Goal: Communication & Community: Answer question/provide support

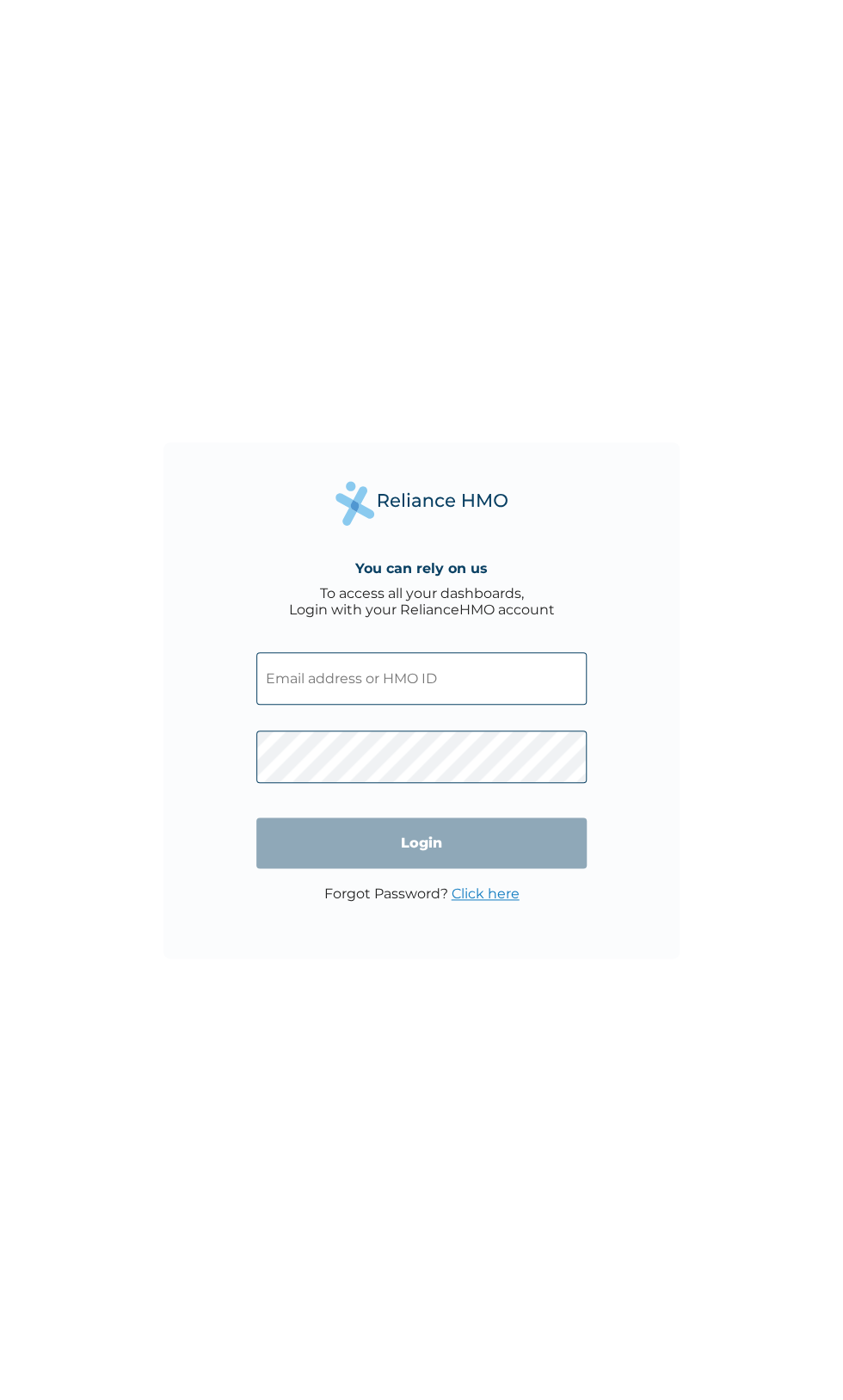
click at [471, 677] on input "text" at bounding box center [422, 678] width 330 height 52
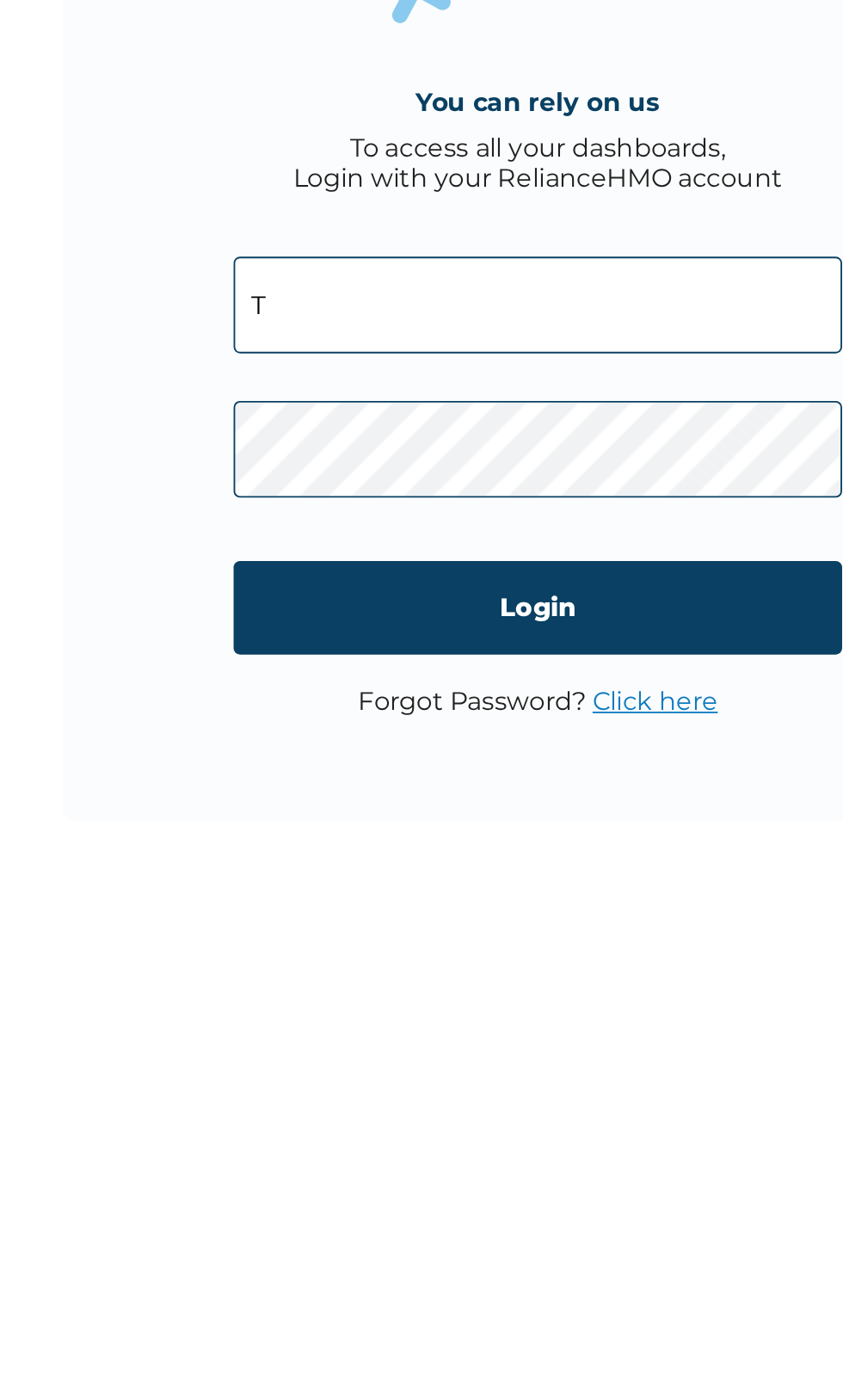
type input "TDN/10036/A"
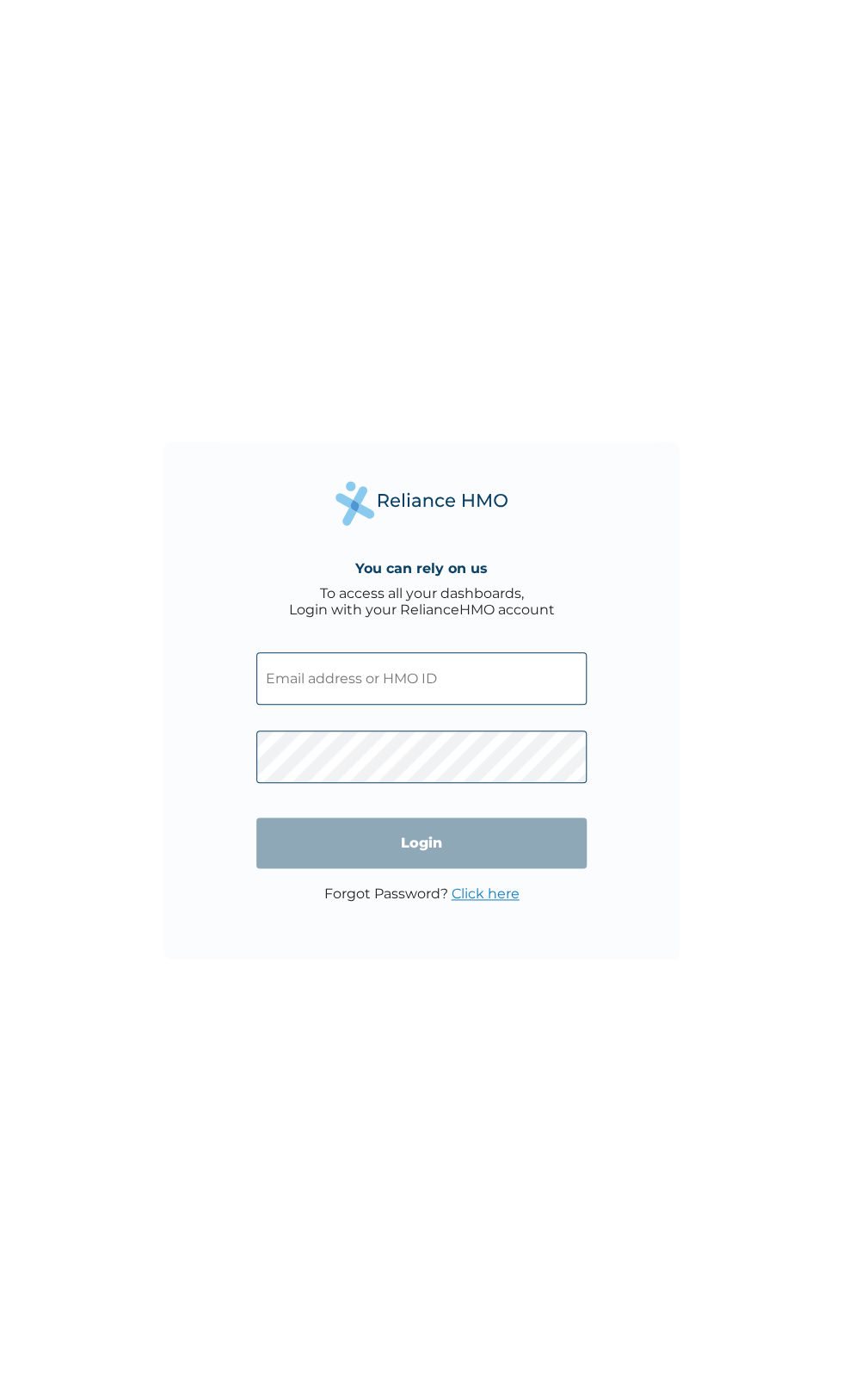
click at [450, 671] on input "text" at bounding box center [422, 678] width 330 height 52
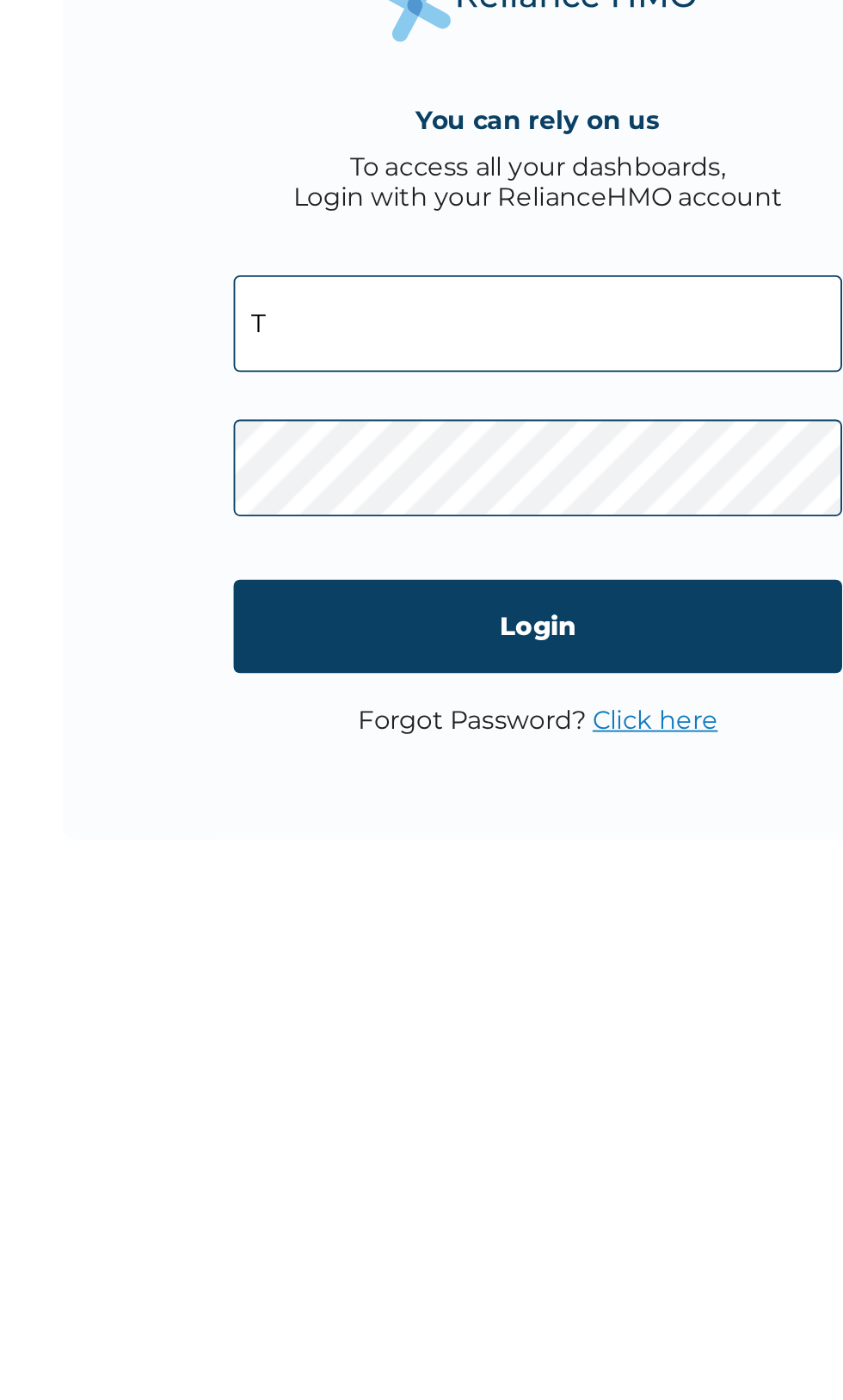
type input "TDN/10036/A"
click at [486, 894] on link "Click here" at bounding box center [485, 893] width 68 height 16
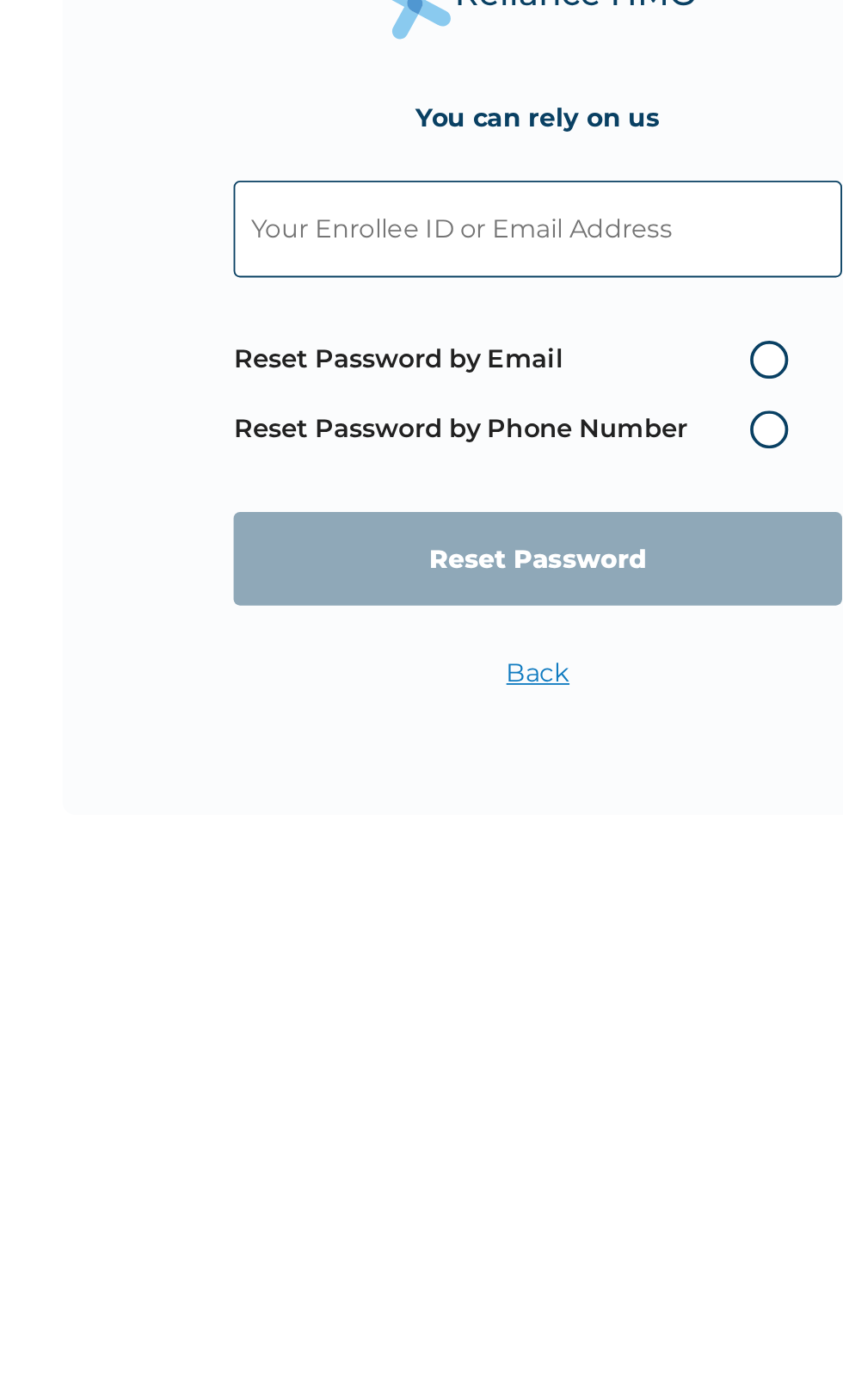
click at [543, 717] on label "Reset Password by Email" at bounding box center [412, 711] width 310 height 20
click at [540, 717] on input "Reset Password by Email" at bounding box center [526, 711] width 27 height 27
radio input "true"
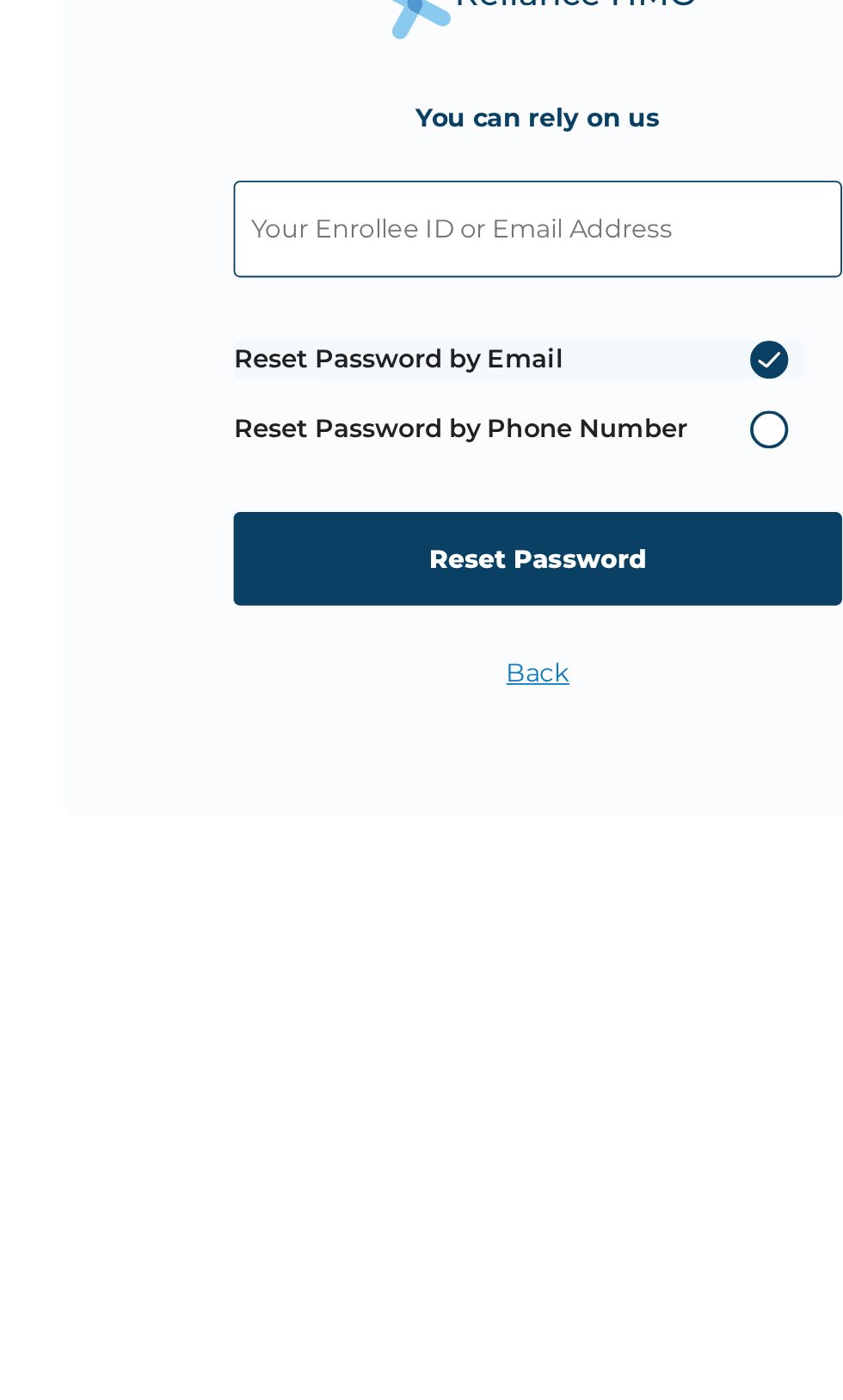
click at [351, 829] on input "Reset Password" at bounding box center [422, 819] width 330 height 50
type input "Esther."
type input "esther. Oloku@teeneetodds.com"
click at [453, 823] on input "Reset Password" at bounding box center [422, 819] width 330 height 50
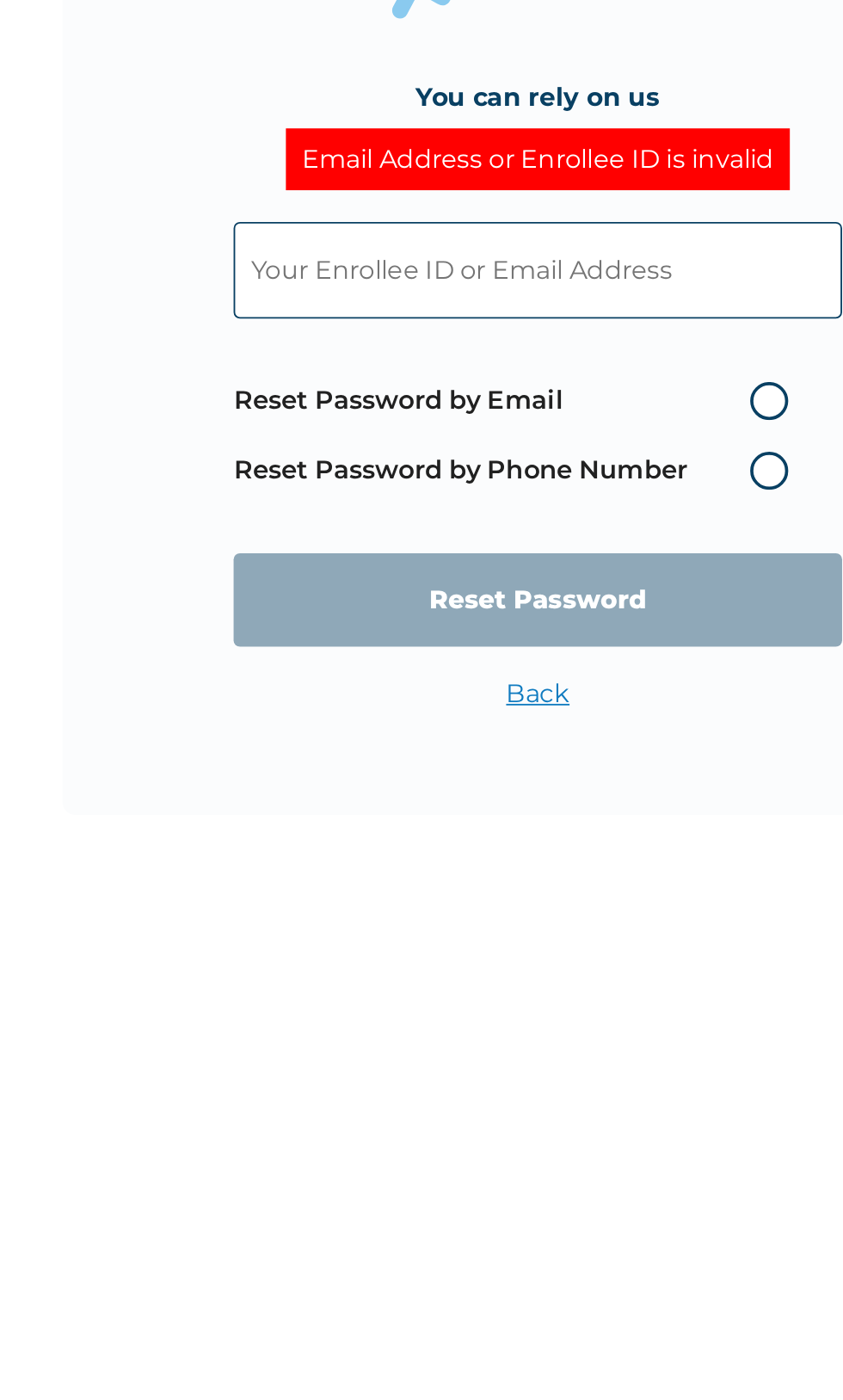
click at [490, 657] on input "text" at bounding box center [422, 662] width 330 height 52
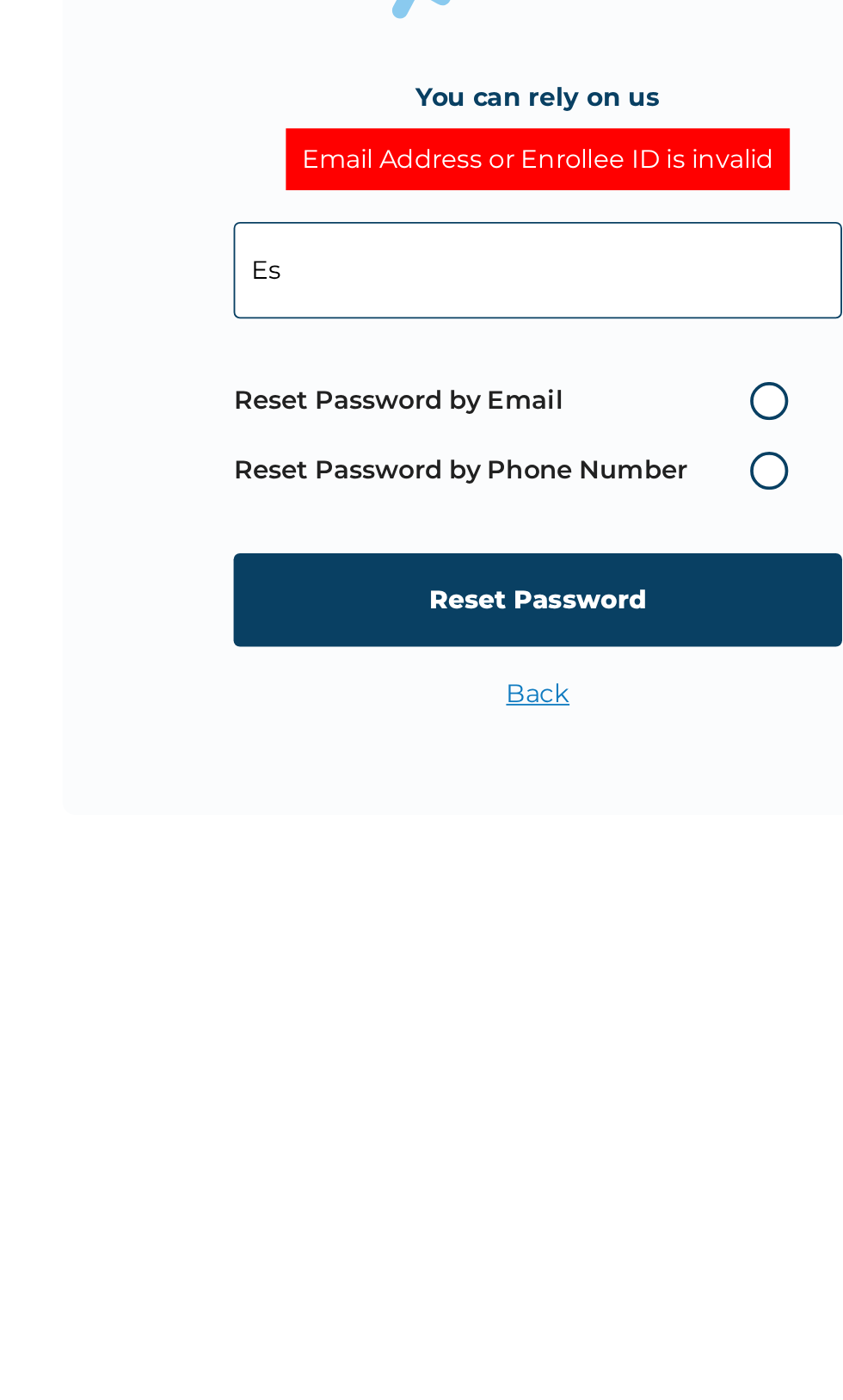
type input "E"
type input "esther. Oloku@teeneetodds.com"
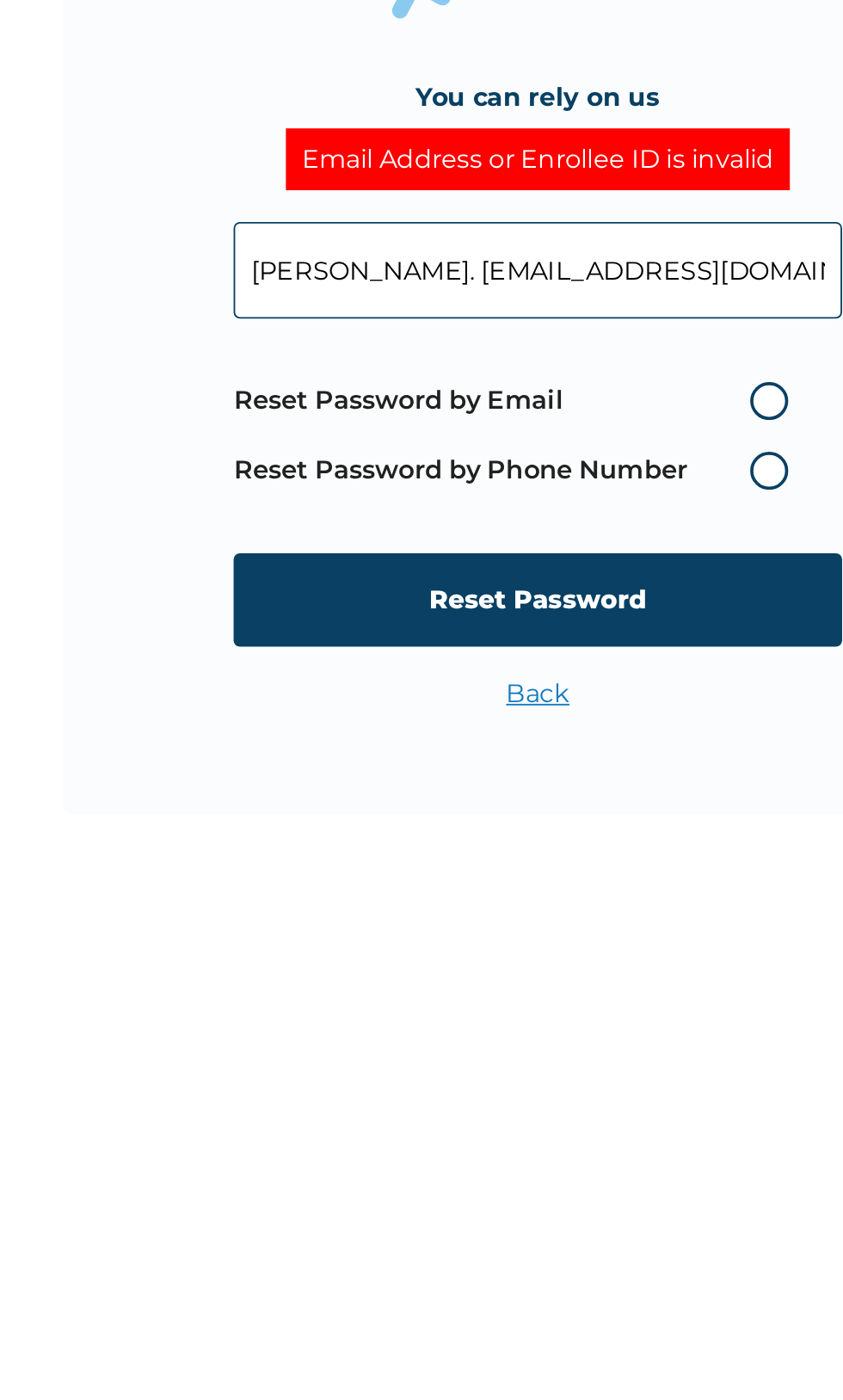
click at [545, 723] on label "Reset Password by Email" at bounding box center [412, 733] width 310 height 20
click at [540, 723] on input "Reset Password by Email" at bounding box center [526, 733] width 27 height 27
radio input "true"
click at [440, 835] on input "Reset Password" at bounding box center [422, 841] width 330 height 50
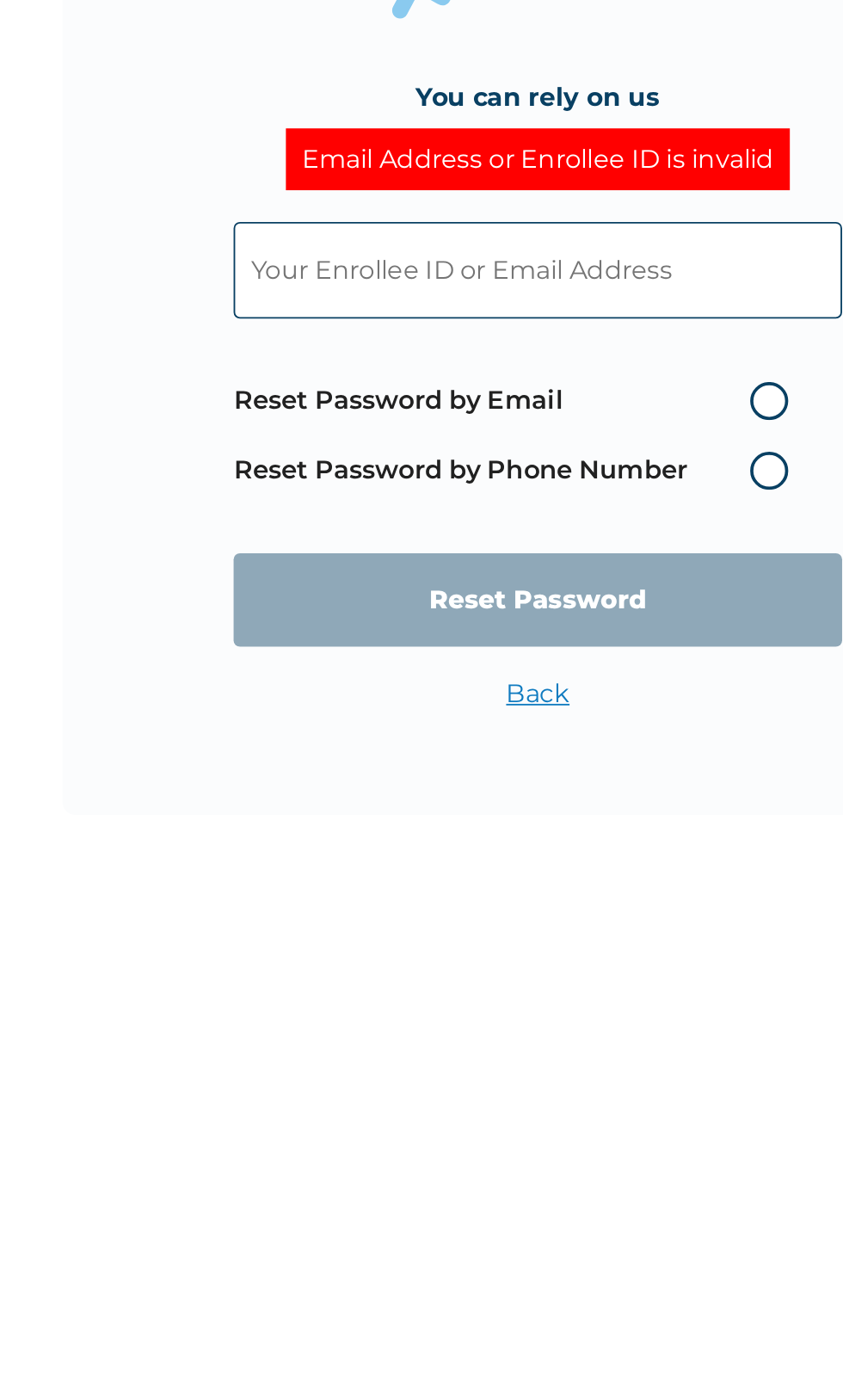
click at [487, 638] on input "text" at bounding box center [422, 662] width 330 height 52
click at [372, 660] on input "text" at bounding box center [422, 662] width 330 height 52
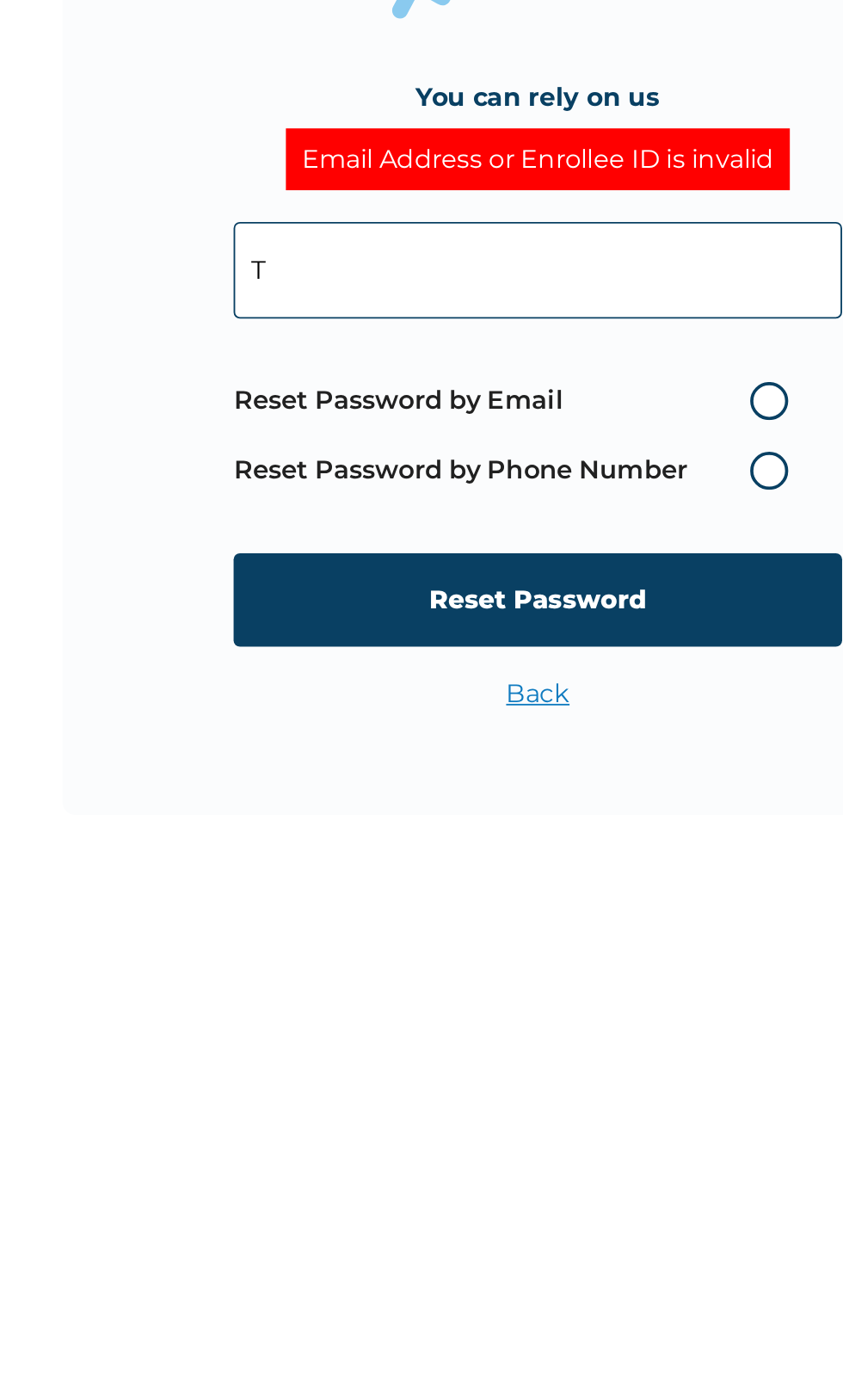
click at [178, 713] on div "You can rely on us Email Address or Enrollee ID is invalid T Reset Password by …" at bounding box center [422, 700] width 516 height 516
click at [434, 665] on input "T" at bounding box center [422, 662] width 330 height 52
click at [360, 670] on input "T" at bounding box center [422, 662] width 330 height 52
click at [321, 667] on input "T" at bounding box center [422, 662] width 330 height 52
type input "TDN/10036/A"
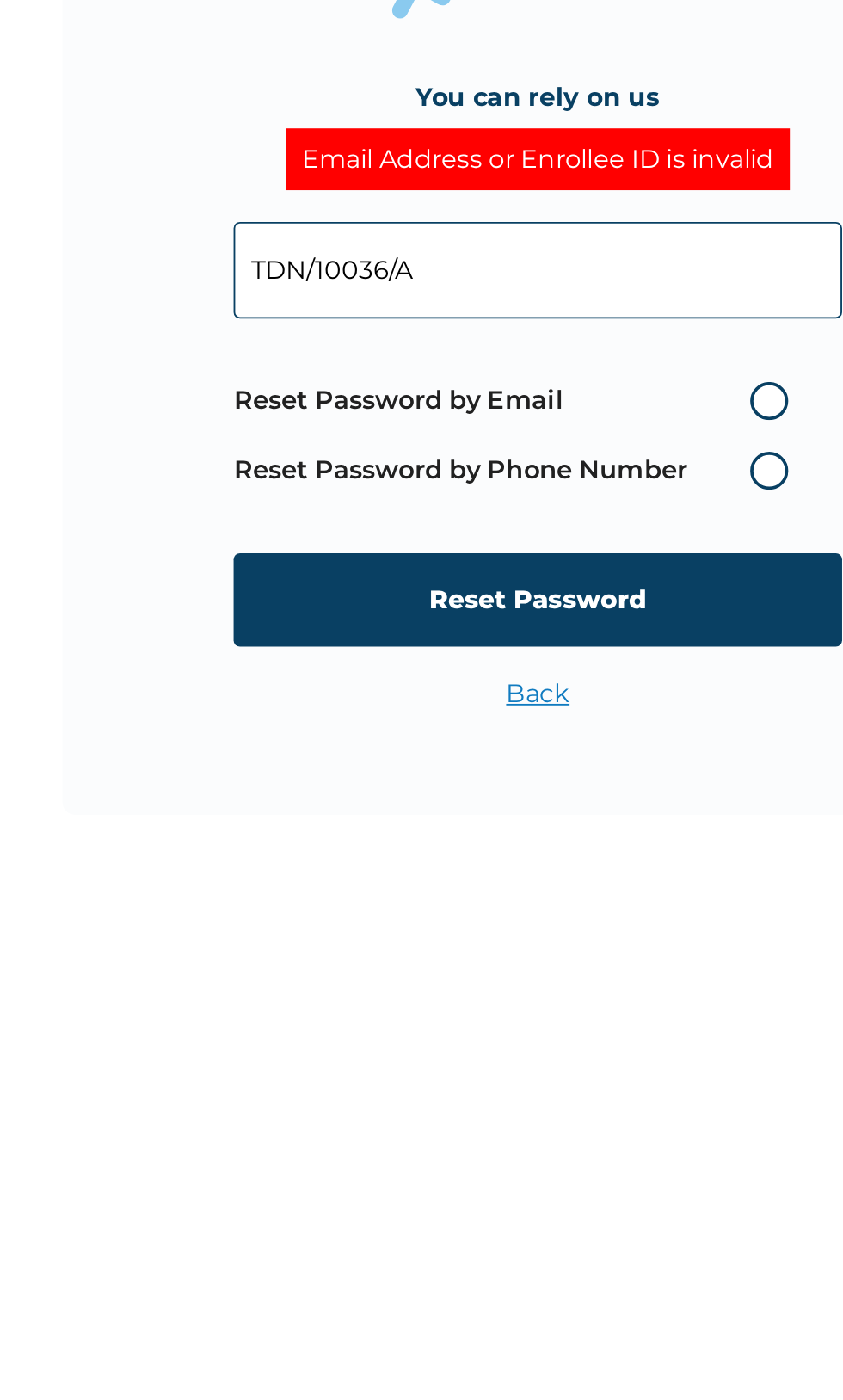
click at [539, 739] on label "Reset Password by Email" at bounding box center [412, 733] width 310 height 20
click at [539, 739] on input "Reset Password by Email" at bounding box center [526, 733] width 27 height 27
radio input "true"
click at [445, 852] on input "Reset Password" at bounding box center [422, 841] width 330 height 50
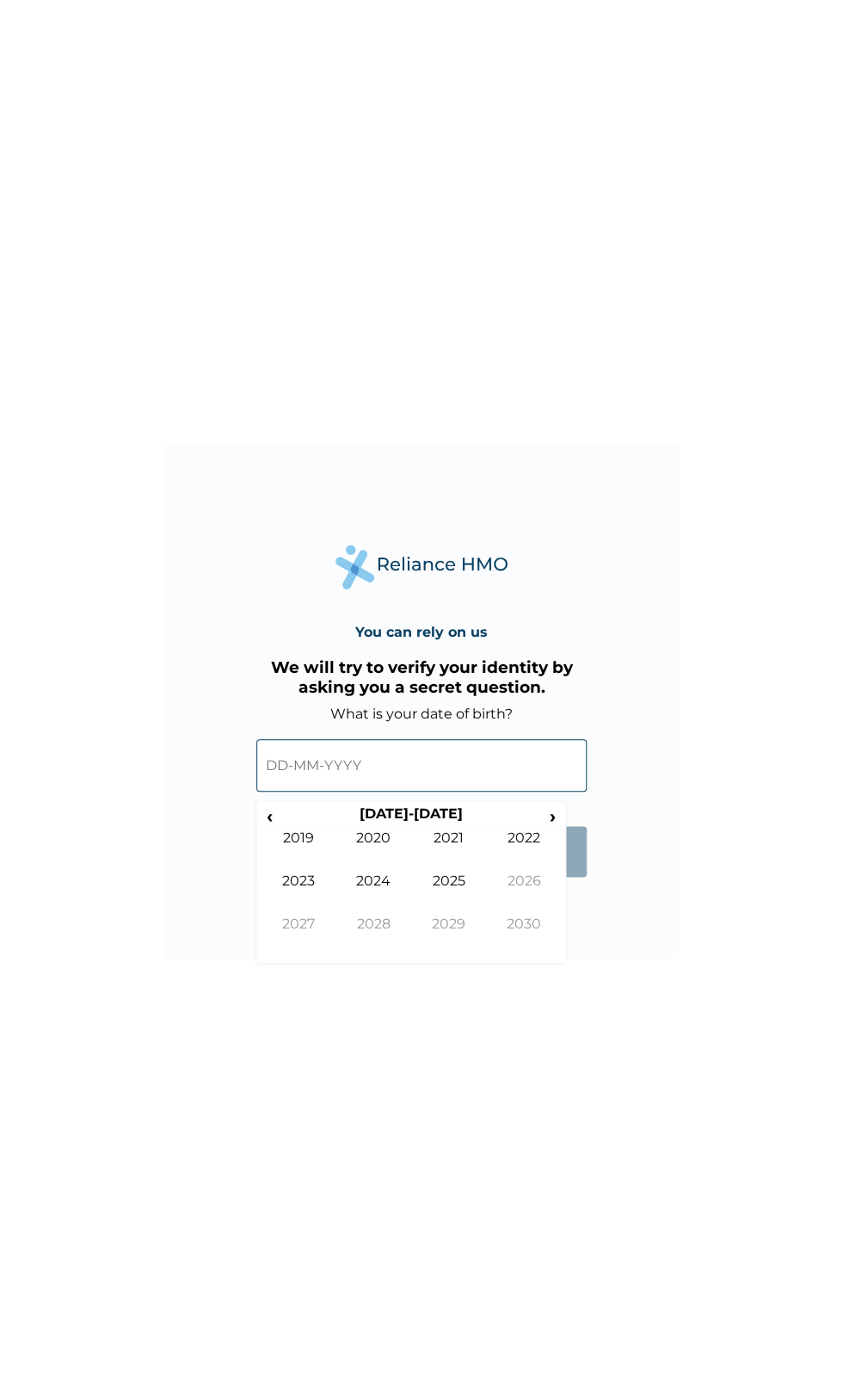
click at [350, 765] on input "text" at bounding box center [422, 765] width 330 height 52
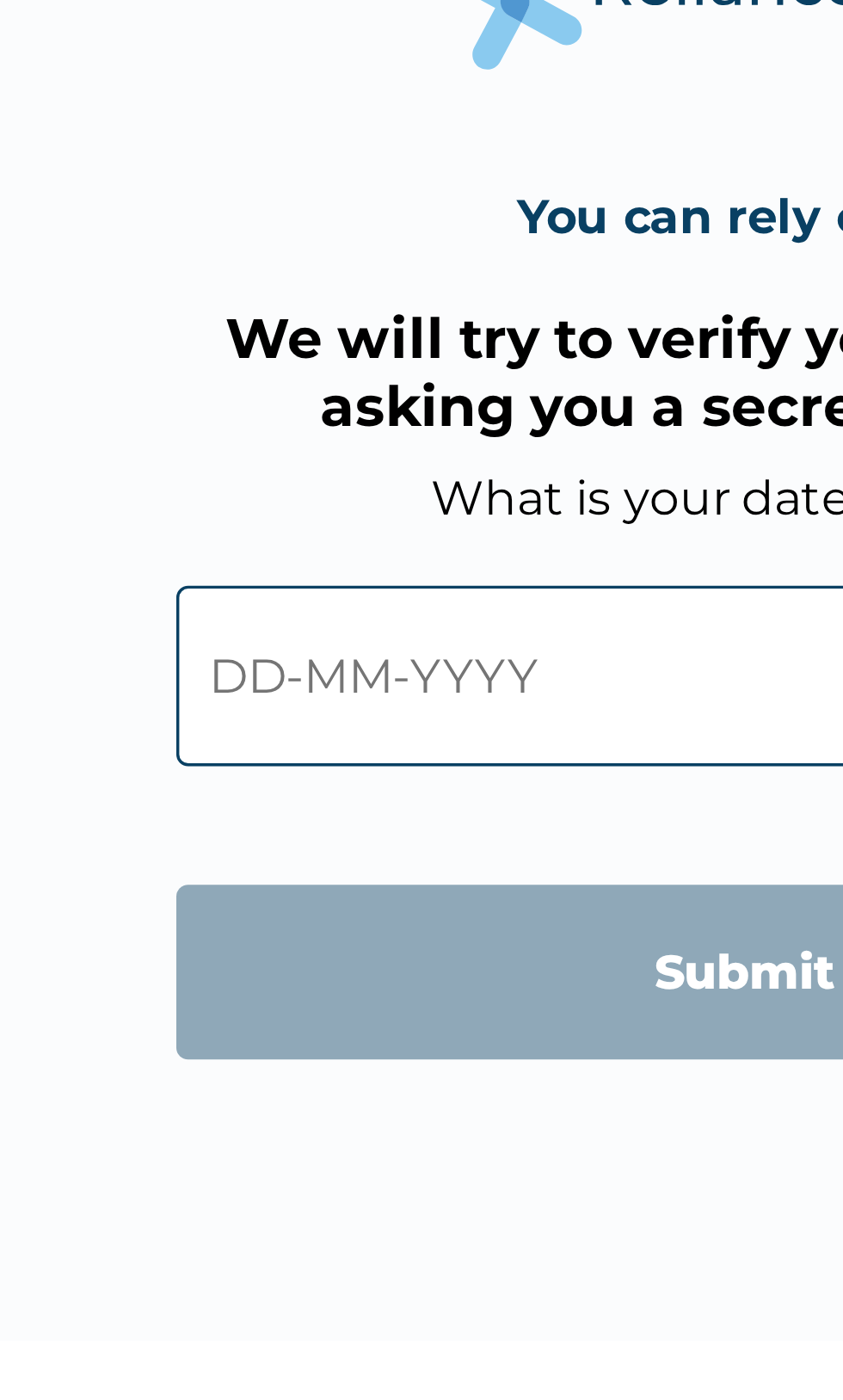
click at [283, 767] on input "text" at bounding box center [422, 765] width 330 height 52
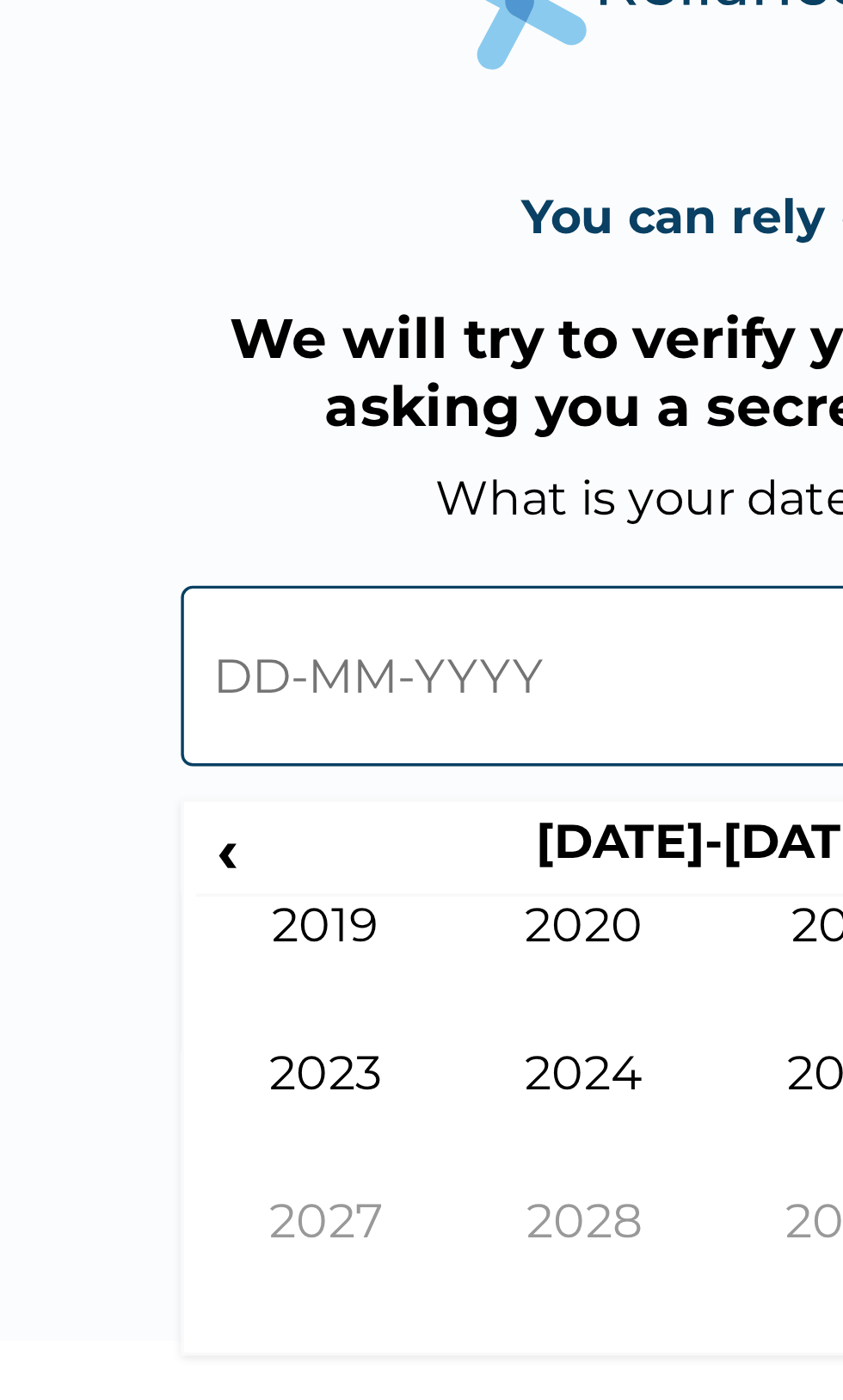
click at [270, 824] on span "‹" at bounding box center [269, 816] width 18 height 21
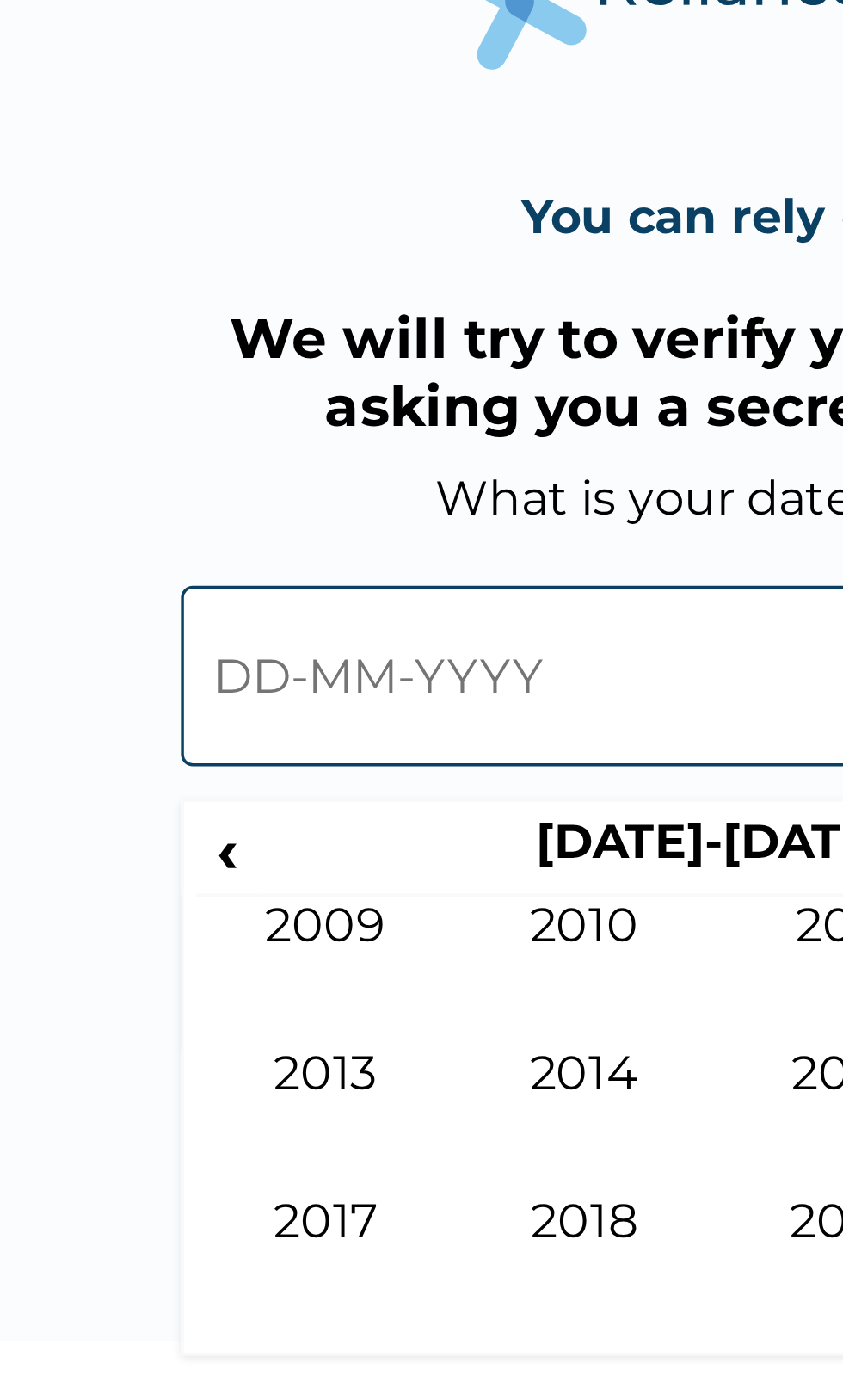
click at [275, 812] on span "‹" at bounding box center [269, 816] width 18 height 21
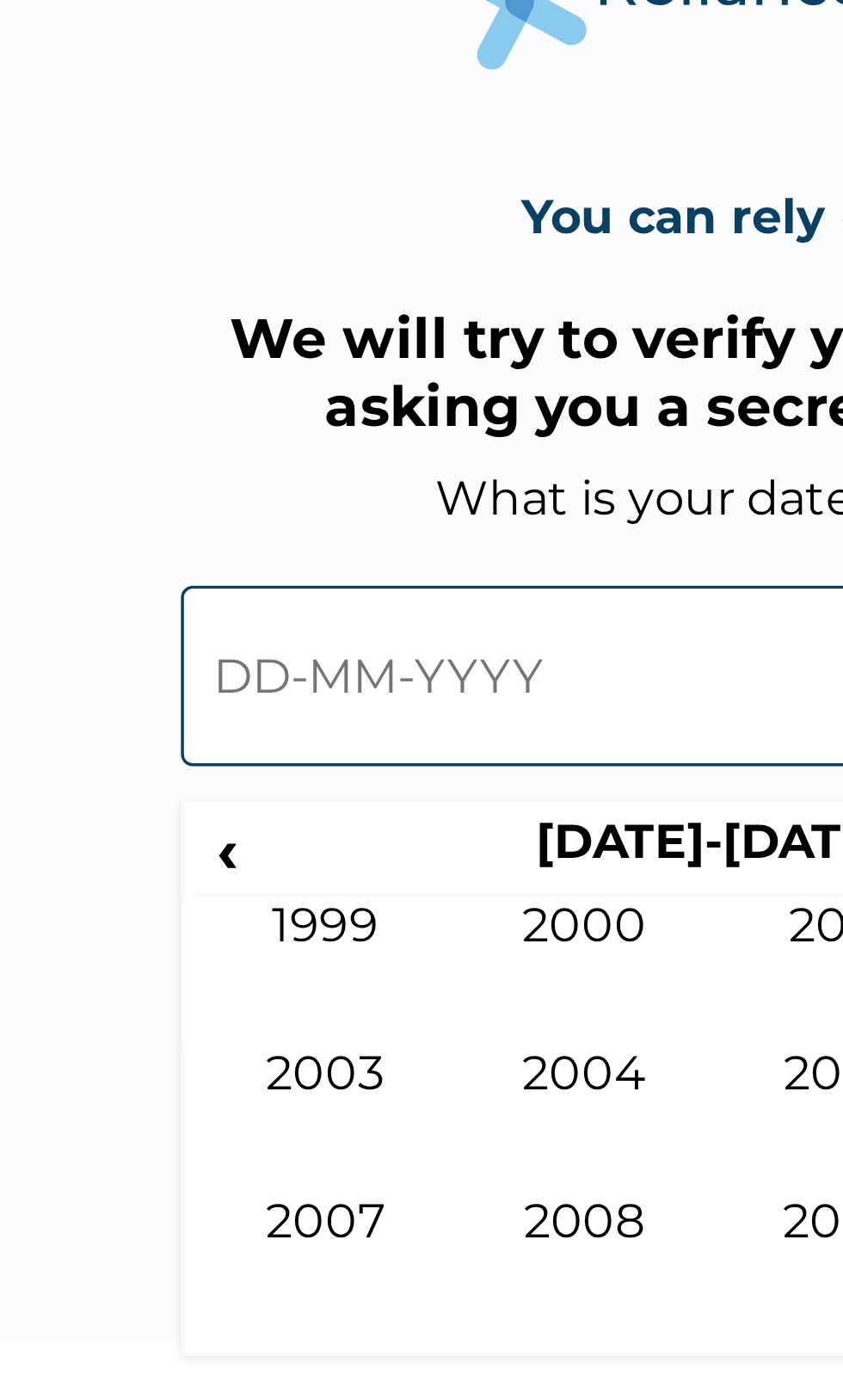
click at [367, 882] on td "2004" at bounding box center [375, 893] width 76 height 43
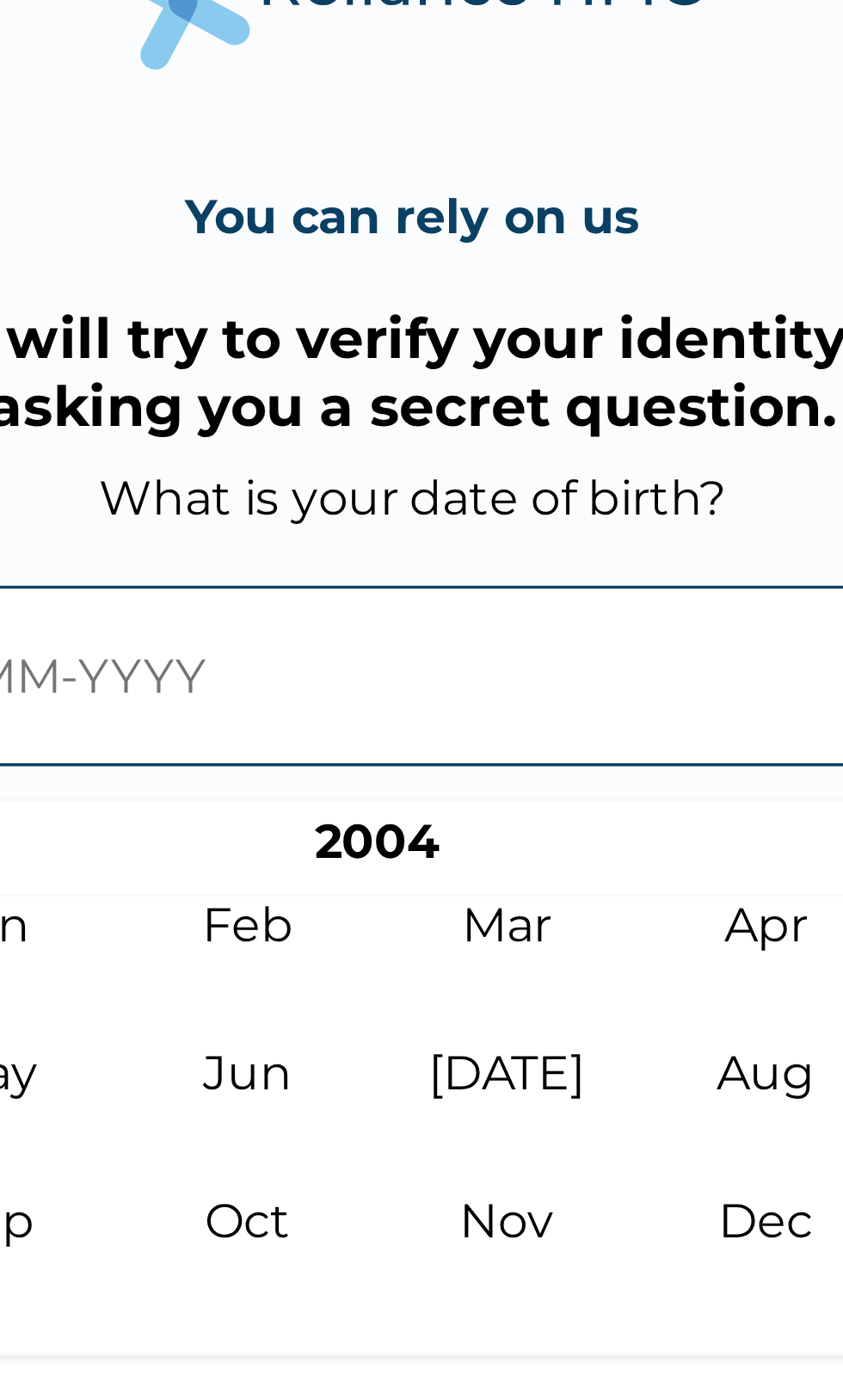
click at [456, 838] on td "Mar" at bounding box center [449, 851] width 76 height 43
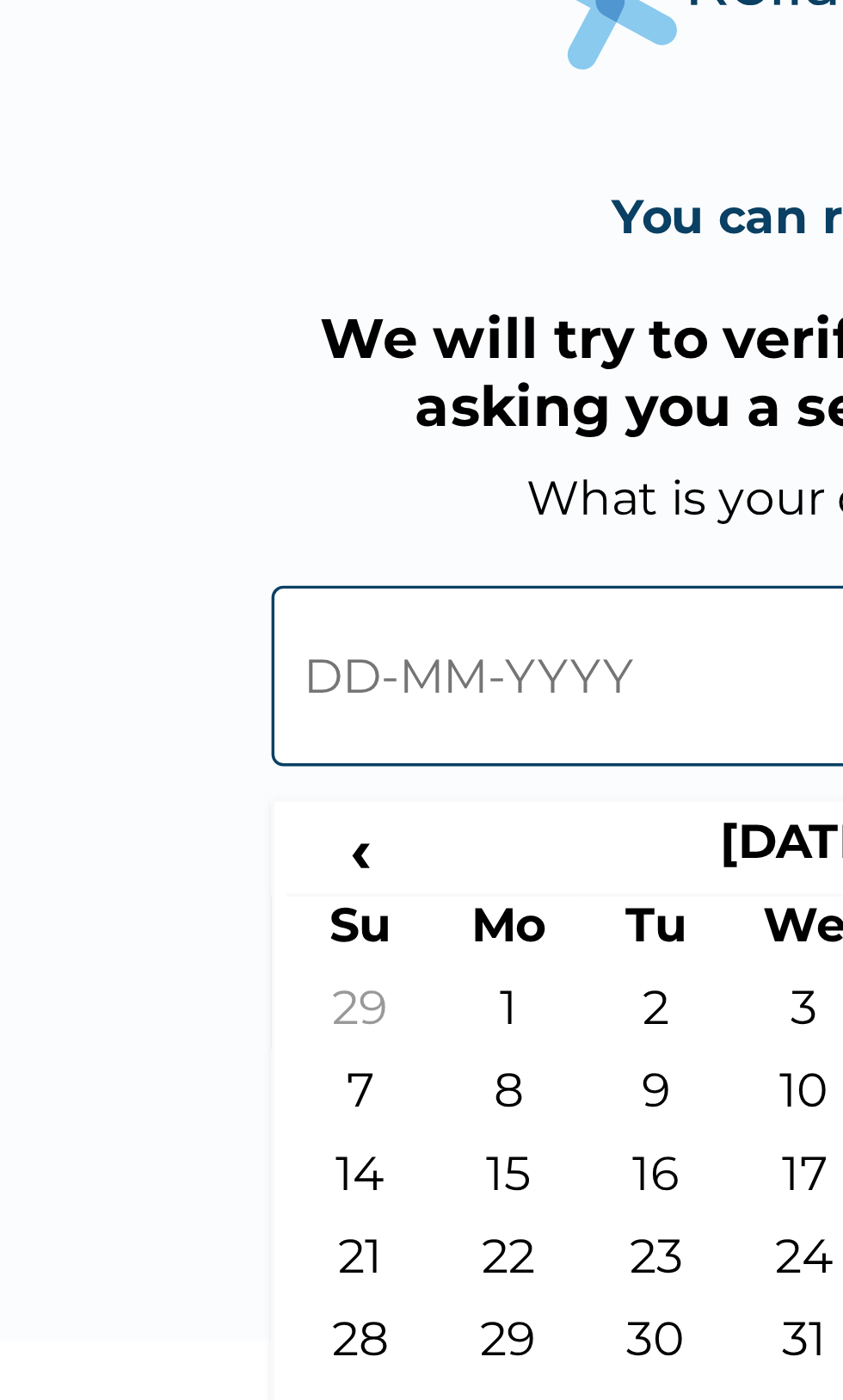
click at [282, 816] on span "‹" at bounding box center [282, 816] width 43 height 21
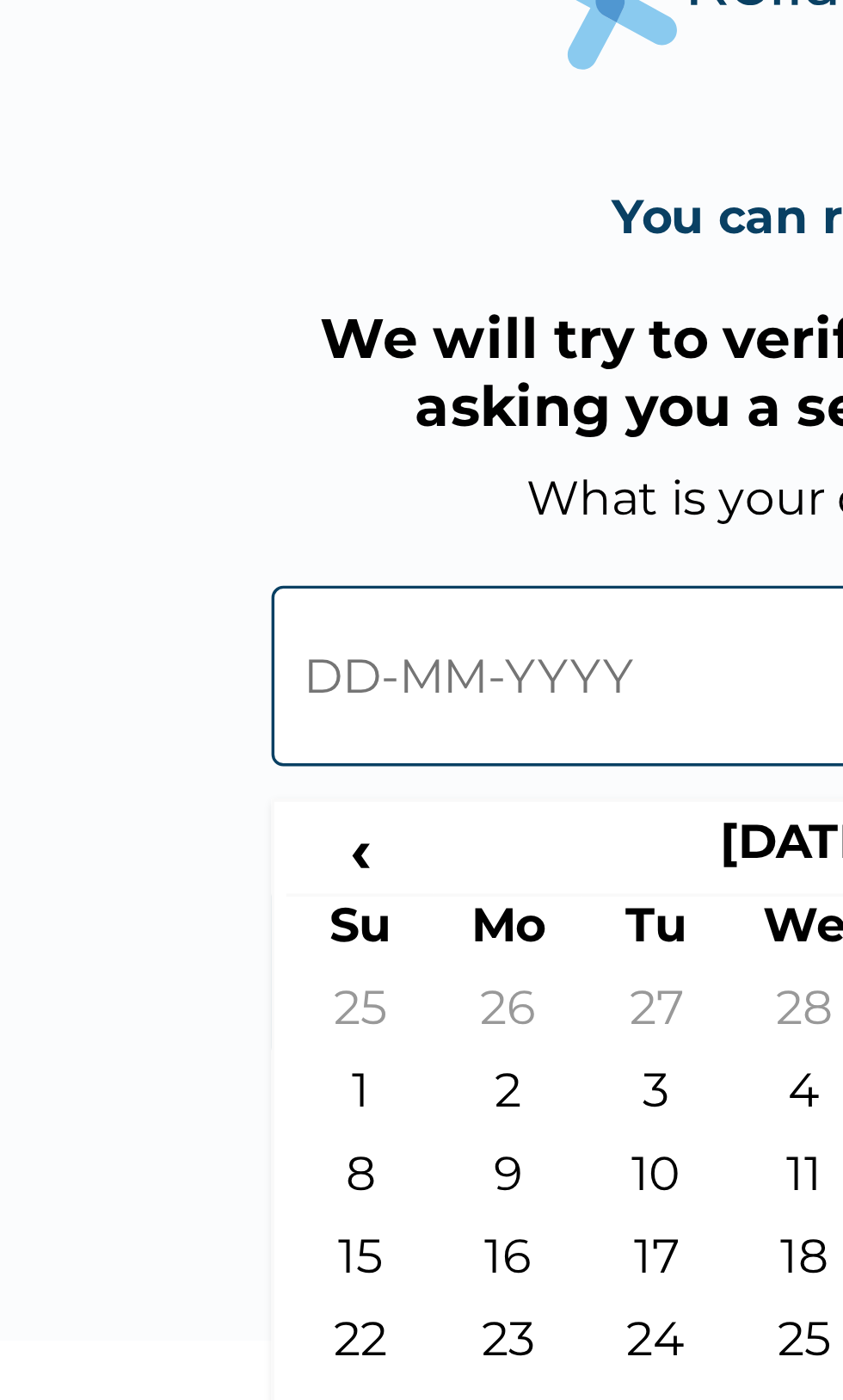
click at [391, 812] on th "February 2004" at bounding box center [411, 816] width 215 height 24
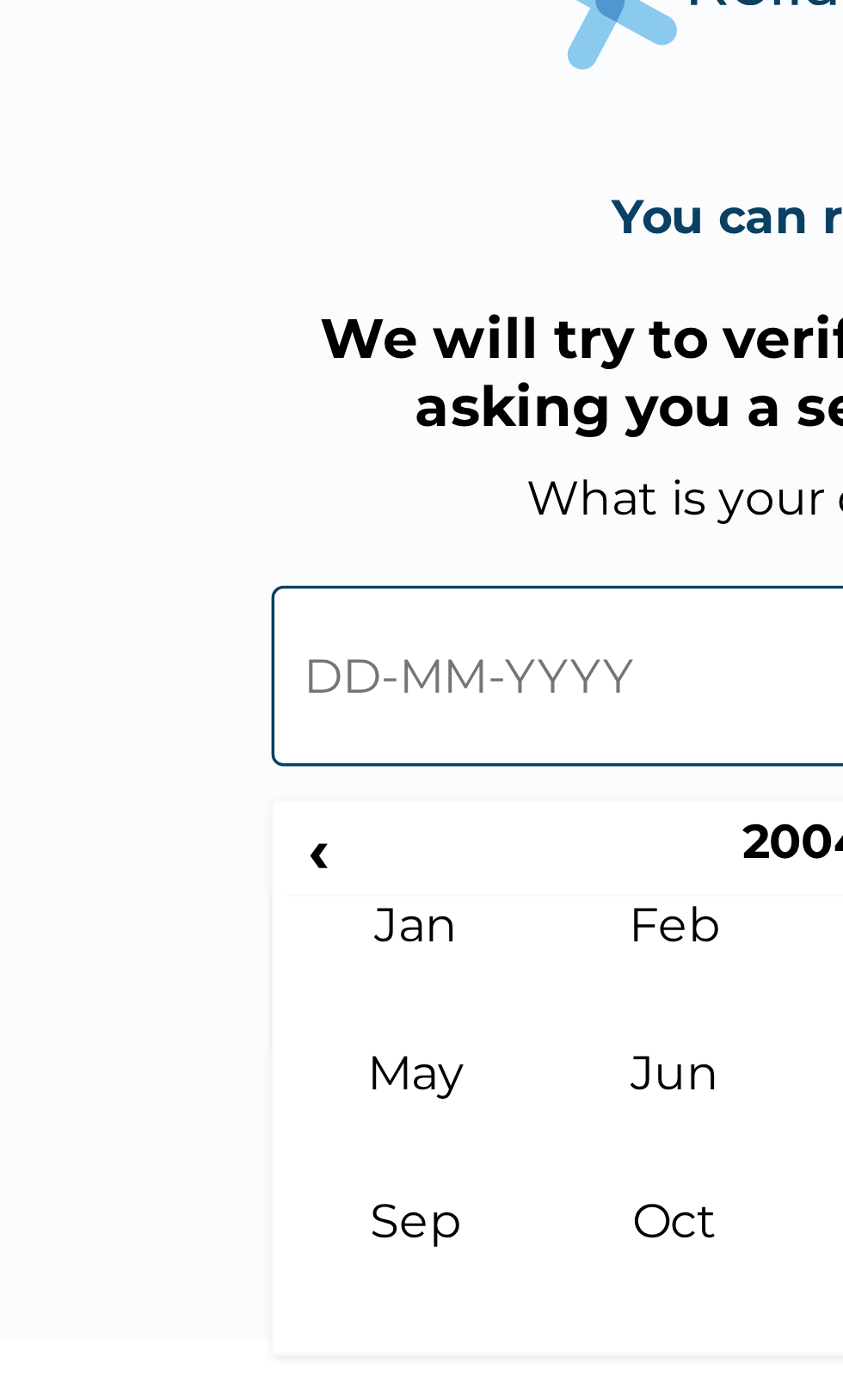
click at [298, 882] on td "May" at bounding box center [298, 893] width 76 height 43
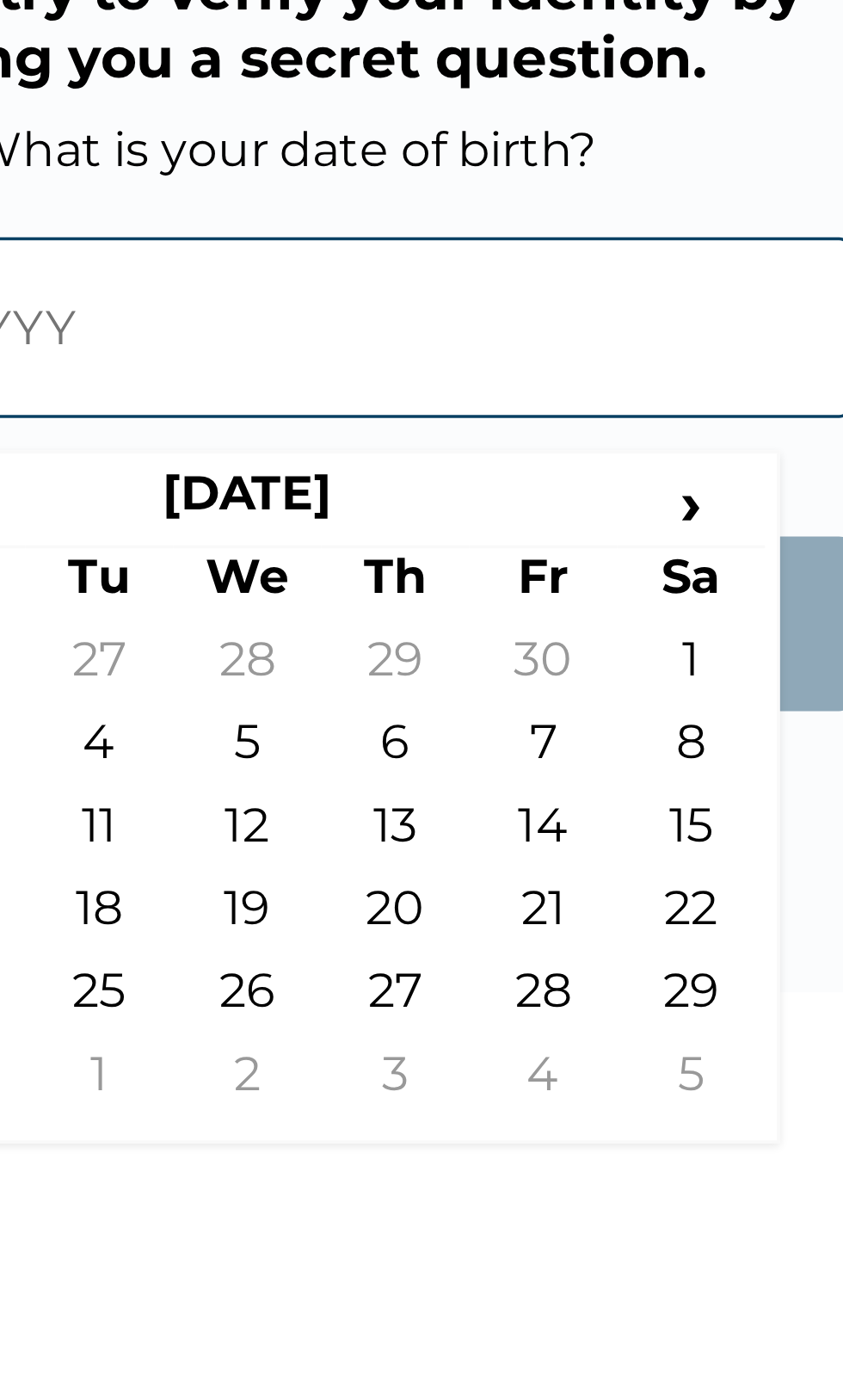
click at [541, 912] on td "15" at bounding box center [540, 913] width 43 height 24
type input "15-05-2004"
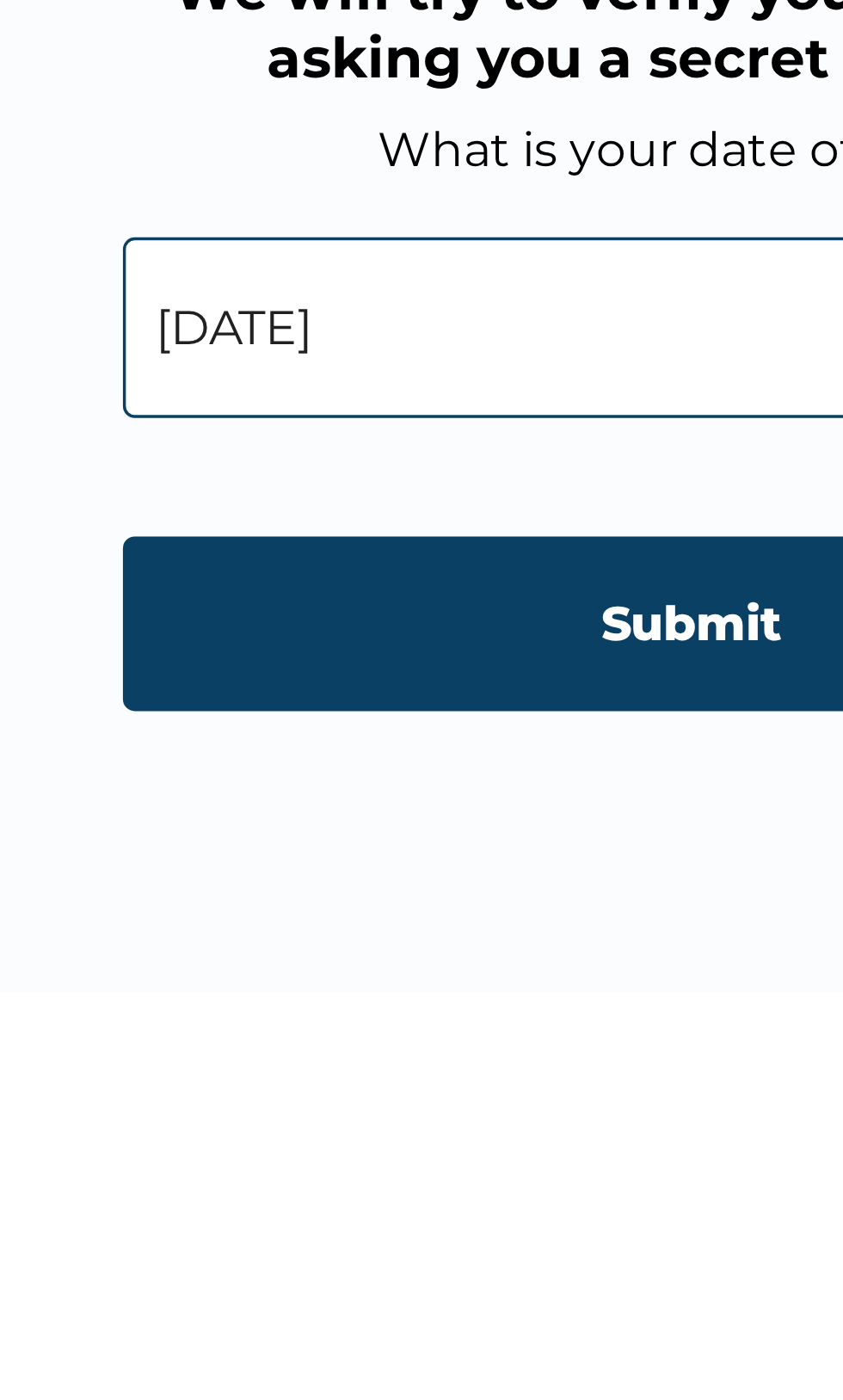
click at [421, 857] on input "Submit" at bounding box center [422, 851] width 330 height 50
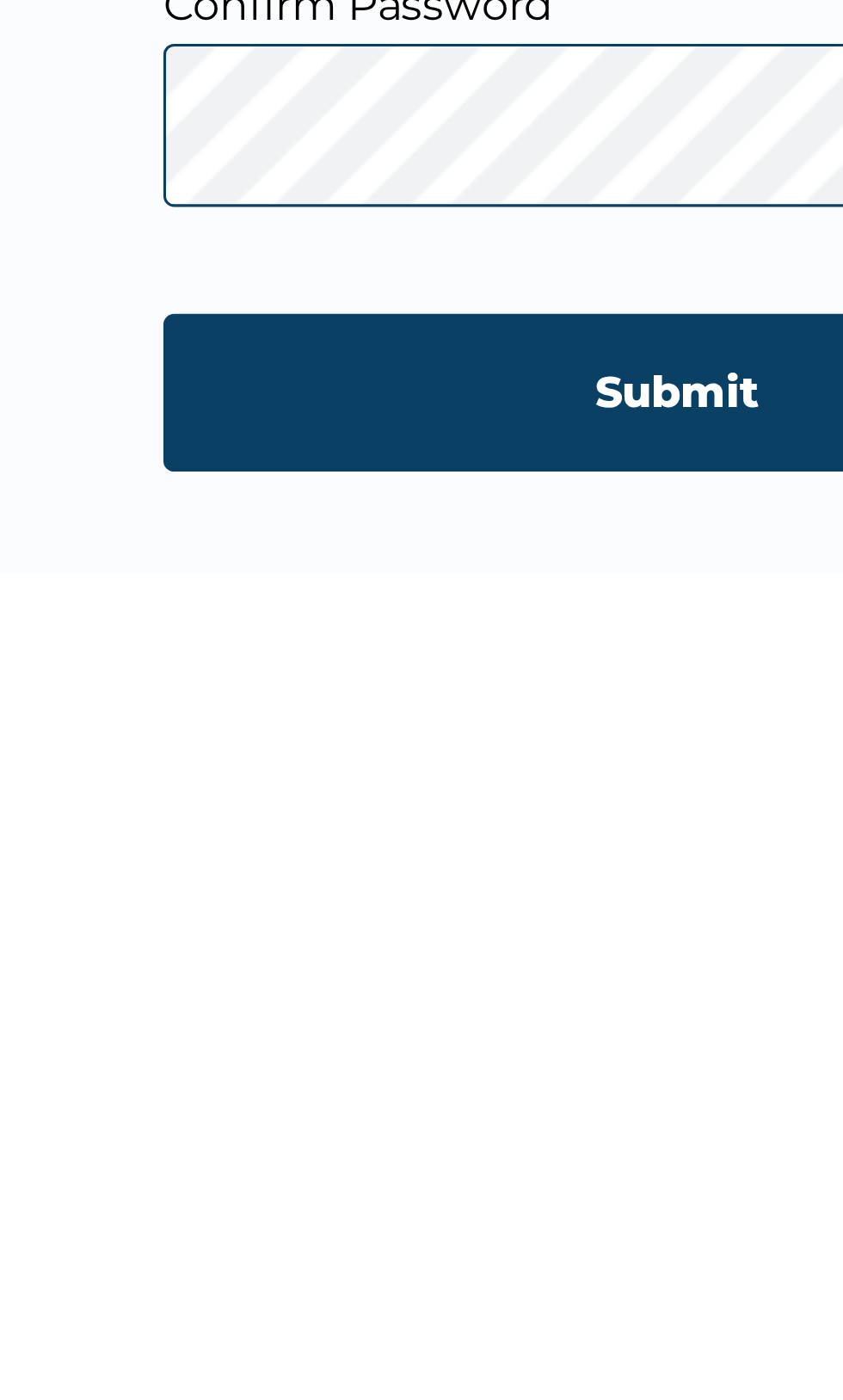
click at [417, 901] on input "Submit" at bounding box center [422, 900] width 330 height 50
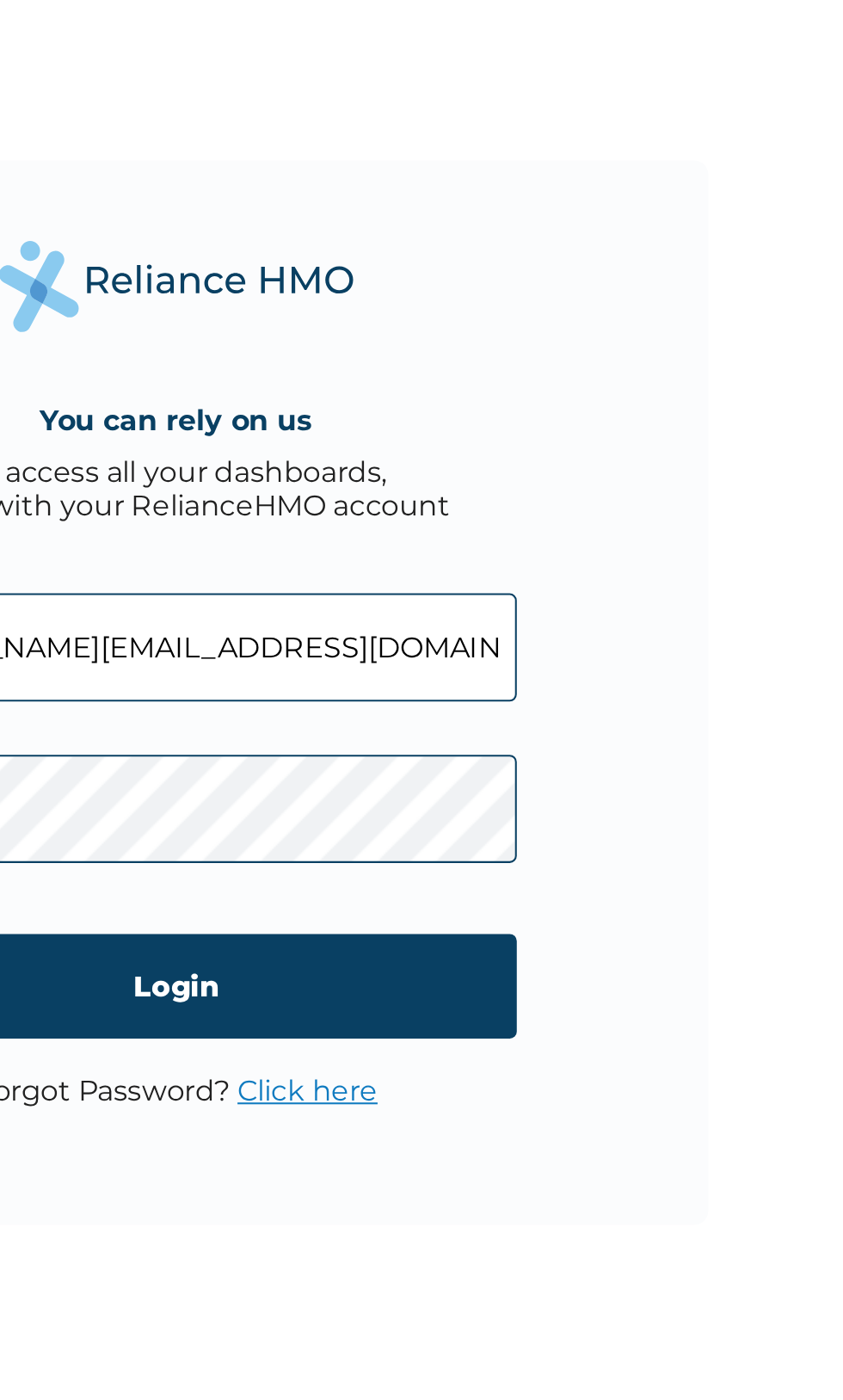
click at [528, 679] on input "esther.oloku@teeneetodds.com nee" at bounding box center [422, 678] width 330 height 52
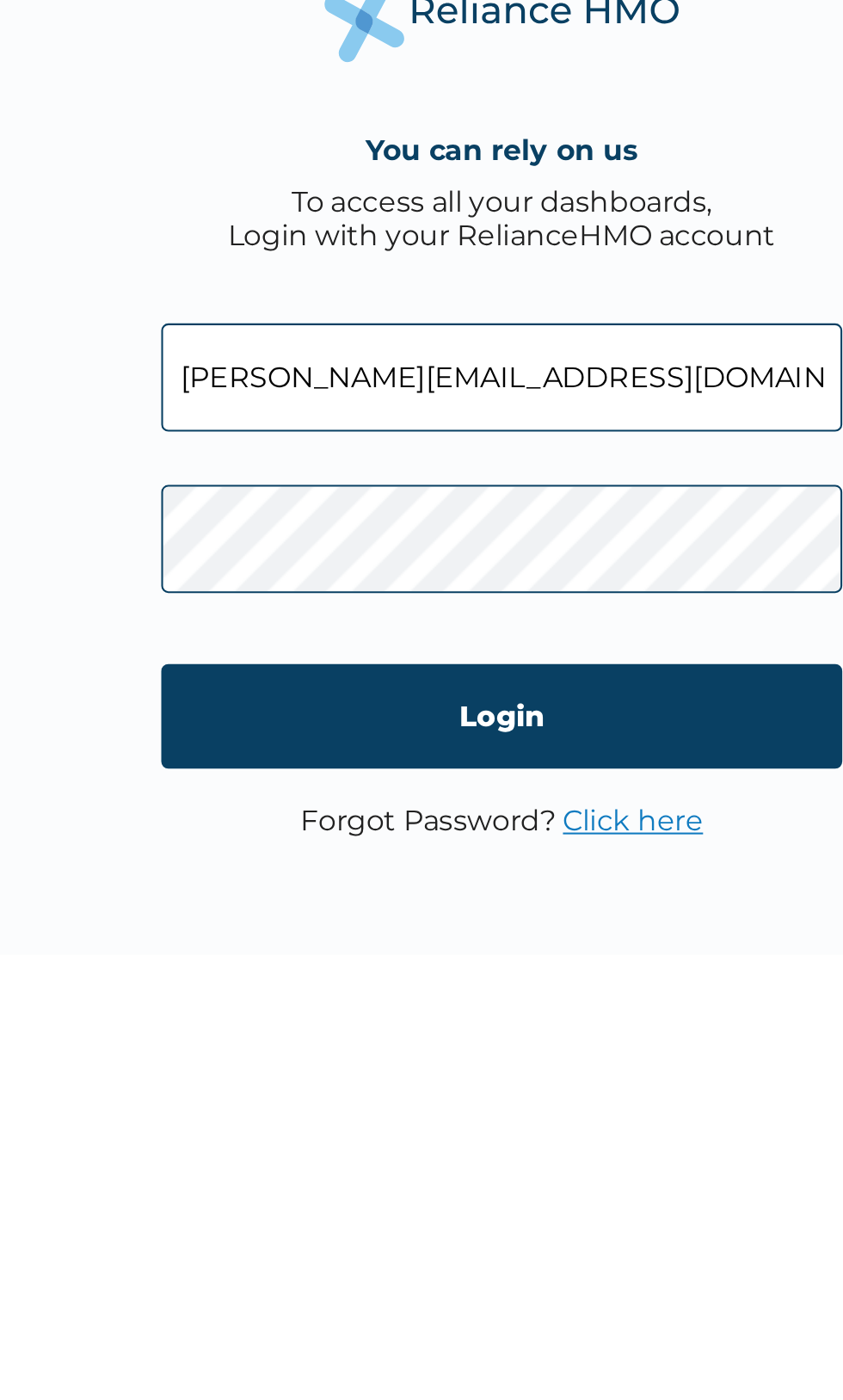
click at [507, 676] on input "esther.oloku@teeneetodds.com" at bounding box center [422, 678] width 330 height 52
click at [461, 684] on input "esther.oloku@teeneetodds.com" at bounding box center [422, 678] width 330 height 52
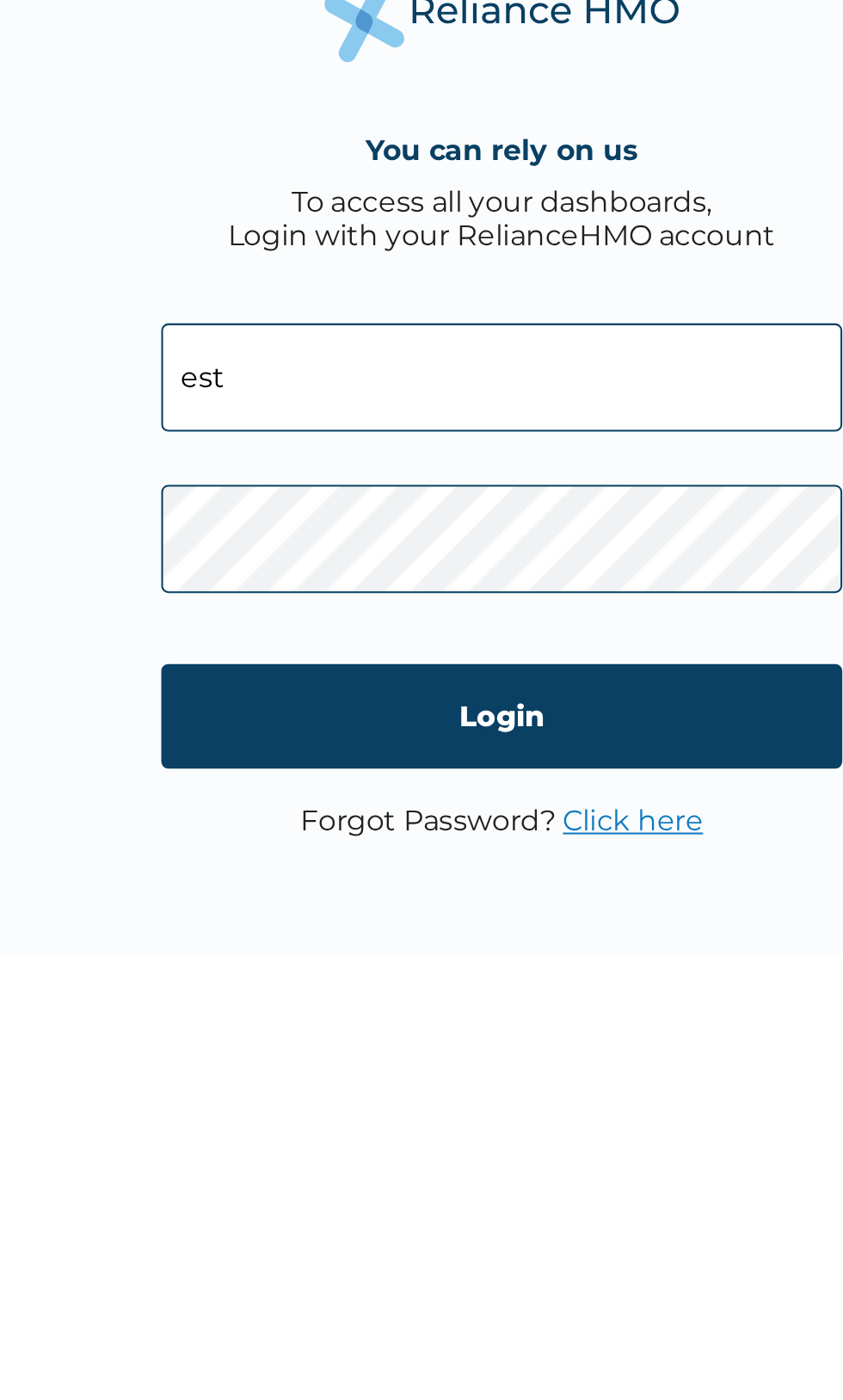
type input "es"
type input "TDN/10036/A"
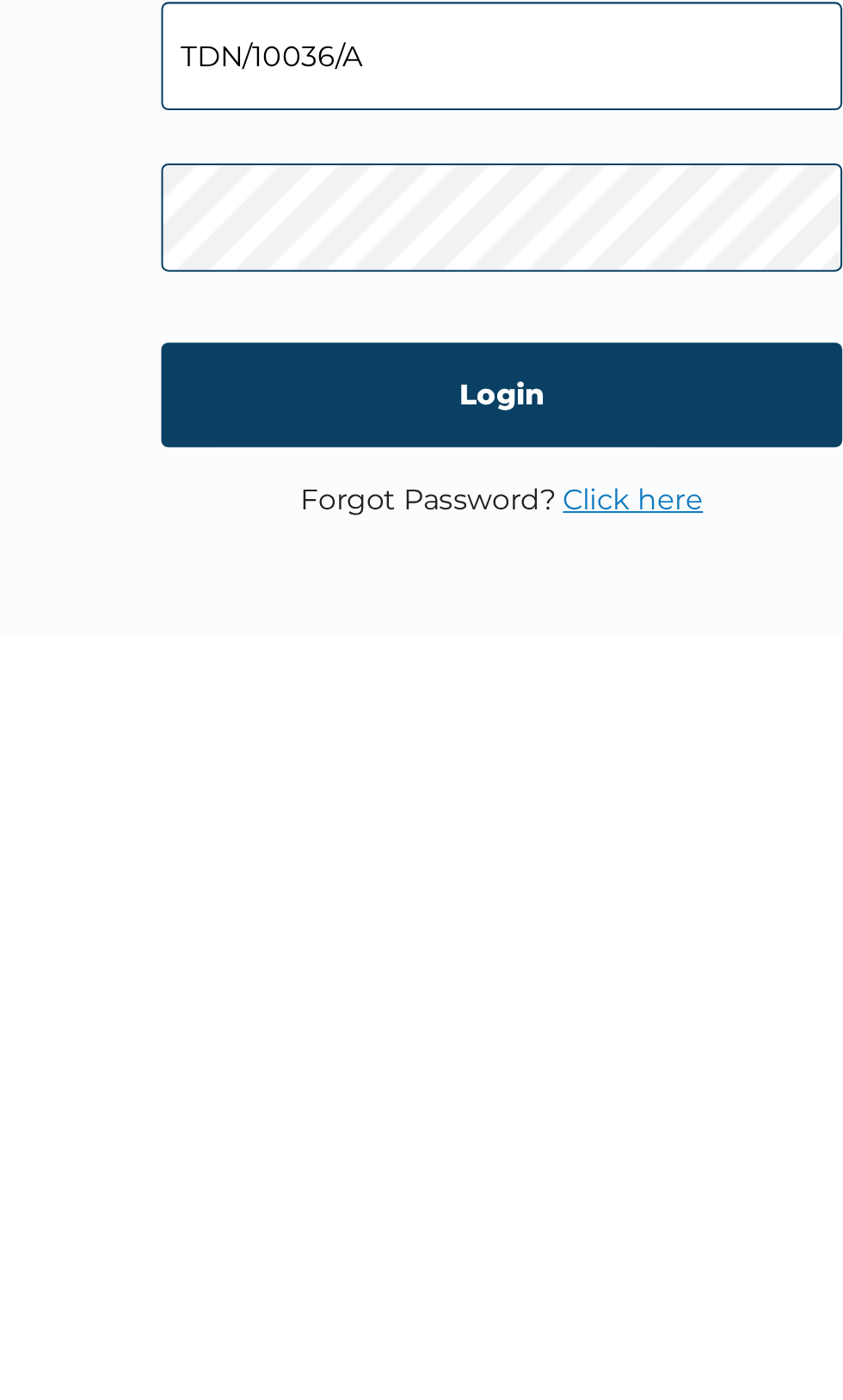
click at [412, 857] on input "Login" at bounding box center [422, 842] width 330 height 50
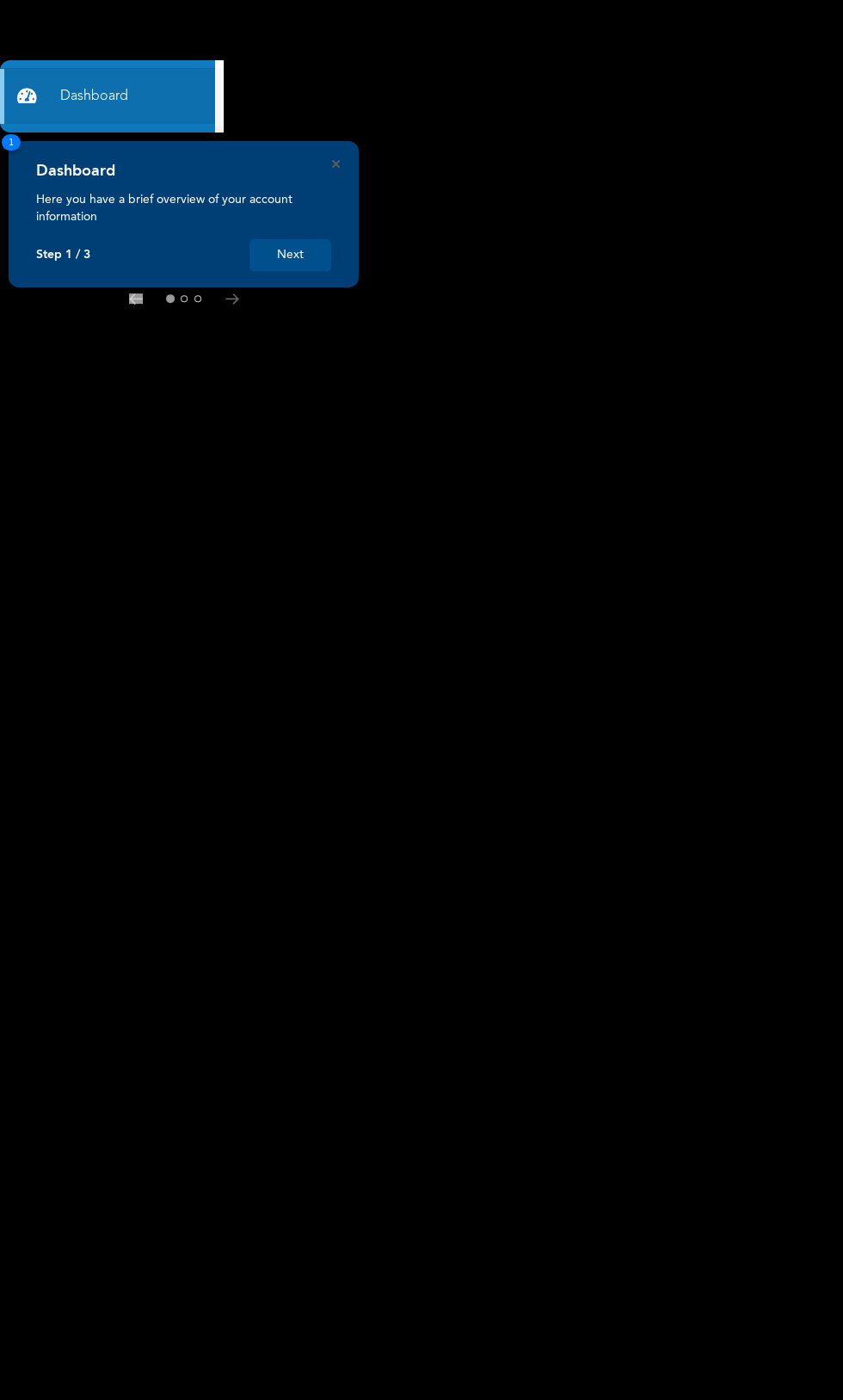
click at [403, 1001] on rect at bounding box center [422, 700] width 843 height 1400
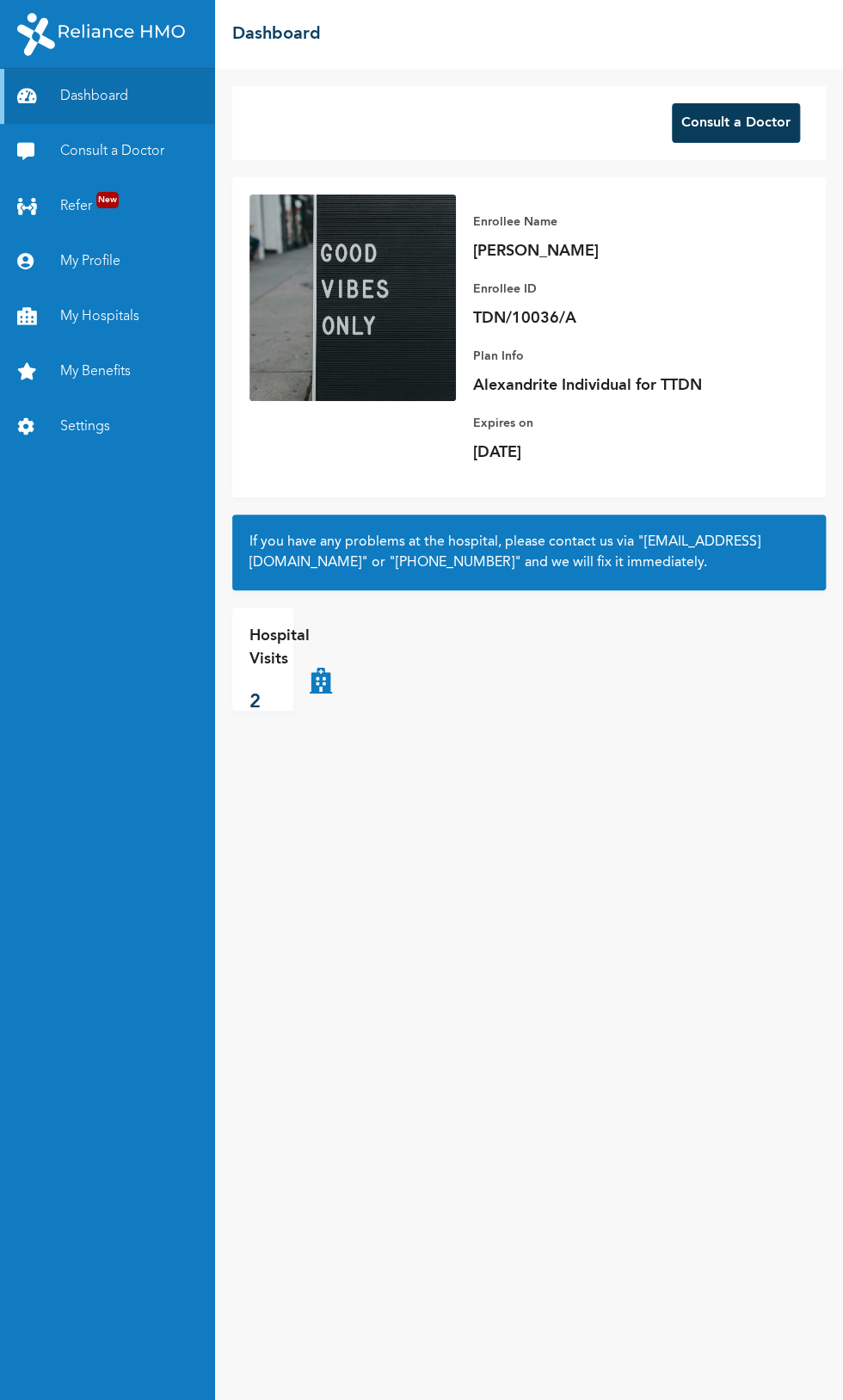
click at [727, 120] on button "Consult a Doctor" at bounding box center [736, 123] width 128 height 40
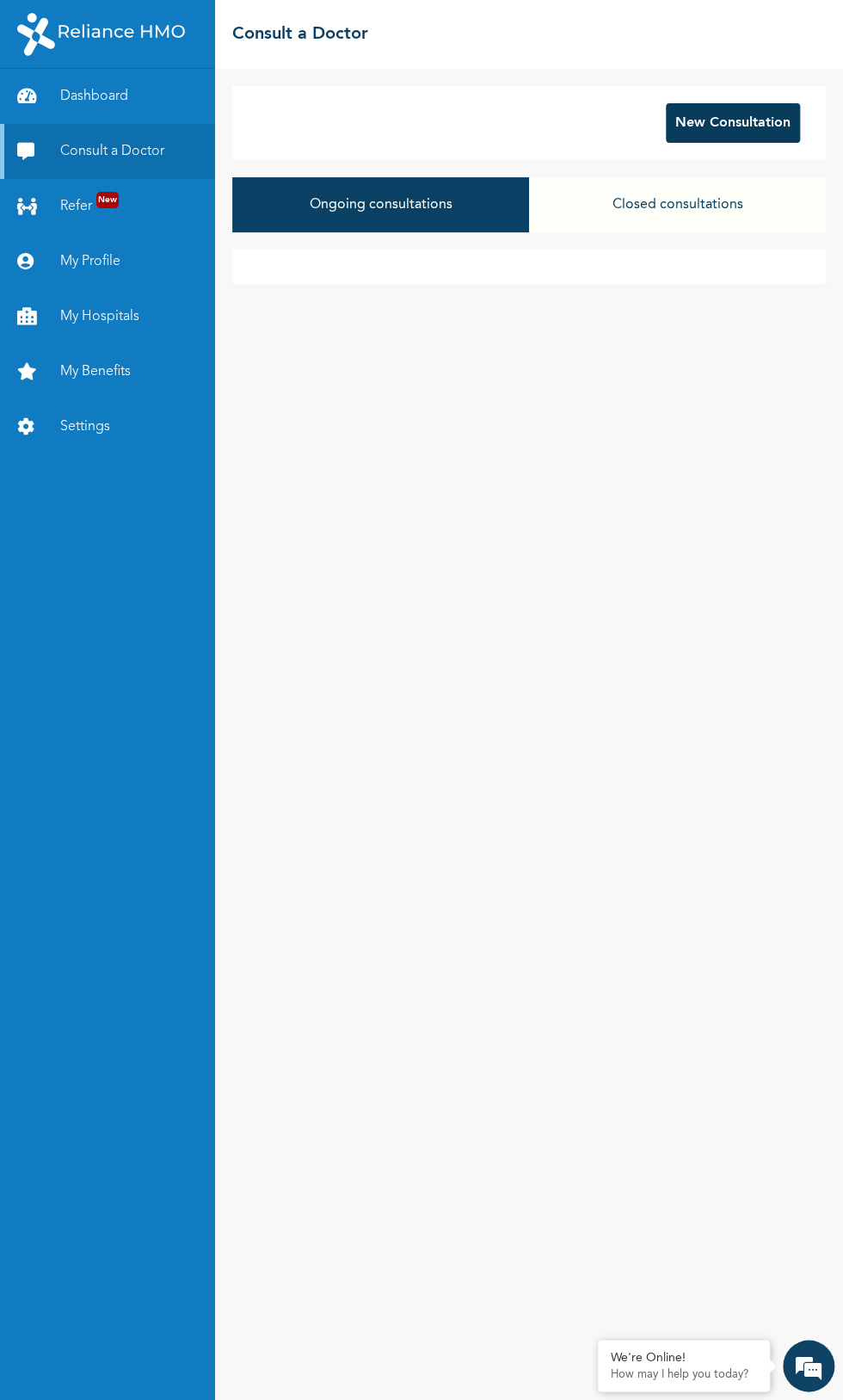
click at [736, 126] on button "New Consultation" at bounding box center [733, 123] width 135 height 40
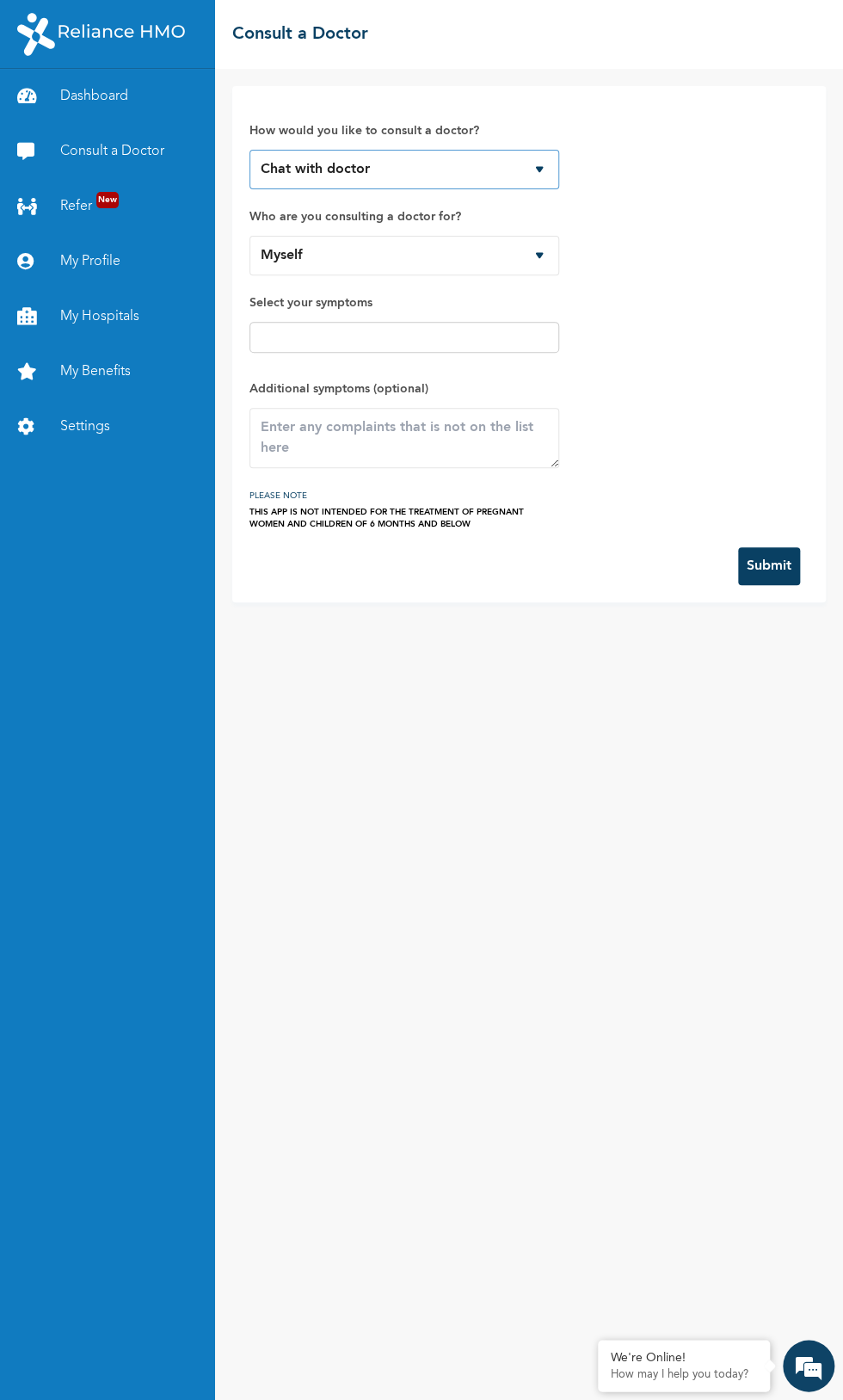
click at [496, 163] on select "Chat with doctor Phone Call" at bounding box center [405, 169] width 310 height 40
click at [250, 150] on select "Chat with doctor Phone Call" at bounding box center [405, 169] width 310 height 40
click at [472, 258] on select "Myself" at bounding box center [405, 255] width 310 height 40
click at [250, 236] on select "Myself" at bounding box center [405, 255] width 310 height 40
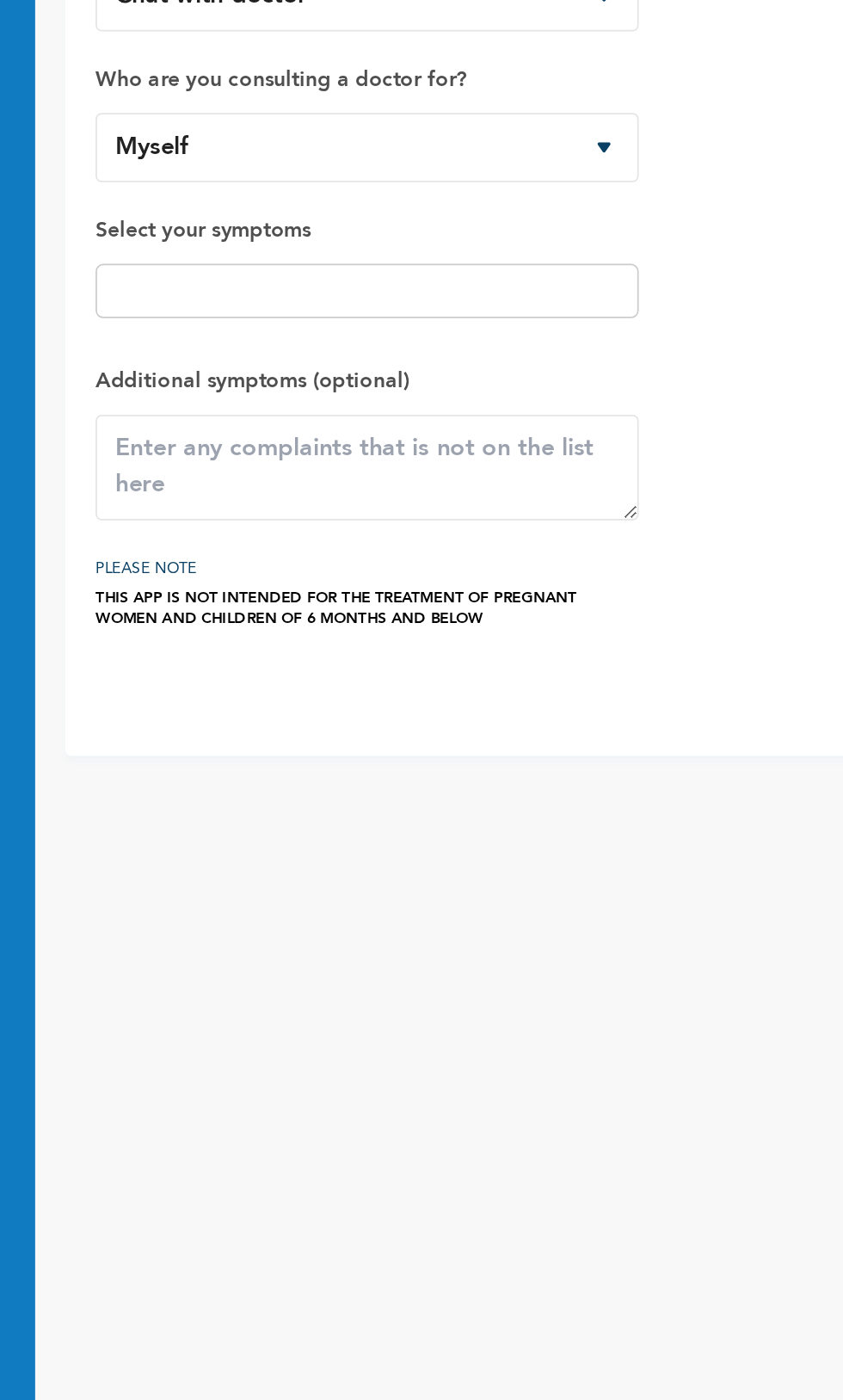
click at [483, 333] on input "text" at bounding box center [405, 336] width 299 height 20
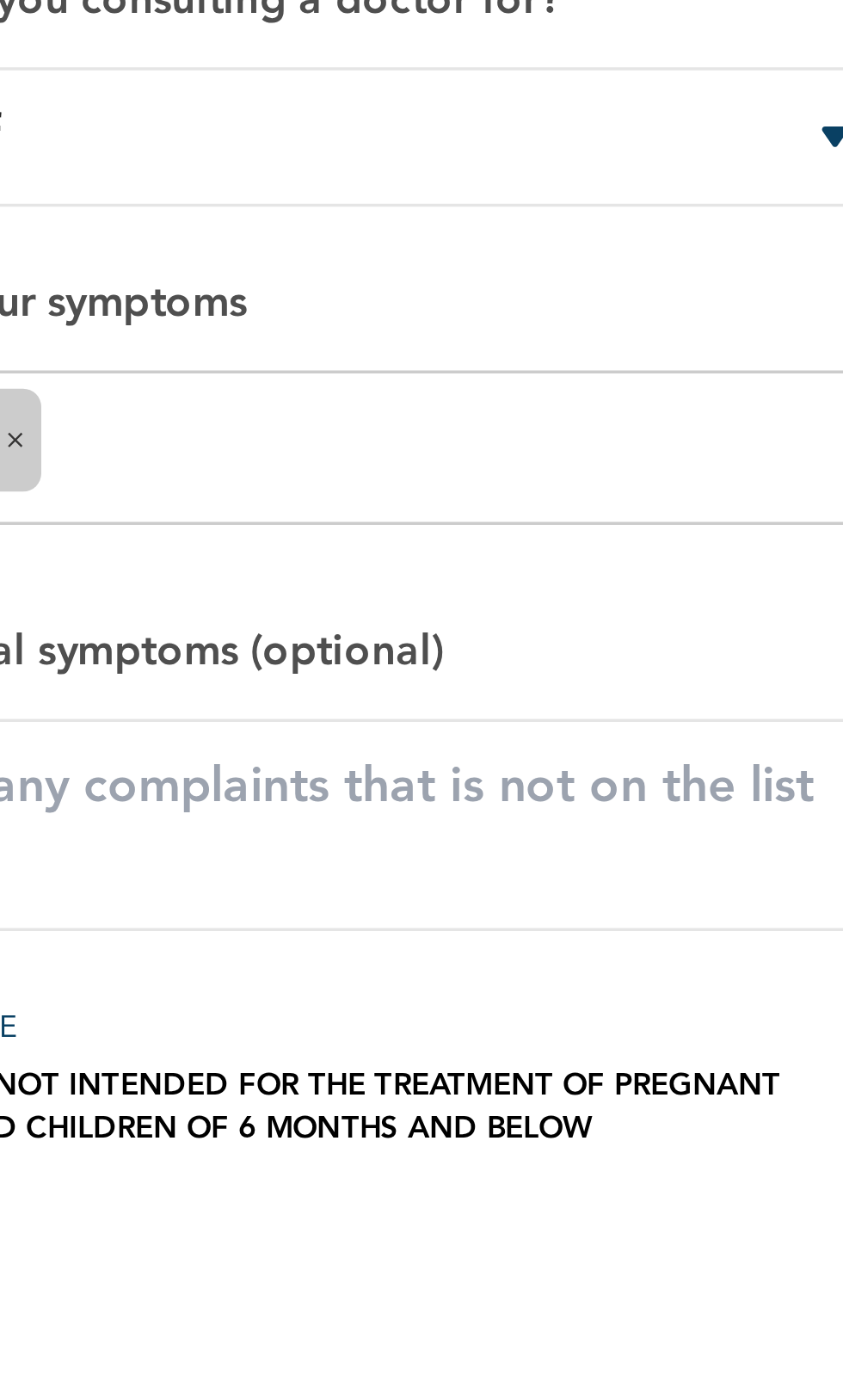
click at [482, 334] on input "text" at bounding box center [437, 344] width 236 height 20
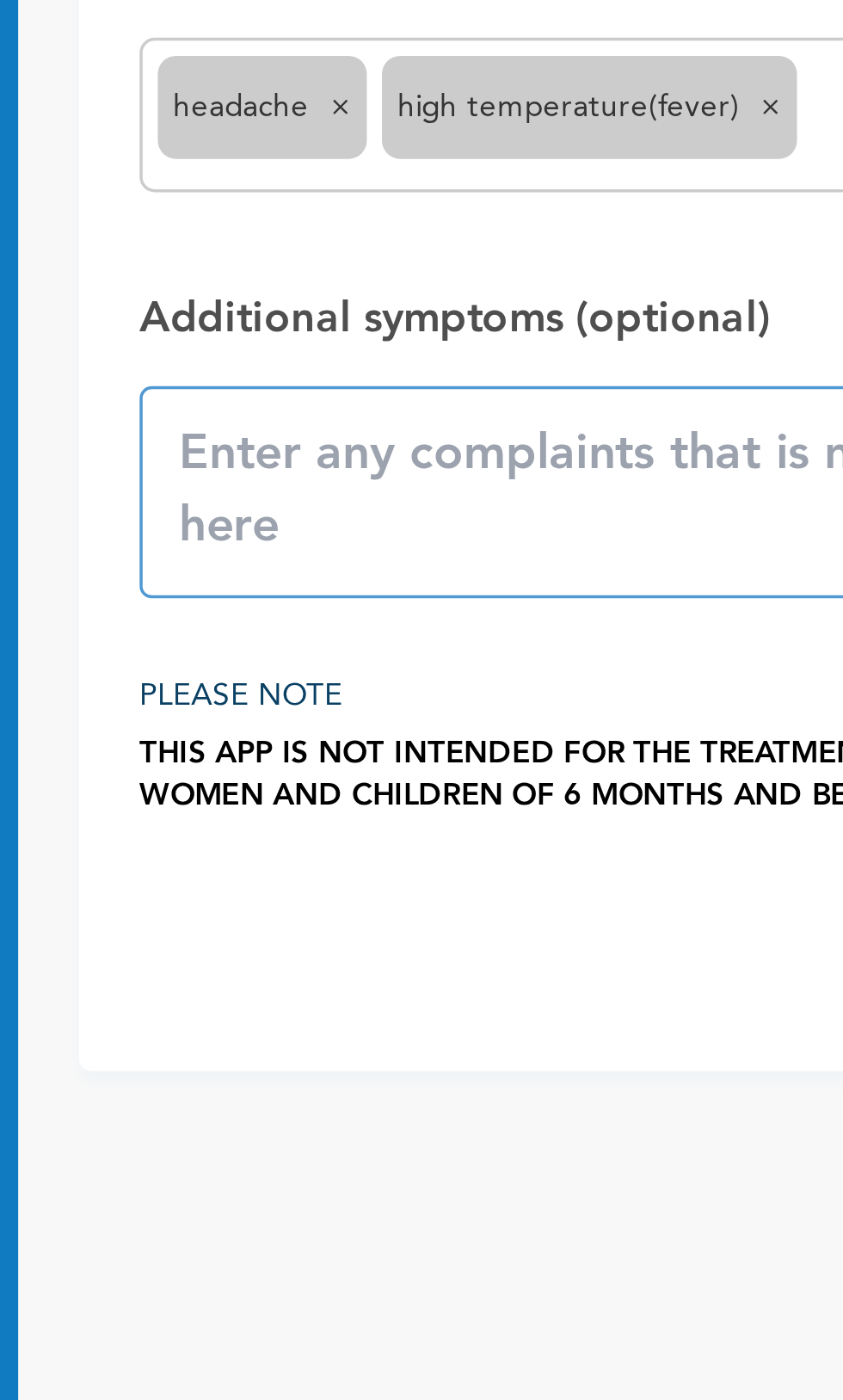
click at [362, 446] on textarea at bounding box center [405, 451] width 310 height 60
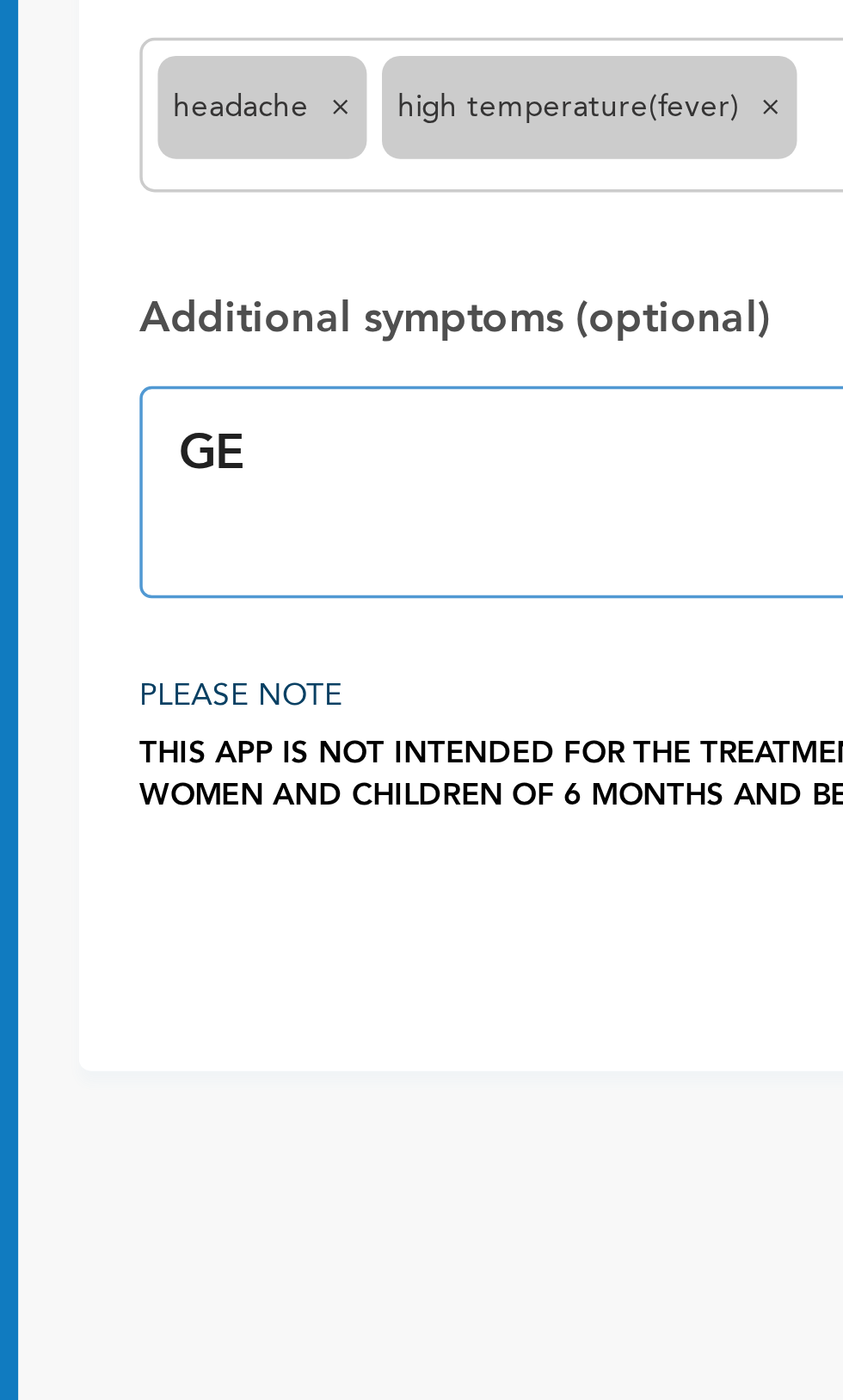
type textarea "G"
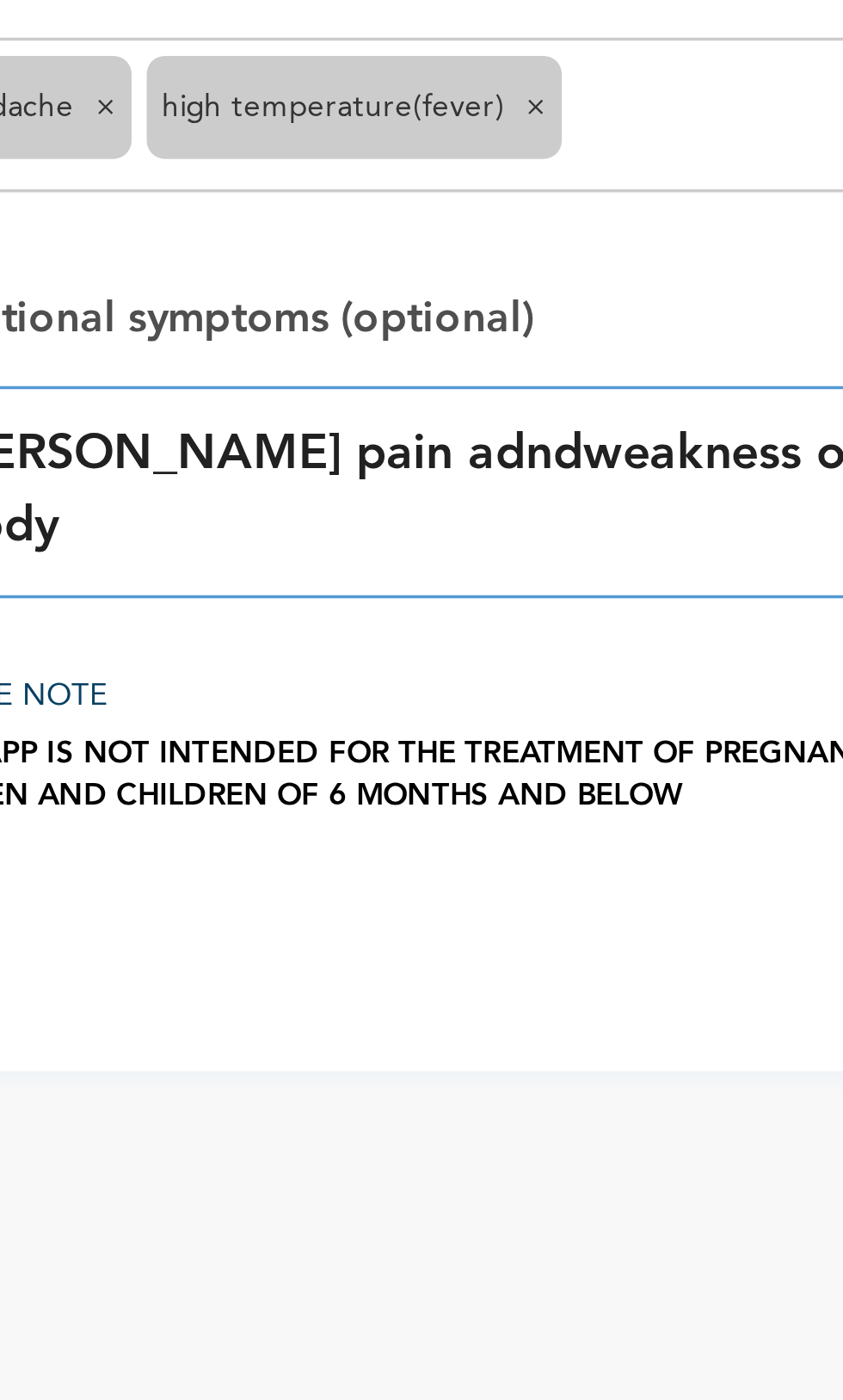
click at [365, 437] on textarea "Geney pain adndweakness of the body" at bounding box center [405, 451] width 310 height 60
click at [355, 437] on textarea "Geney pain adndweakness of the body" at bounding box center [405, 451] width 310 height 60
click at [369, 437] on textarea "Geney pain andweakness of the body" at bounding box center [405, 451] width 310 height 60
click at [335, 439] on textarea "Geney pain and weakness of the body" at bounding box center [405, 451] width 310 height 60
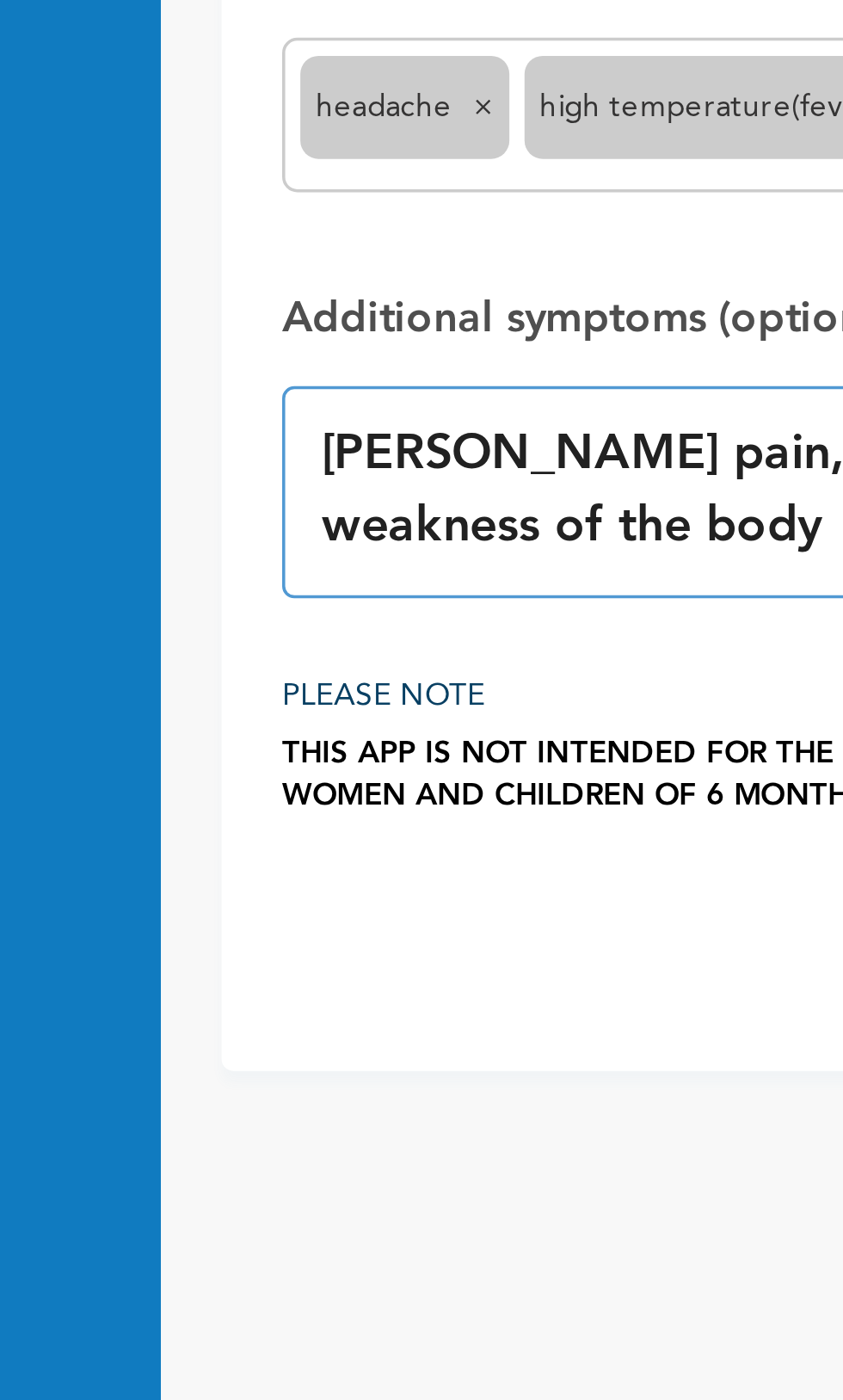
click at [282, 440] on textarea "Geney pain, loss of appetite and weakness of the body" at bounding box center [405, 451] width 310 height 60
click at [300, 436] on textarea "Geney pain, loss of appetite and weakness of the body" at bounding box center [405, 451] width 310 height 60
click at [305, 440] on textarea "Geney pain, loss of appetite and weakness of the body" at bounding box center [405, 451] width 310 height 60
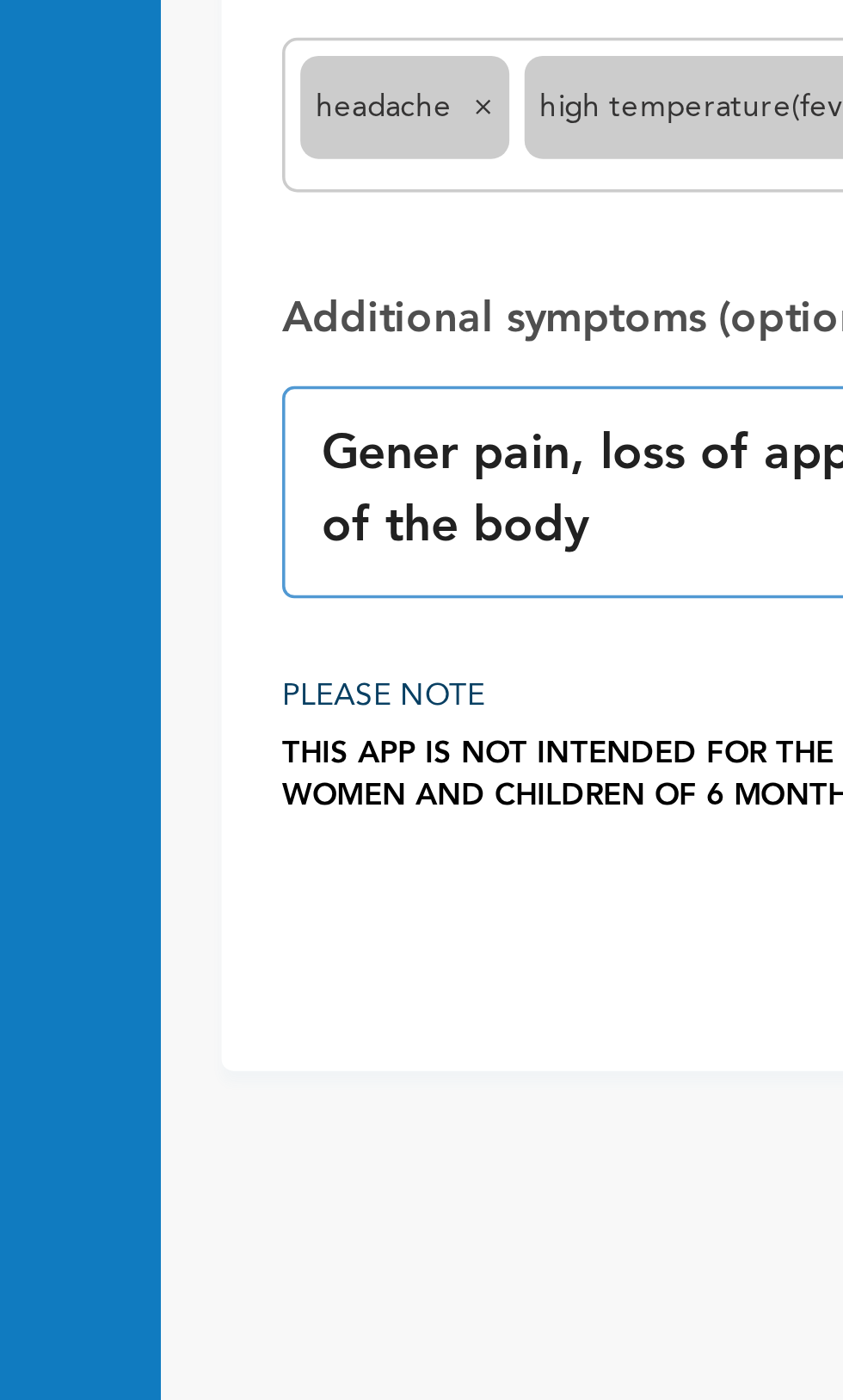
click at [293, 438] on textarea "Gener pain, loss of appetite and weakness of the body" at bounding box center [405, 451] width 310 height 60
click at [311, 438] on textarea "General pain, loss of appetite and weakness of the body" at bounding box center [405, 451] width 310 height 60
click at [319, 440] on textarea "General pain, loss of appetite and weakness of the body" at bounding box center [405, 451] width 310 height 60
click at [313, 437] on textarea "General pain, loss of appetite and weakness of the body" at bounding box center [405, 451] width 310 height 60
click at [316, 440] on textarea "General pain, loss of appetite and weakness of the body" at bounding box center [405, 451] width 310 height 60
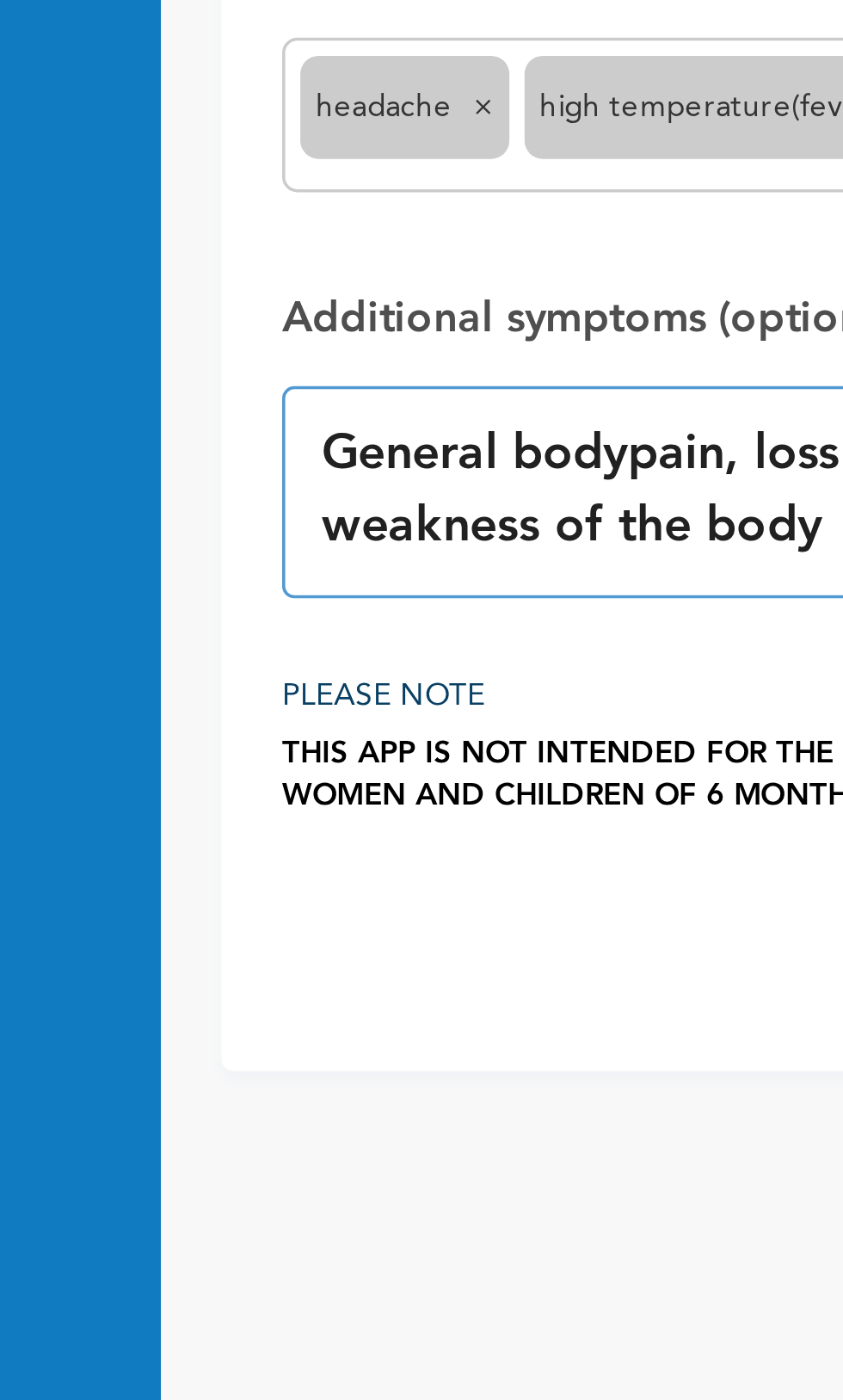
type textarea "General body pain, loss of appetite and weakness of the body"
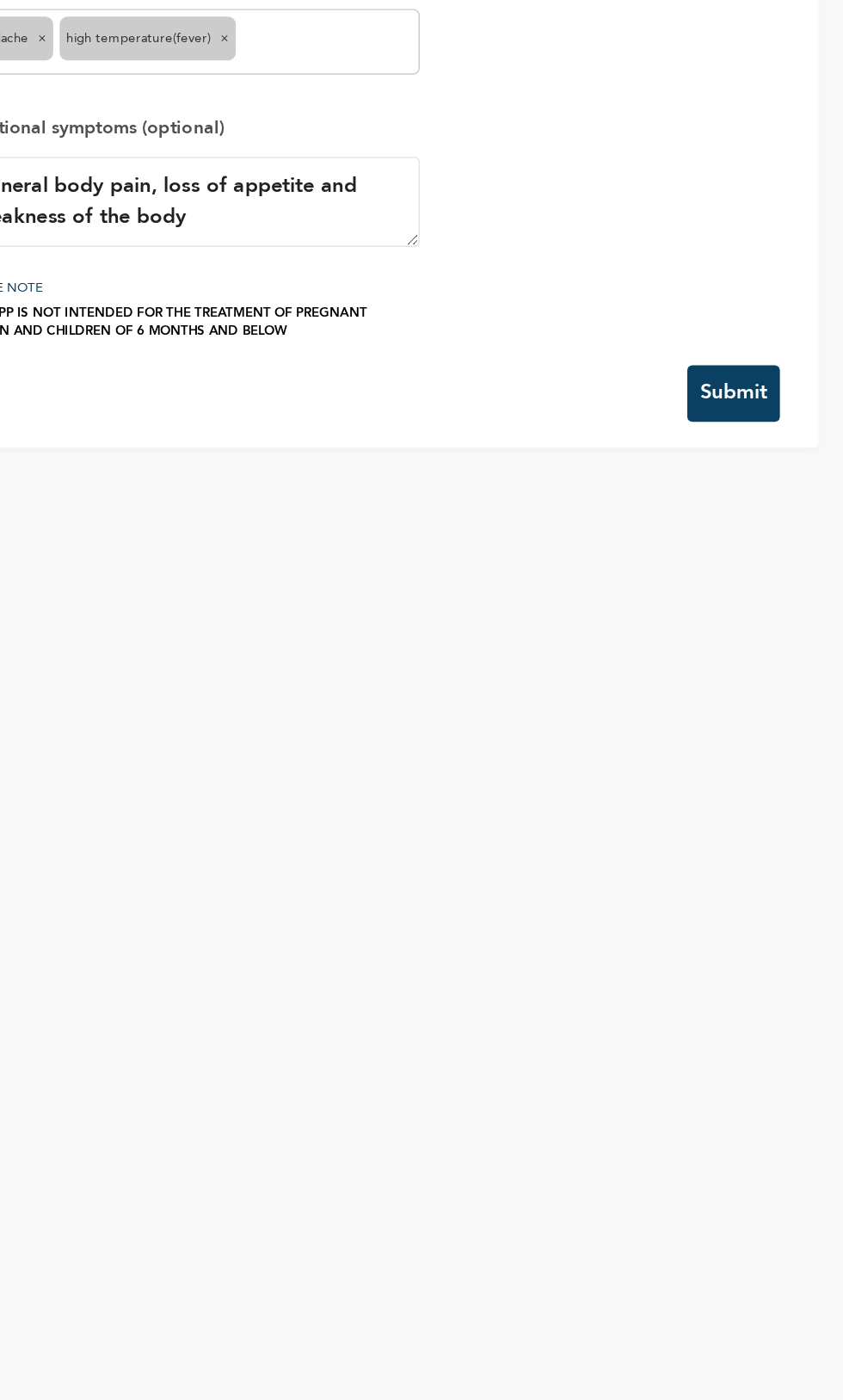
click at [773, 581] on button "Submit" at bounding box center [770, 579] width 62 height 38
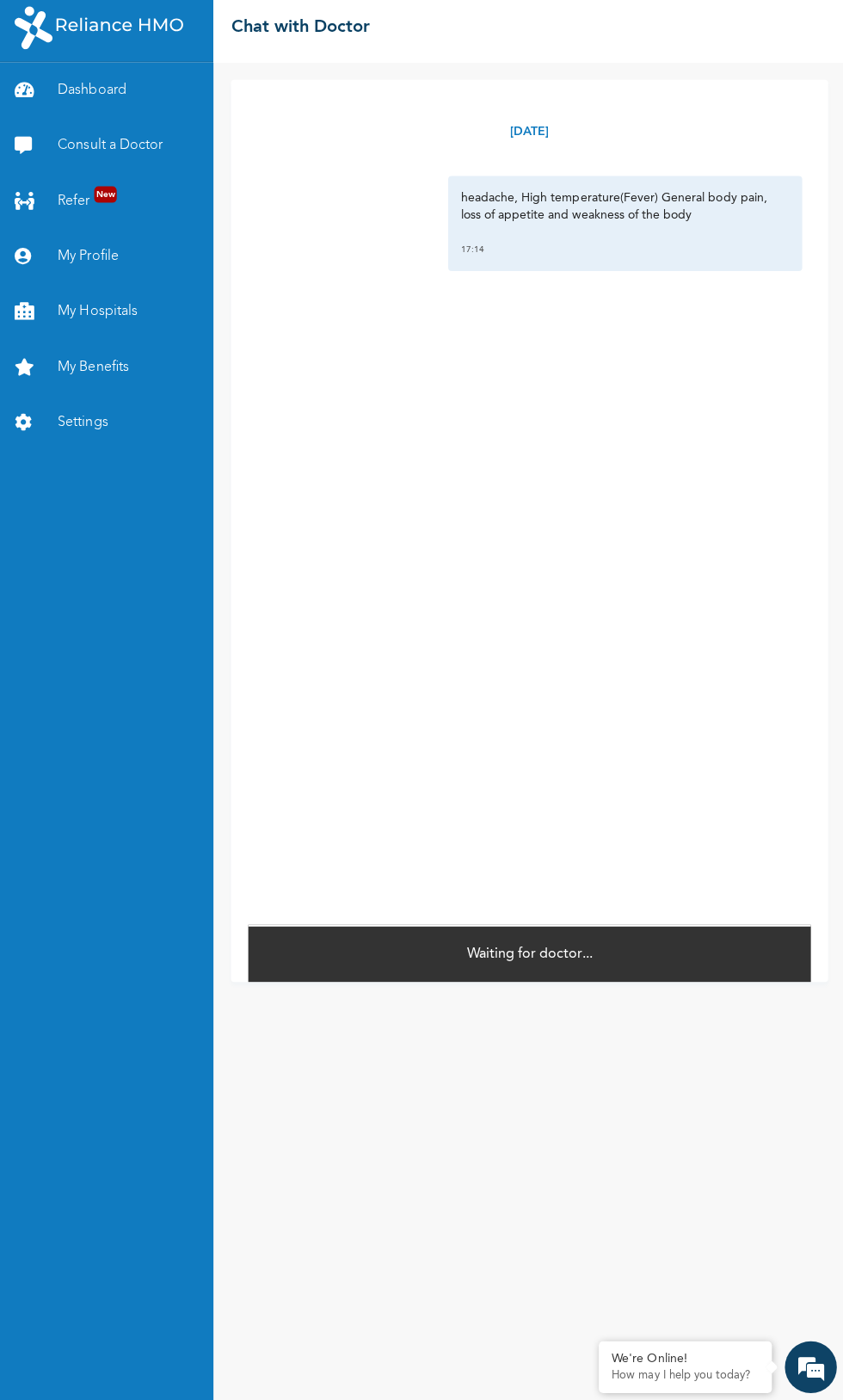
click at [81, 96] on link "Dashboard" at bounding box center [107, 97] width 215 height 55
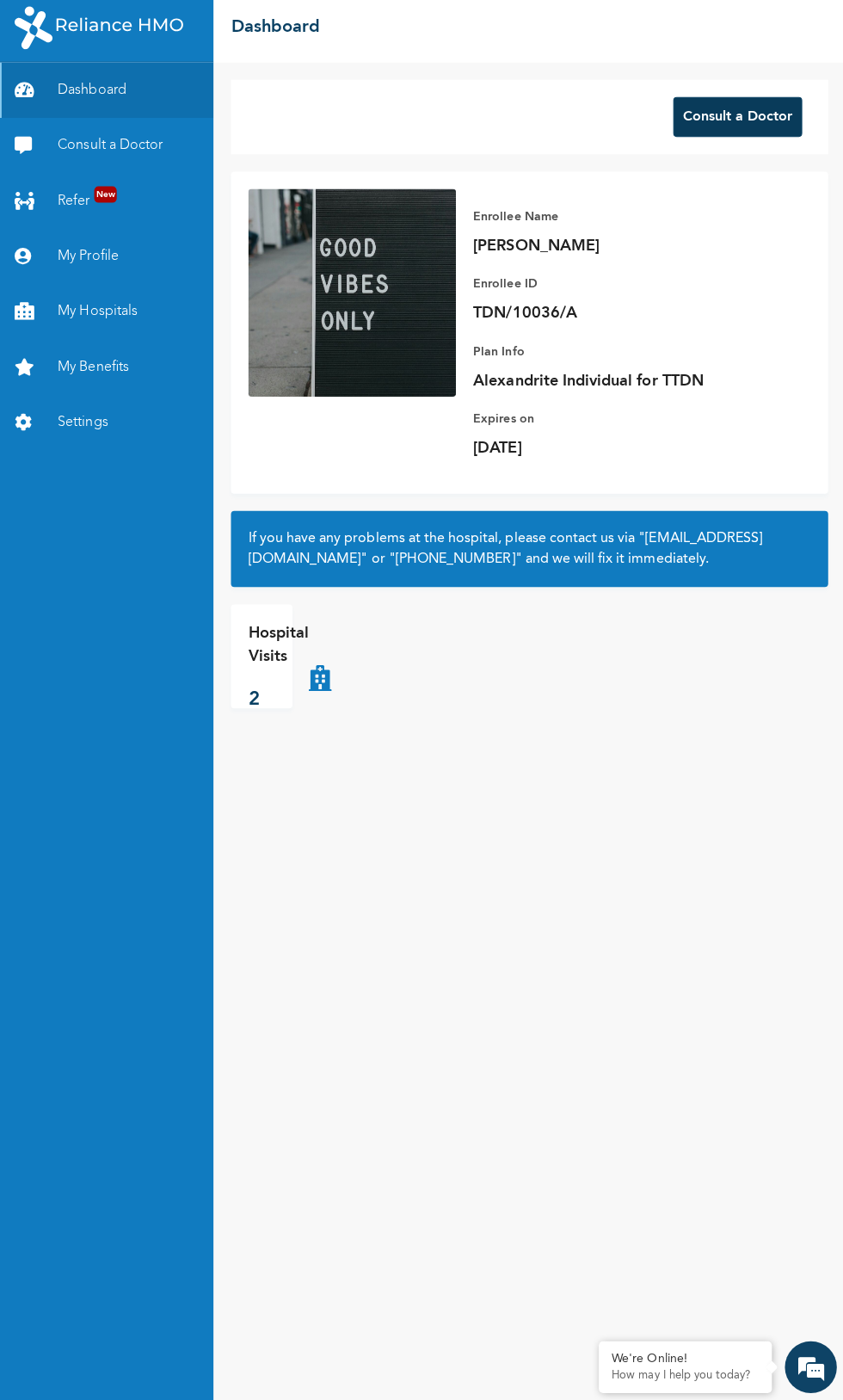
click at [722, 121] on button "Consult a Doctor" at bounding box center [736, 123] width 128 height 40
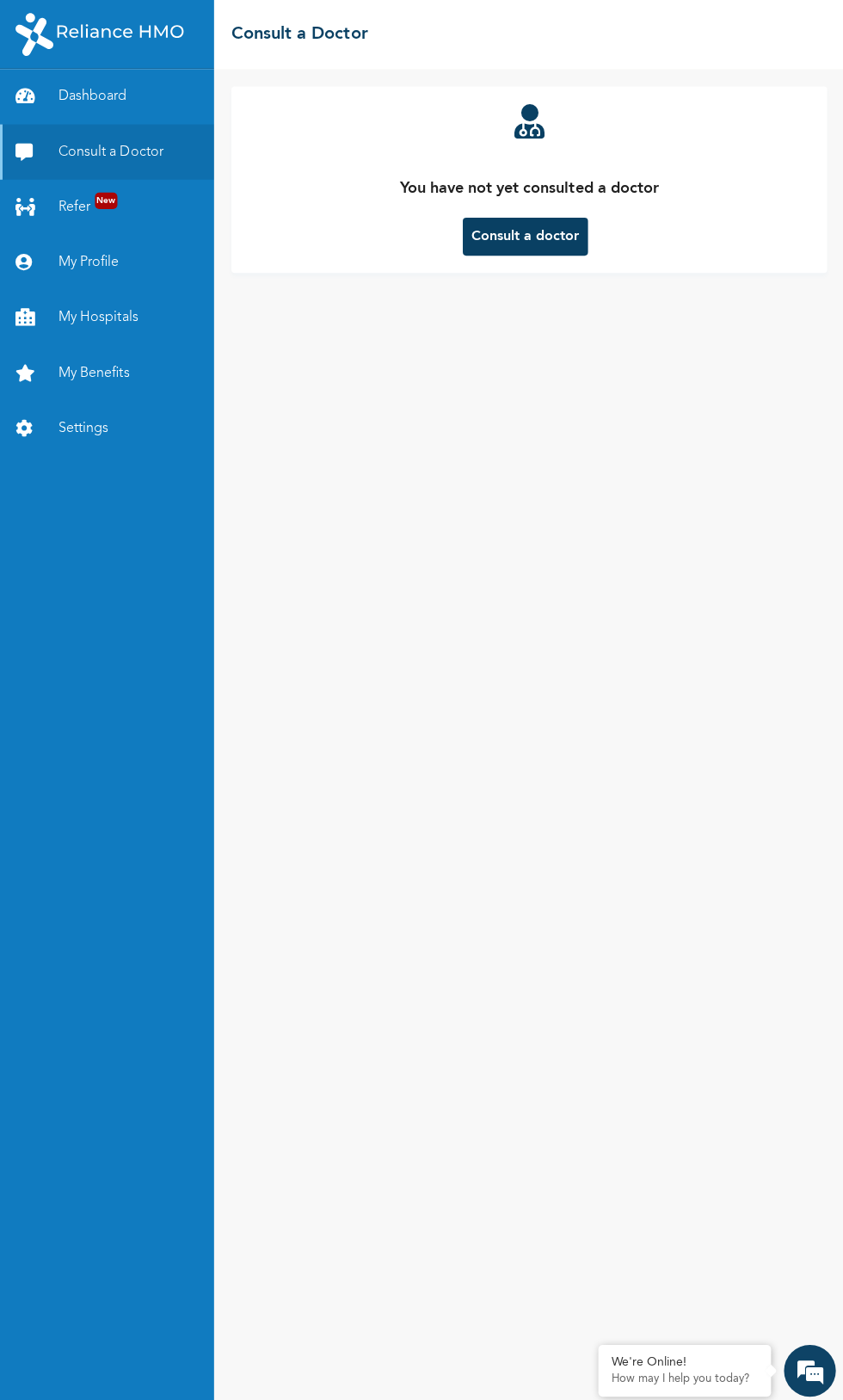
click at [542, 228] on button "Consult a doctor" at bounding box center [525, 236] width 125 height 38
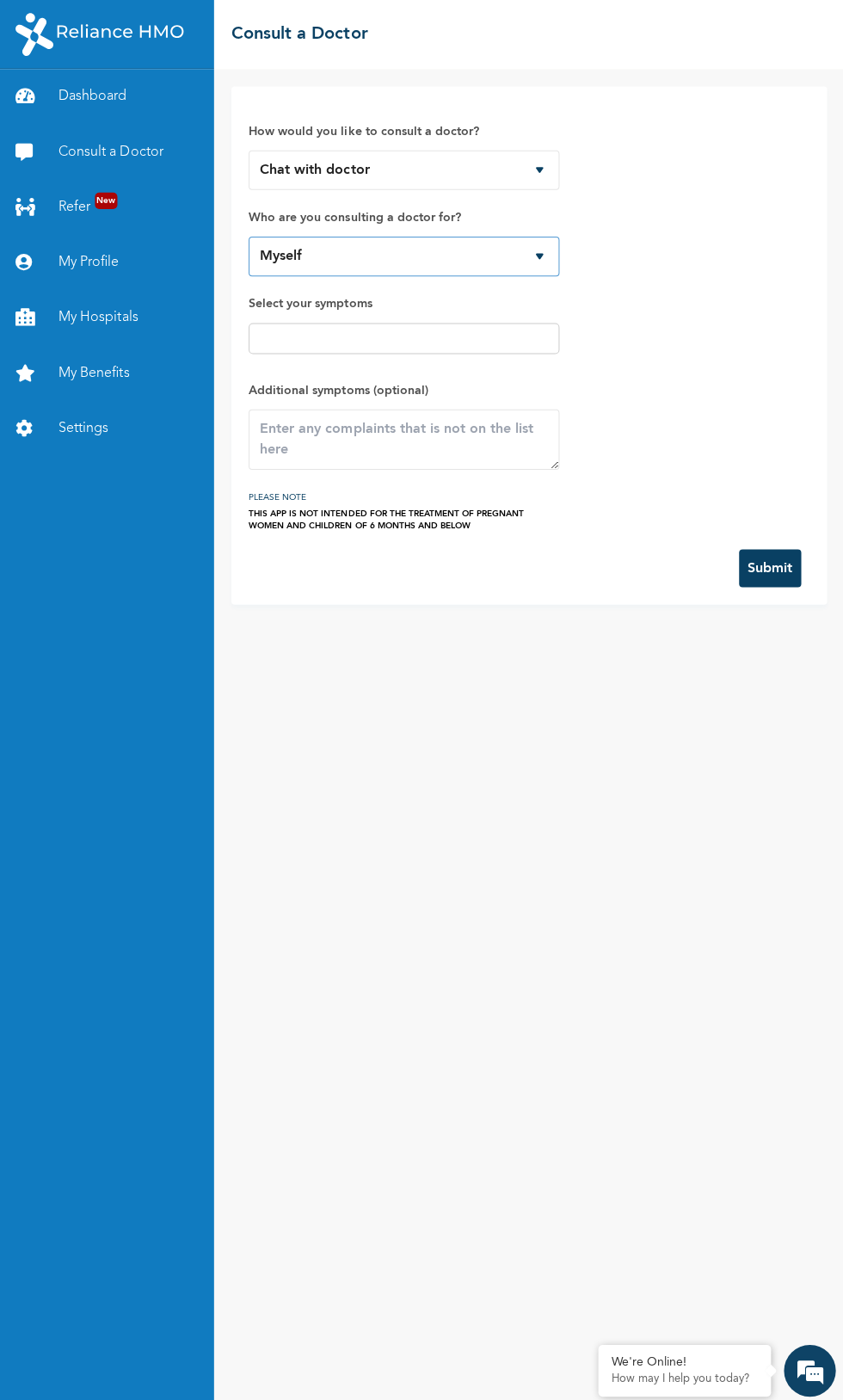
click at [521, 237] on select "Myself" at bounding box center [405, 255] width 310 height 40
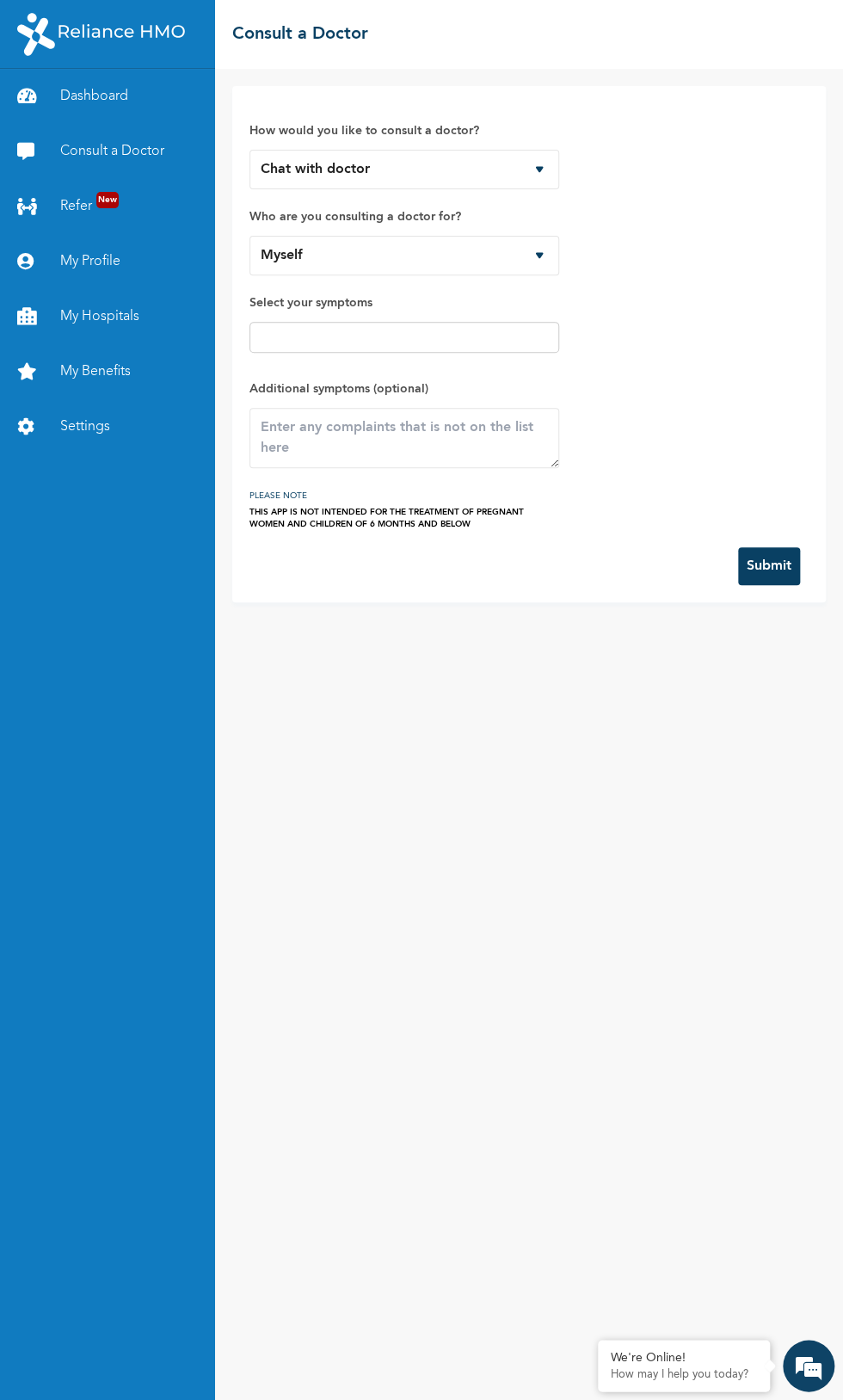
click at [115, 153] on link "Consult a Doctor" at bounding box center [107, 151] width 215 height 55
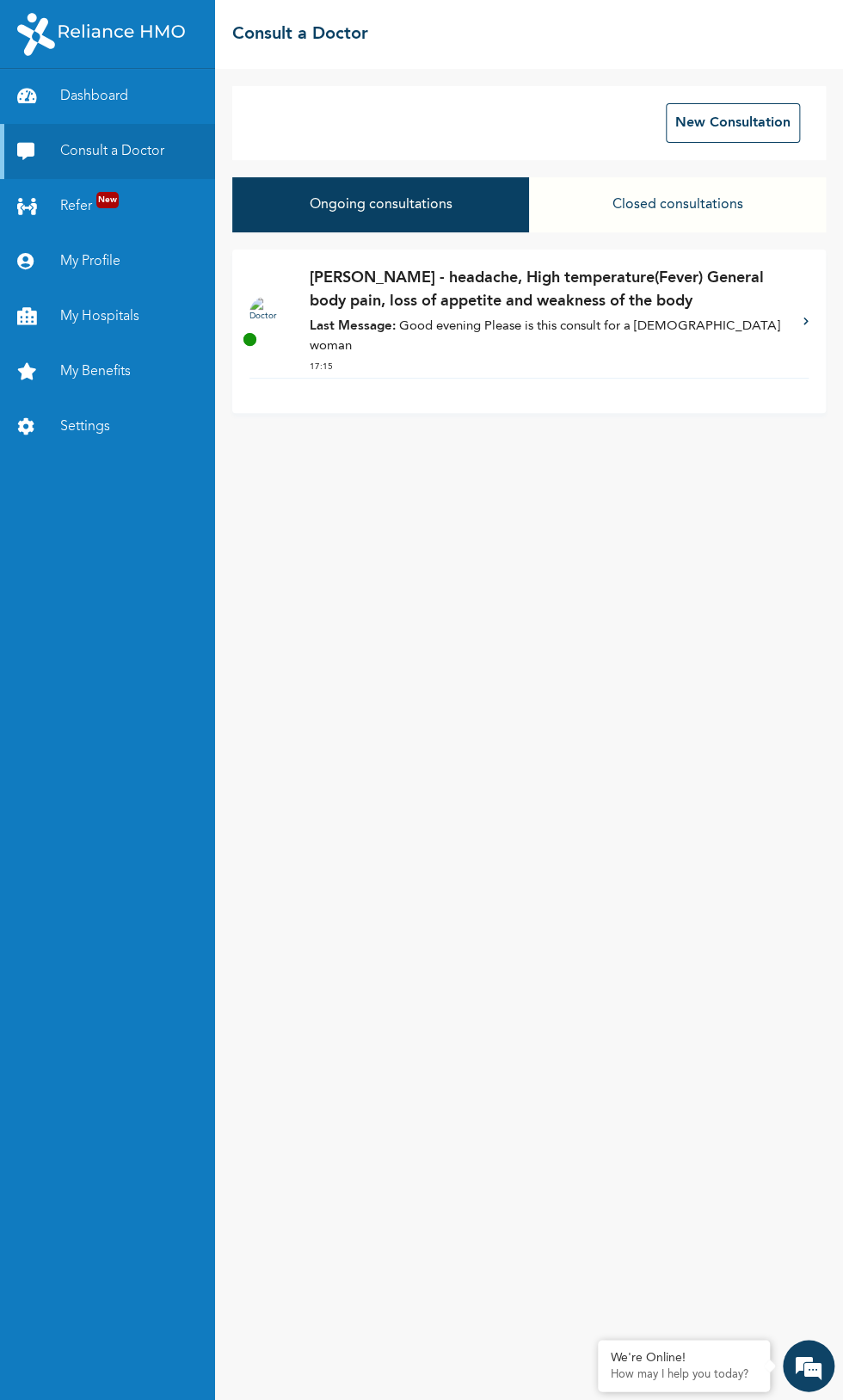
click at [555, 306] on p "Dr. Fagbemi - headache, High temperature(Fever) General body pain, loss of appe…" at bounding box center [548, 290] width 476 height 46
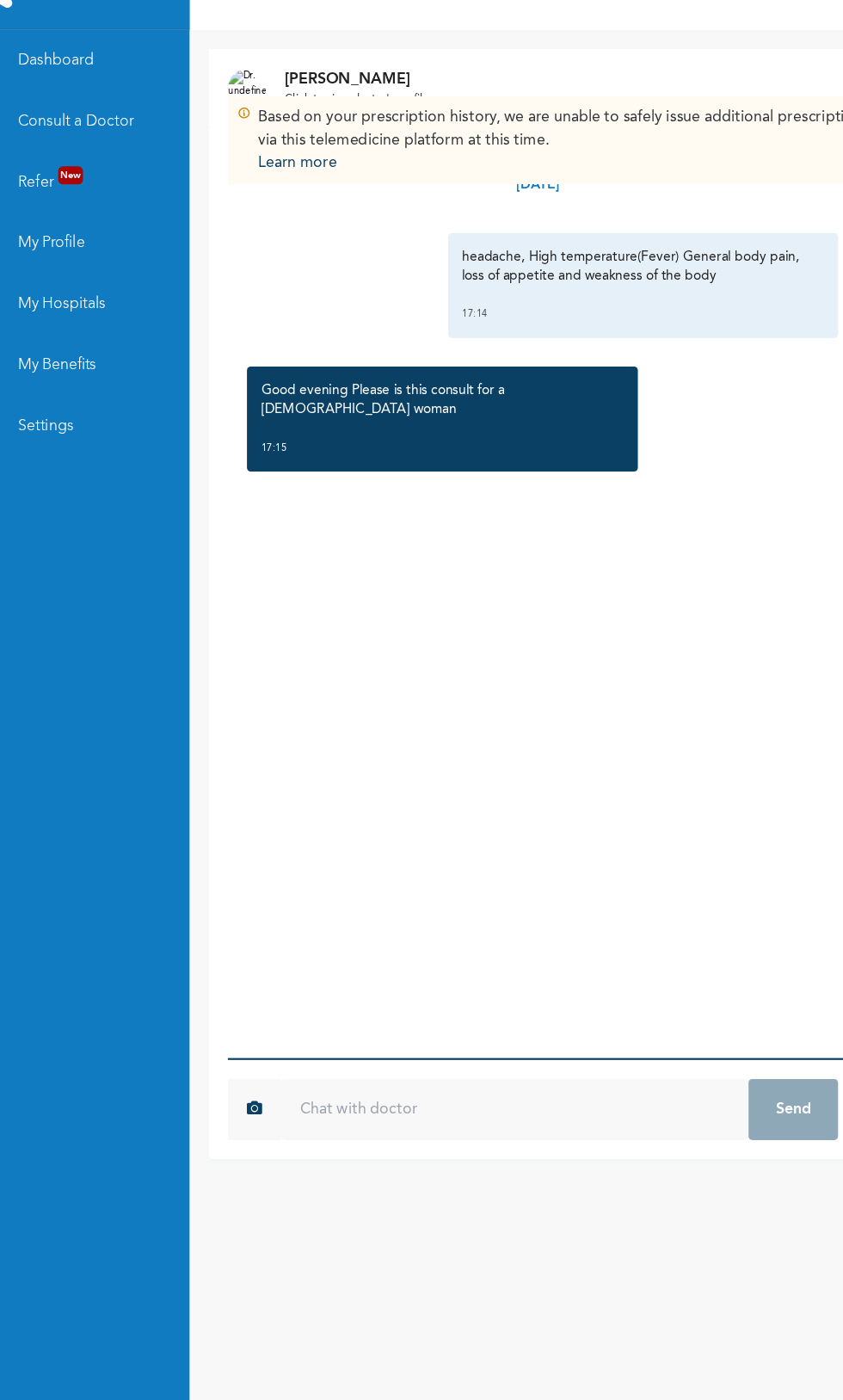
click at [442, 1071] on input "text" at bounding box center [508, 1043] width 422 height 55
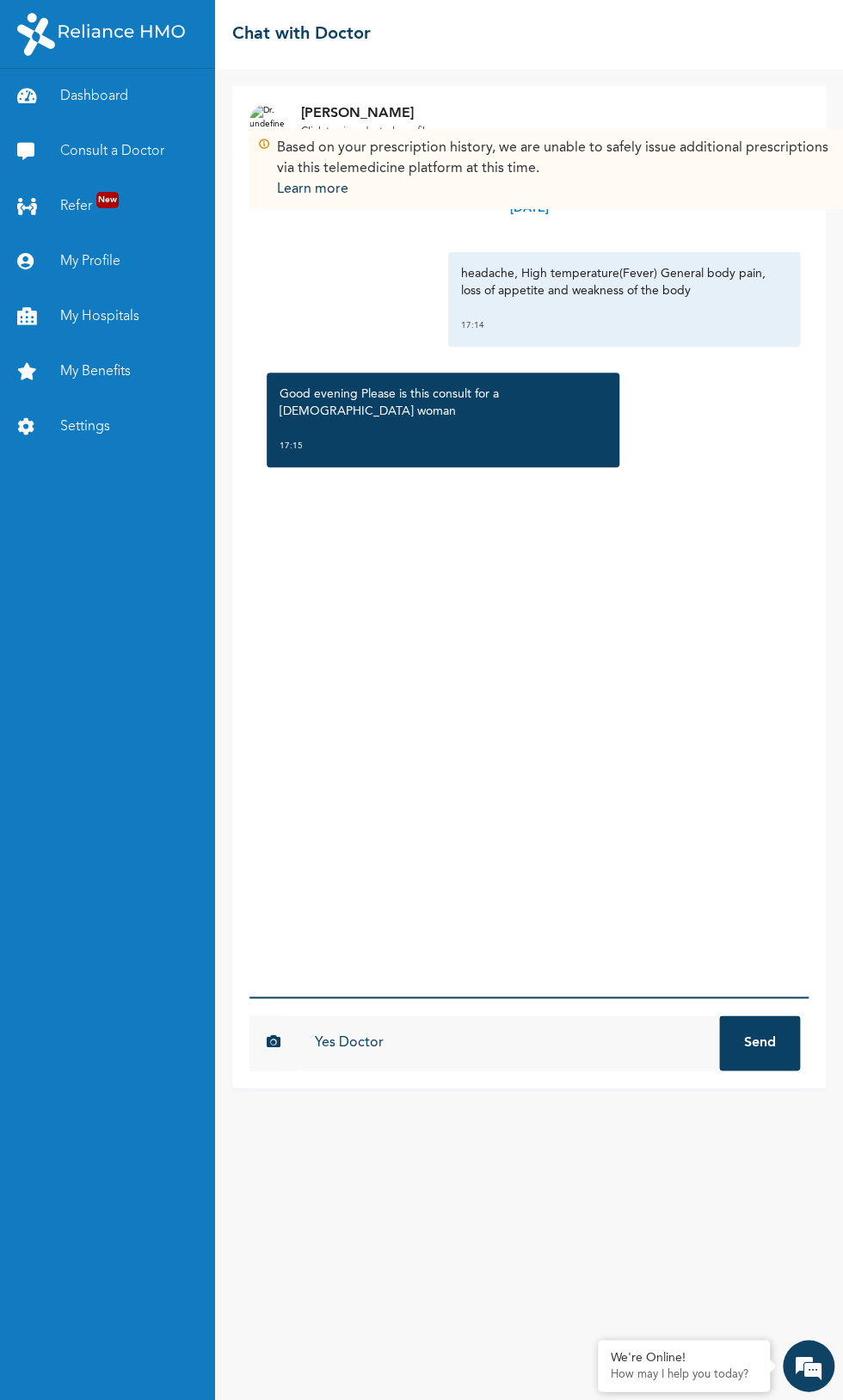
type input "Yes Doctor"
click at [763, 1071] on button "Send" at bounding box center [759, 1043] width 81 height 55
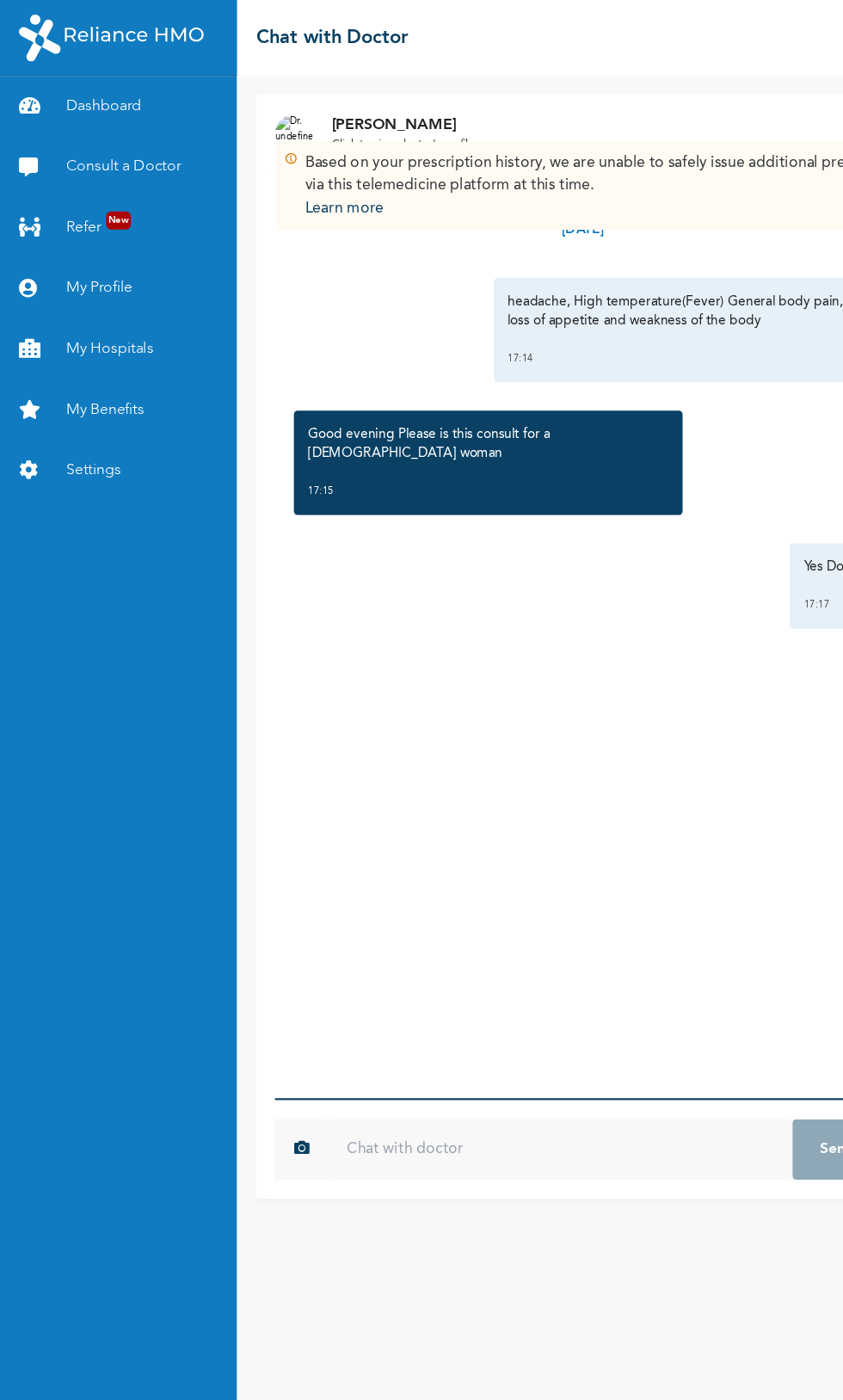
click at [120, 151] on link "Consult a Doctor" at bounding box center [107, 151] width 215 height 55
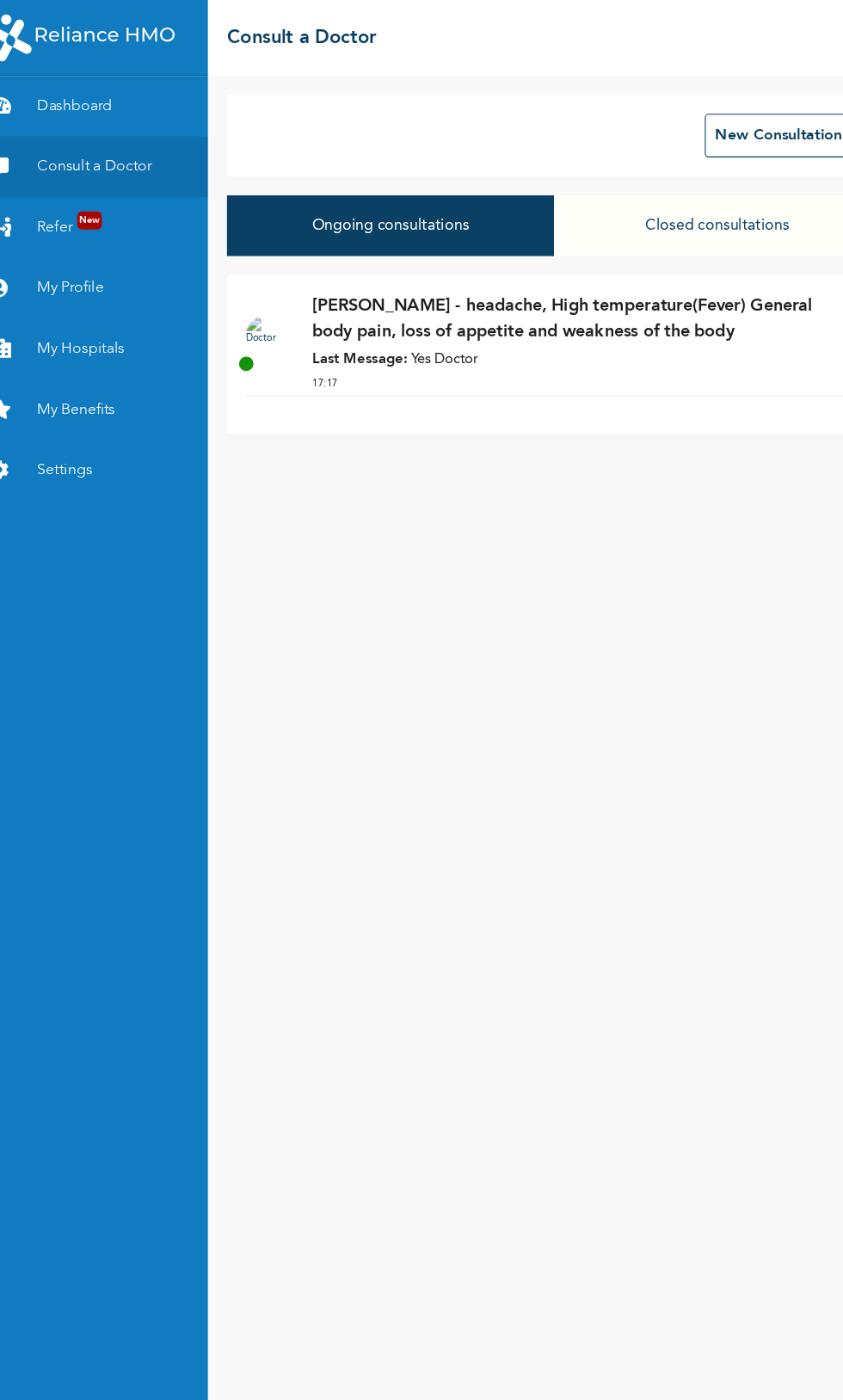
click at [525, 298] on p "[PERSON_NAME] - headache, High temperature(Fever) General body pain, loss of ap…" at bounding box center [548, 290] width 476 height 46
click at [662, 228] on button "Closed consultations" at bounding box center [677, 205] width 297 height 55
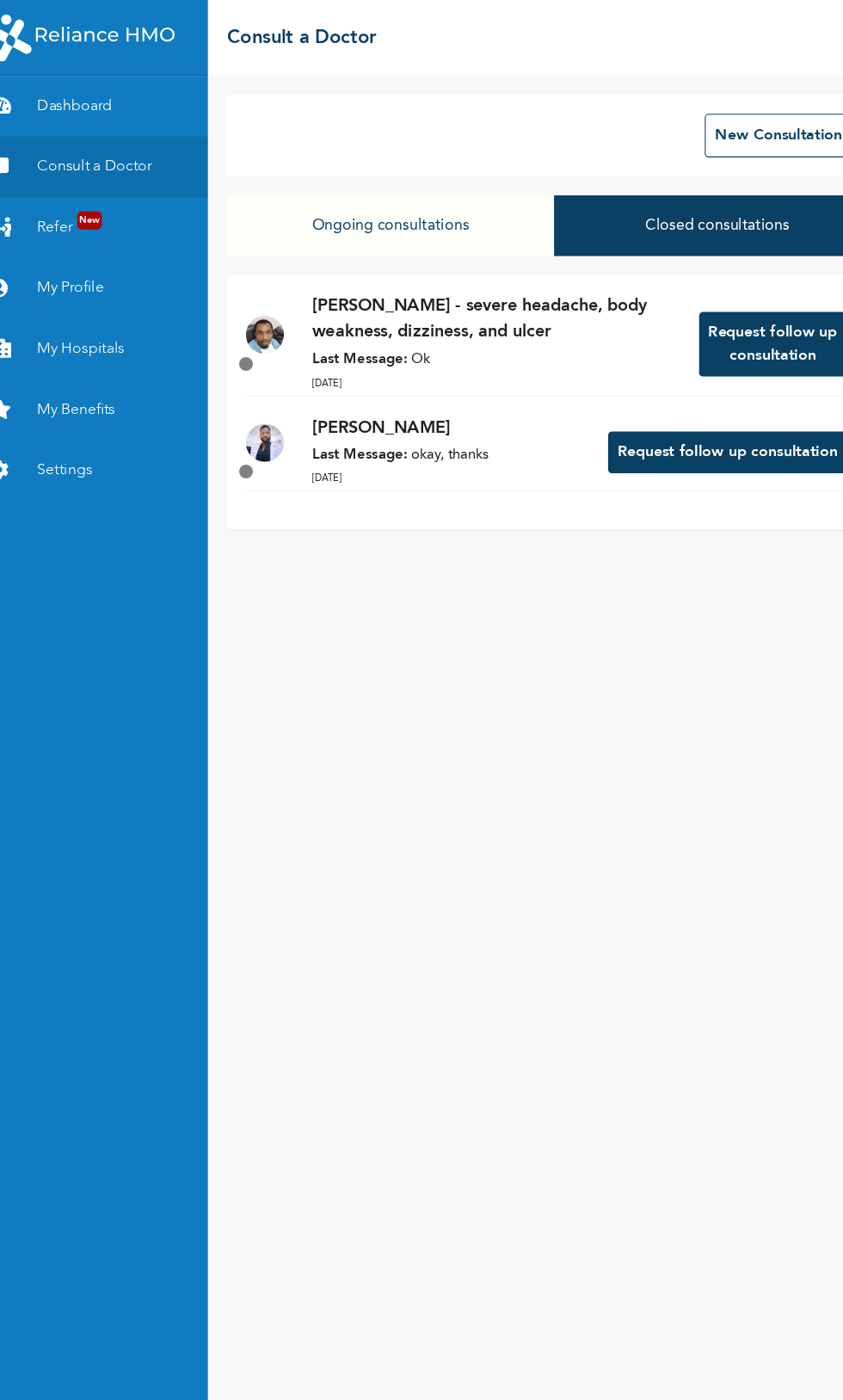
click at [635, 201] on button "Closed consultations" at bounding box center [677, 205] width 297 height 55
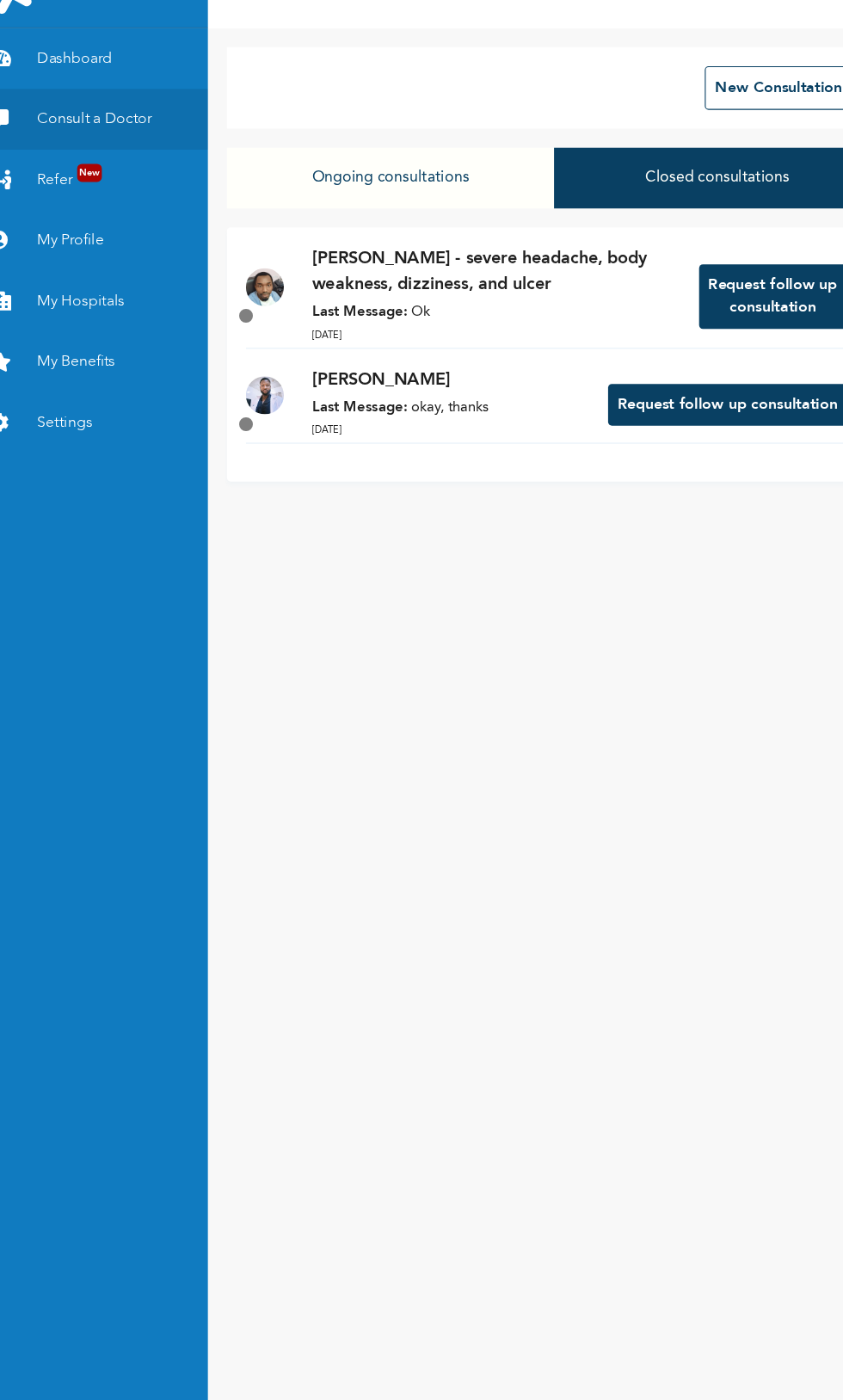
click at [397, 208] on button "Ongoing consultations" at bounding box center [380, 205] width 297 height 55
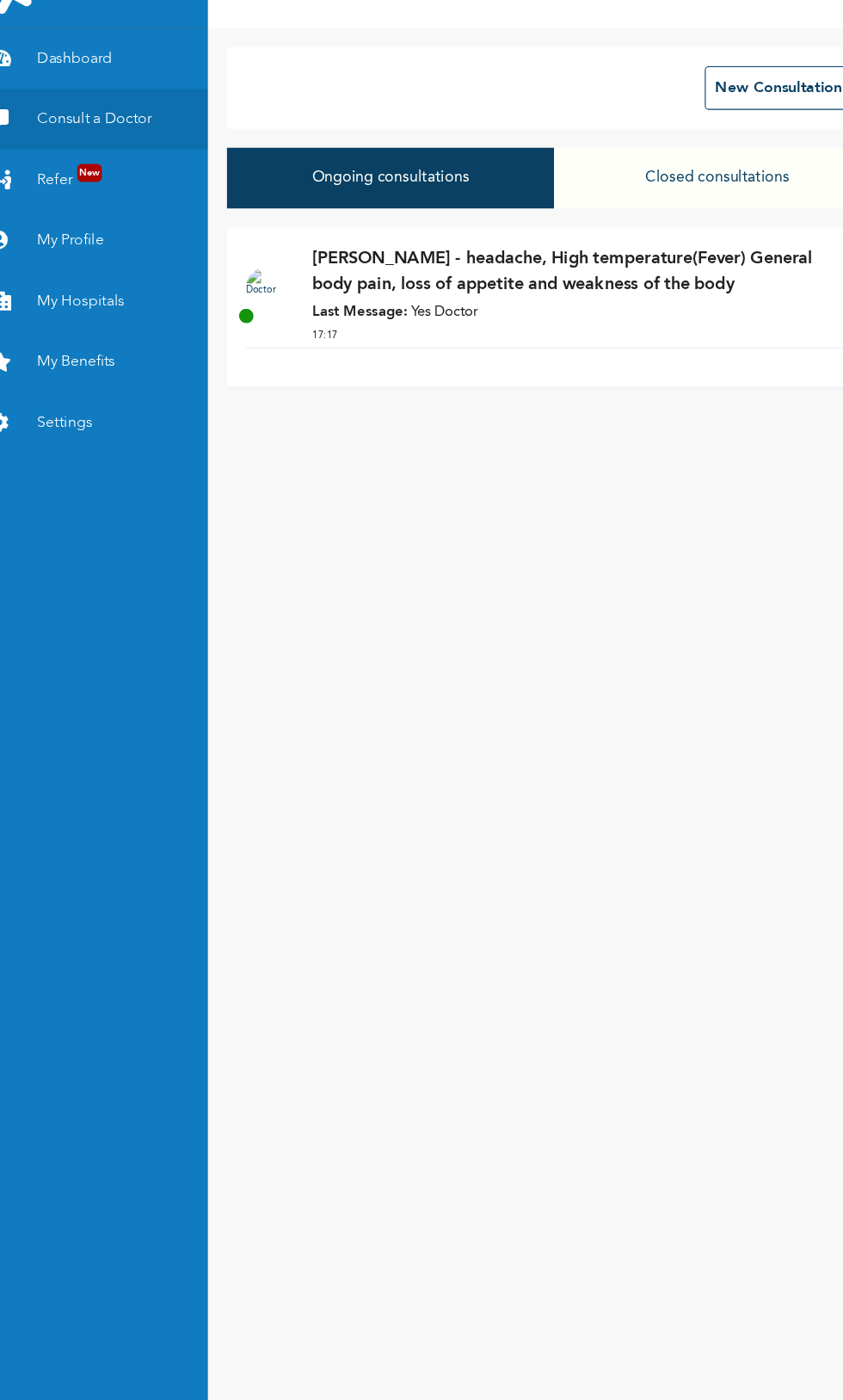
click at [669, 203] on button "Closed consultations" at bounding box center [677, 205] width 297 height 55
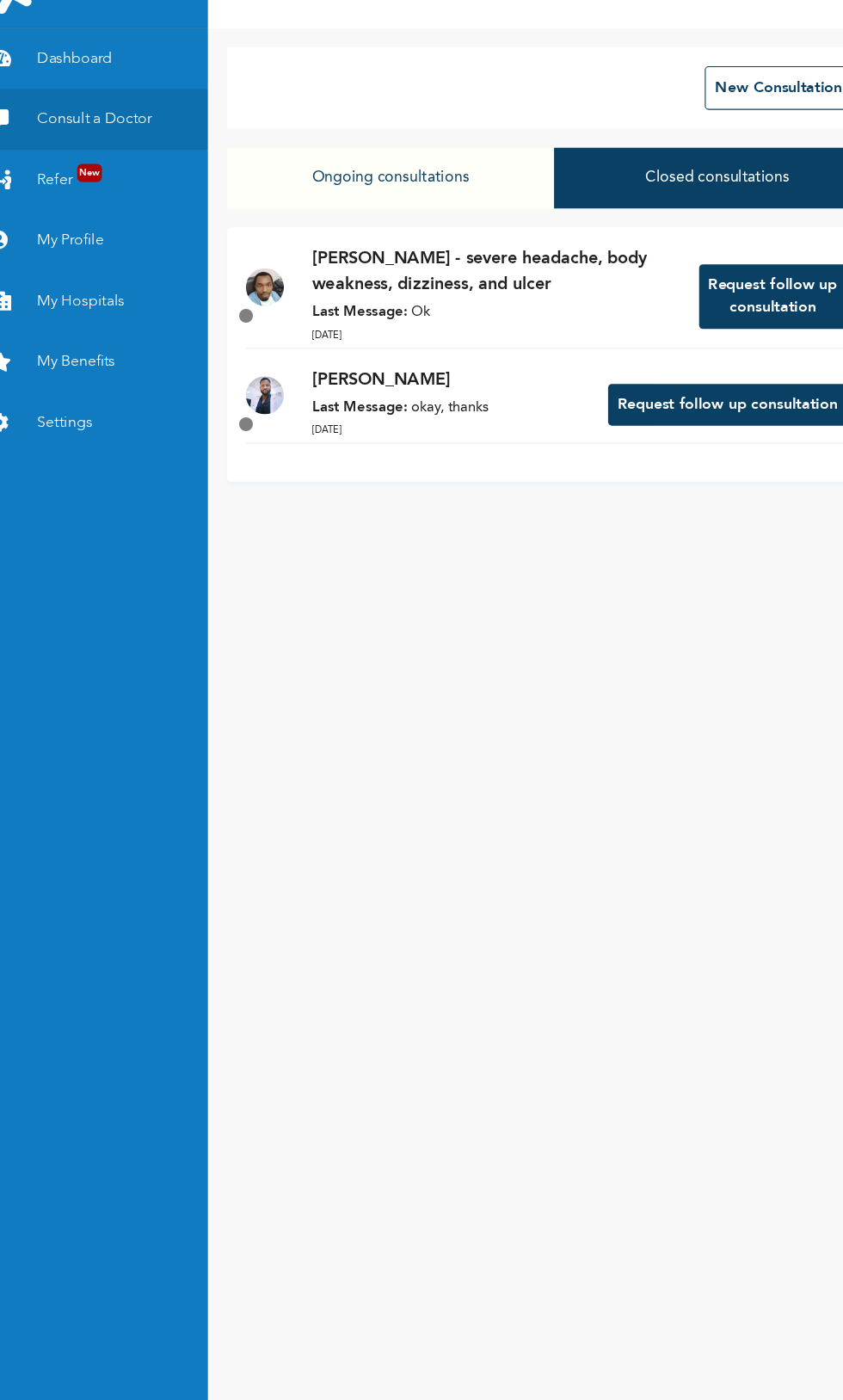
click at [383, 203] on button "Ongoing consultations" at bounding box center [380, 205] width 297 height 55
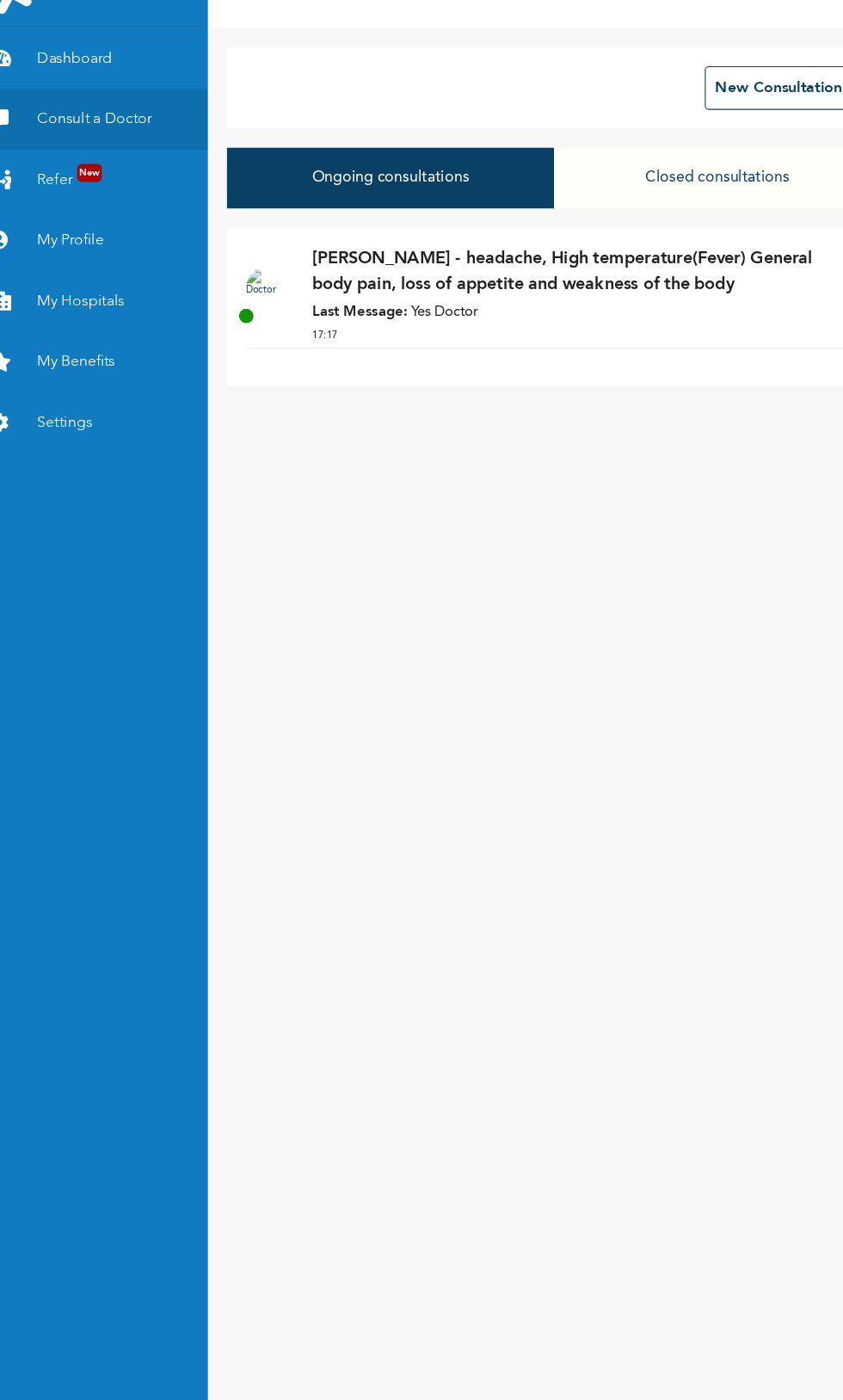
click at [519, 287] on p "Dr. Fagbemi - headache, High temperature(Fever) General body pain, loss of appe…" at bounding box center [548, 290] width 476 height 46
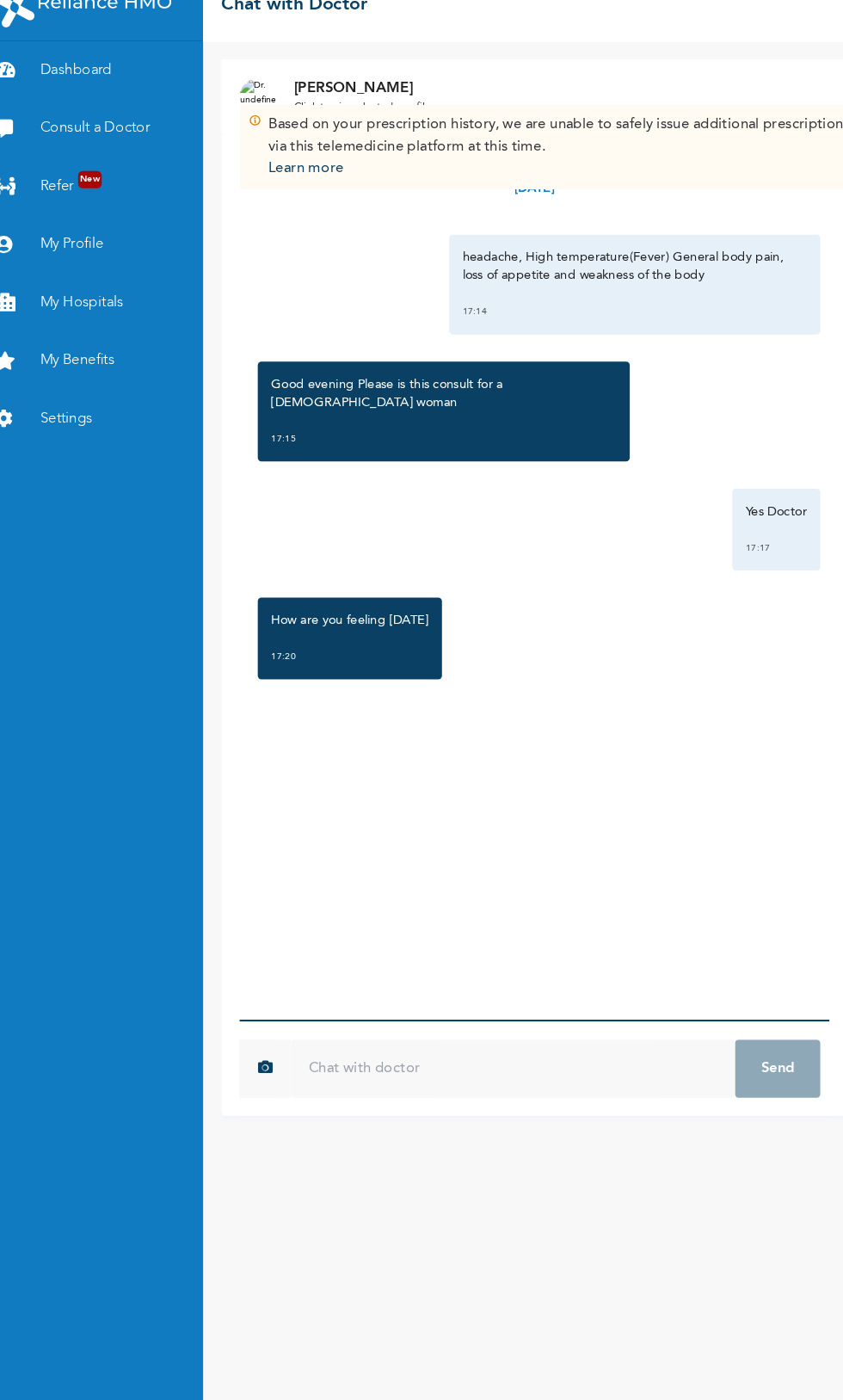
click at [438, 1071] on input "text" at bounding box center [508, 1043] width 422 height 55
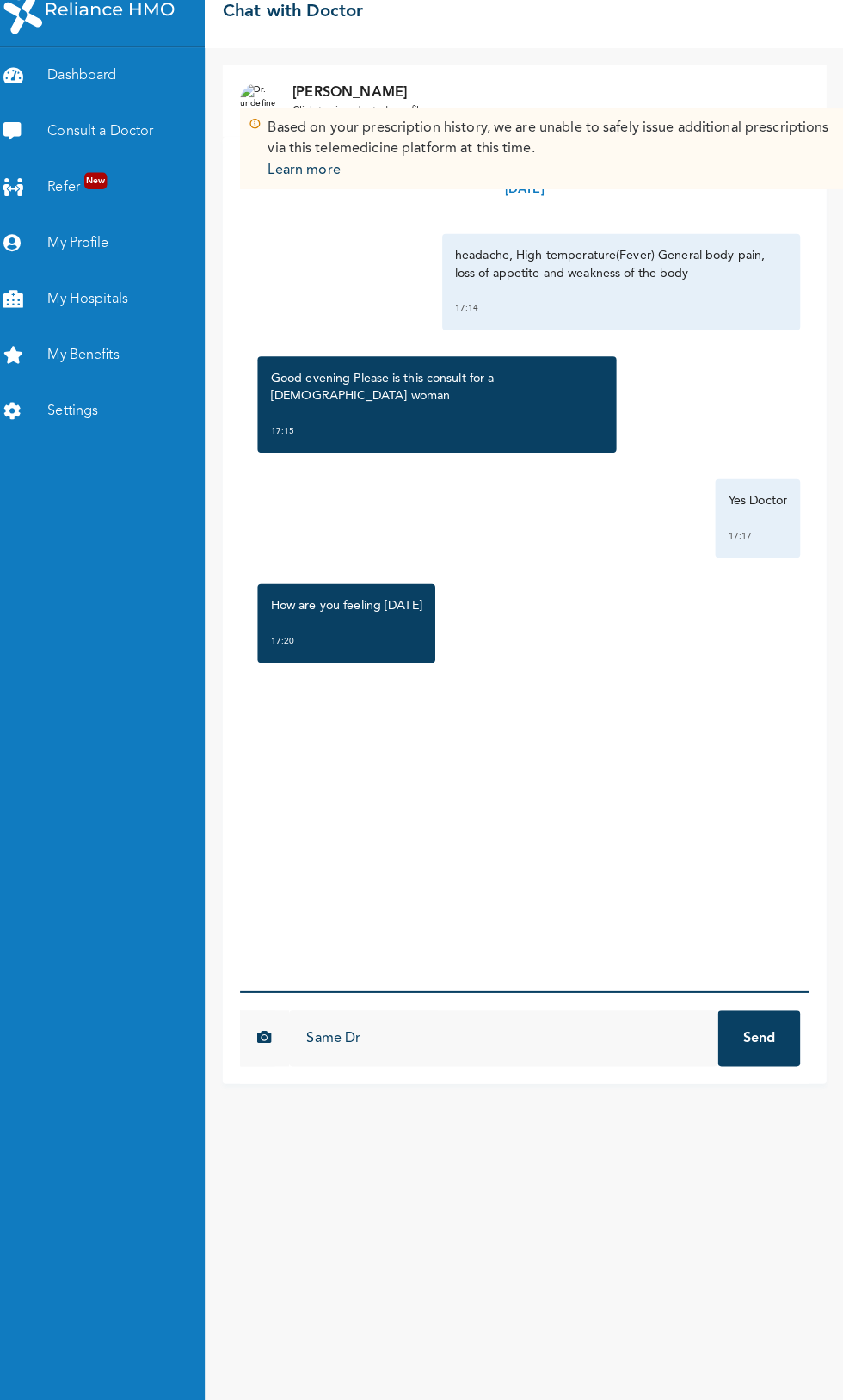
type input "Same Dr"
click at [754, 1071] on button "Send" at bounding box center [759, 1043] width 81 height 55
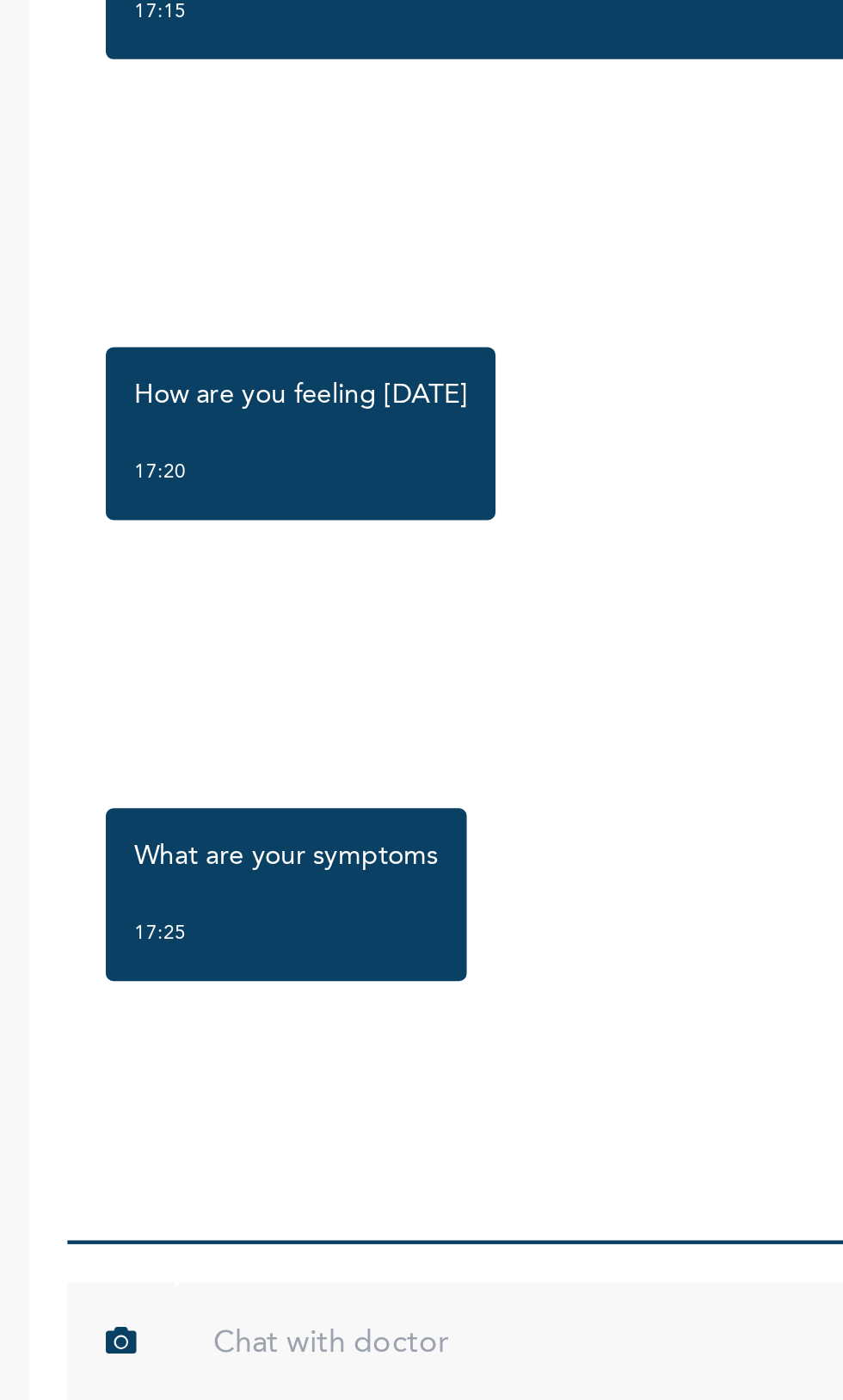
click at [502, 588] on div "How are you feeling today 17:20" at bounding box center [529, 635] width 542 height 95
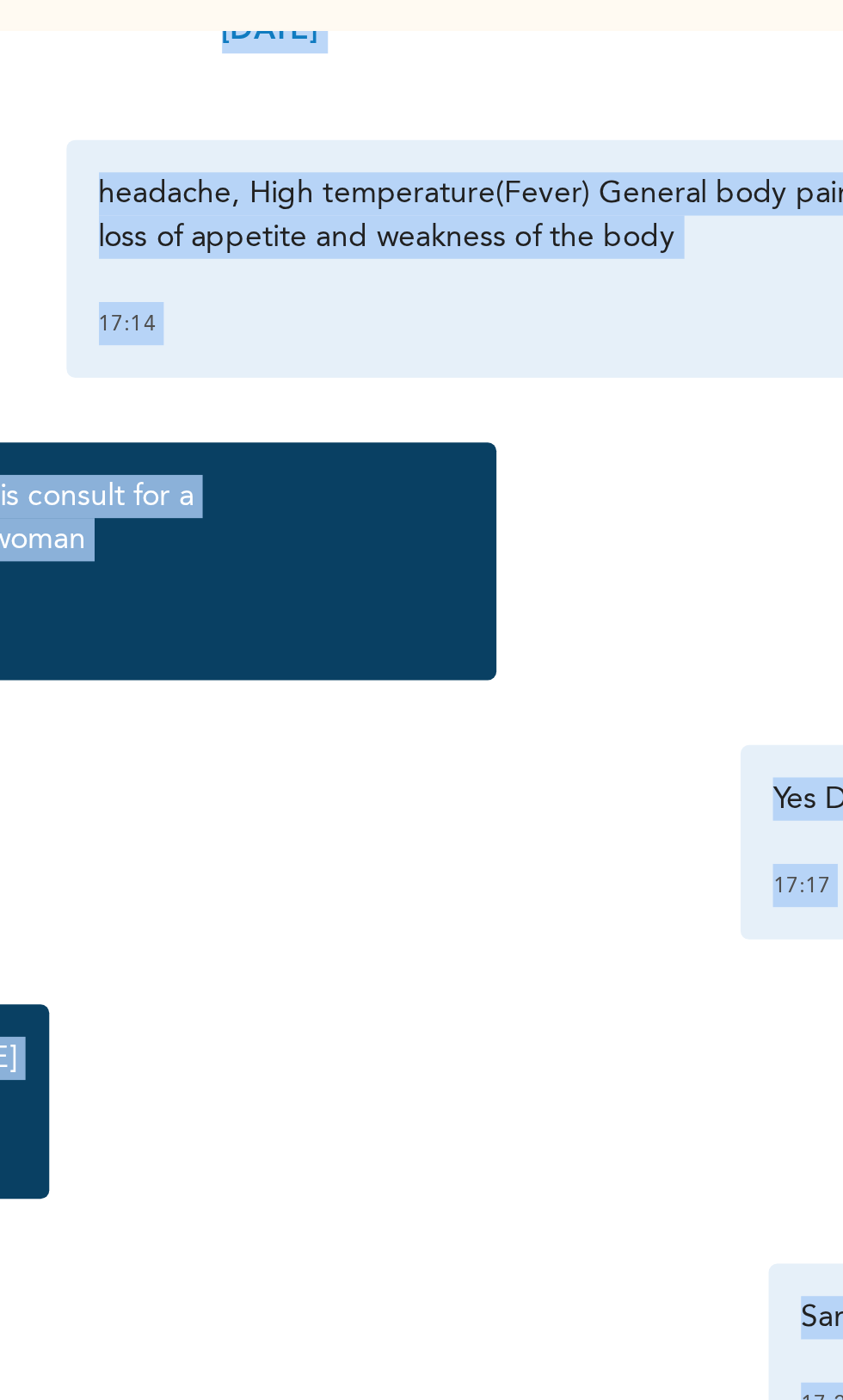
click at [633, 313] on div "headache, High temperature(Fever) General body pain, loss of appetite and weakn…" at bounding box center [624, 299] width 352 height 95
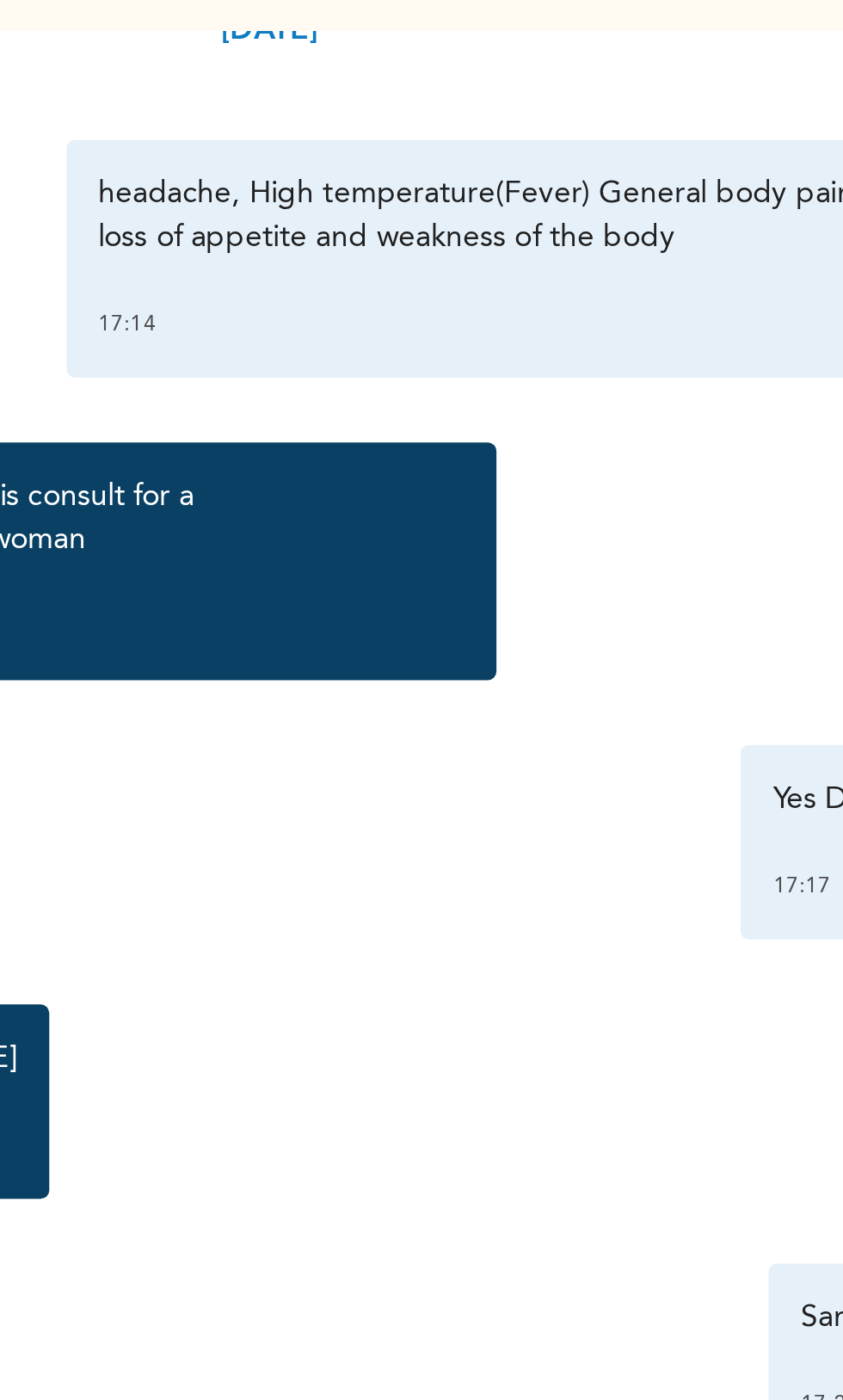
click at [666, 284] on p "headache, High temperature(Fever) General body pain, loss of appetite and weakn…" at bounding box center [624, 282] width 327 height 35
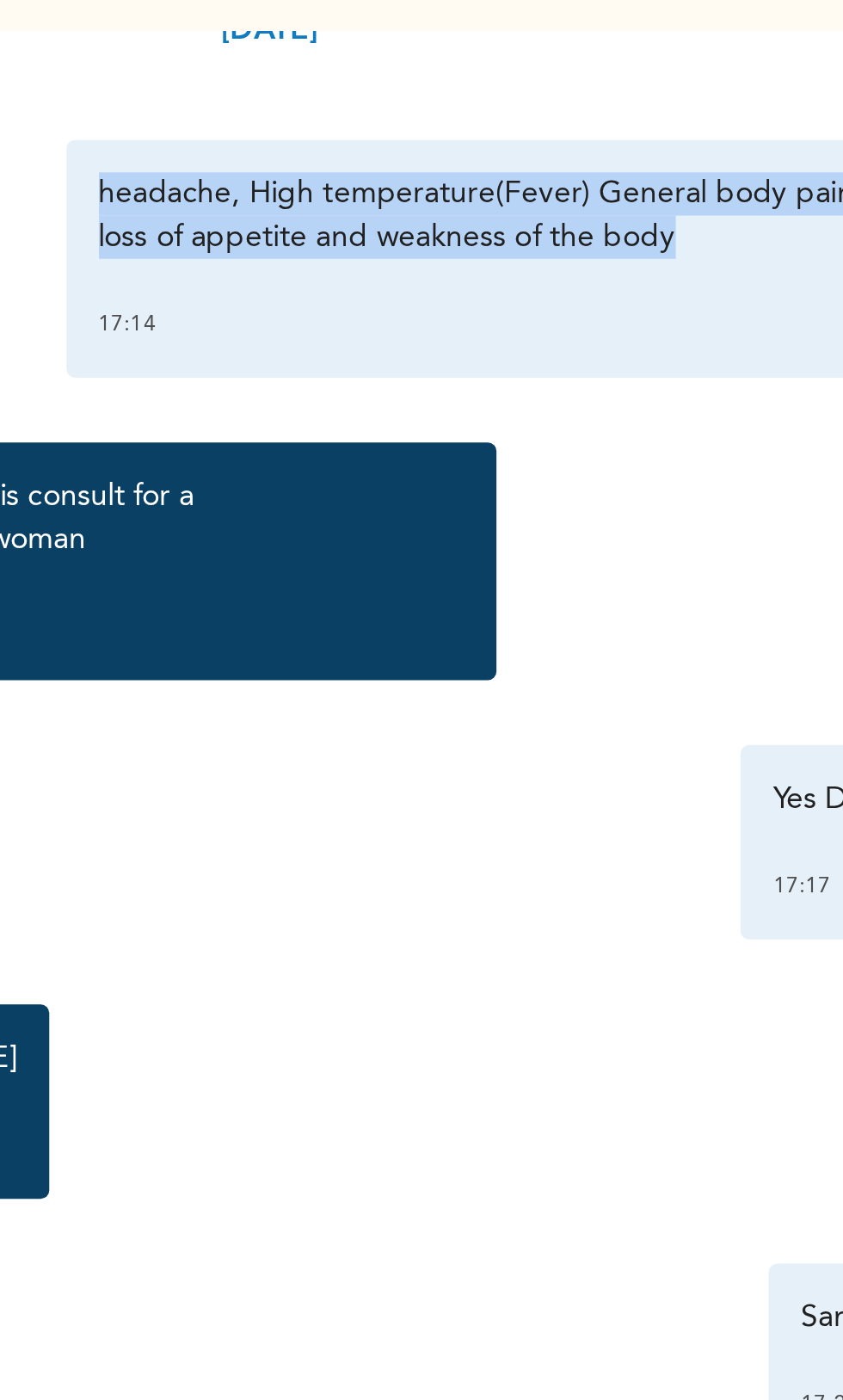
copy p "headache, High temperature(Fever) General body pain, loss of appetite and weakn…"
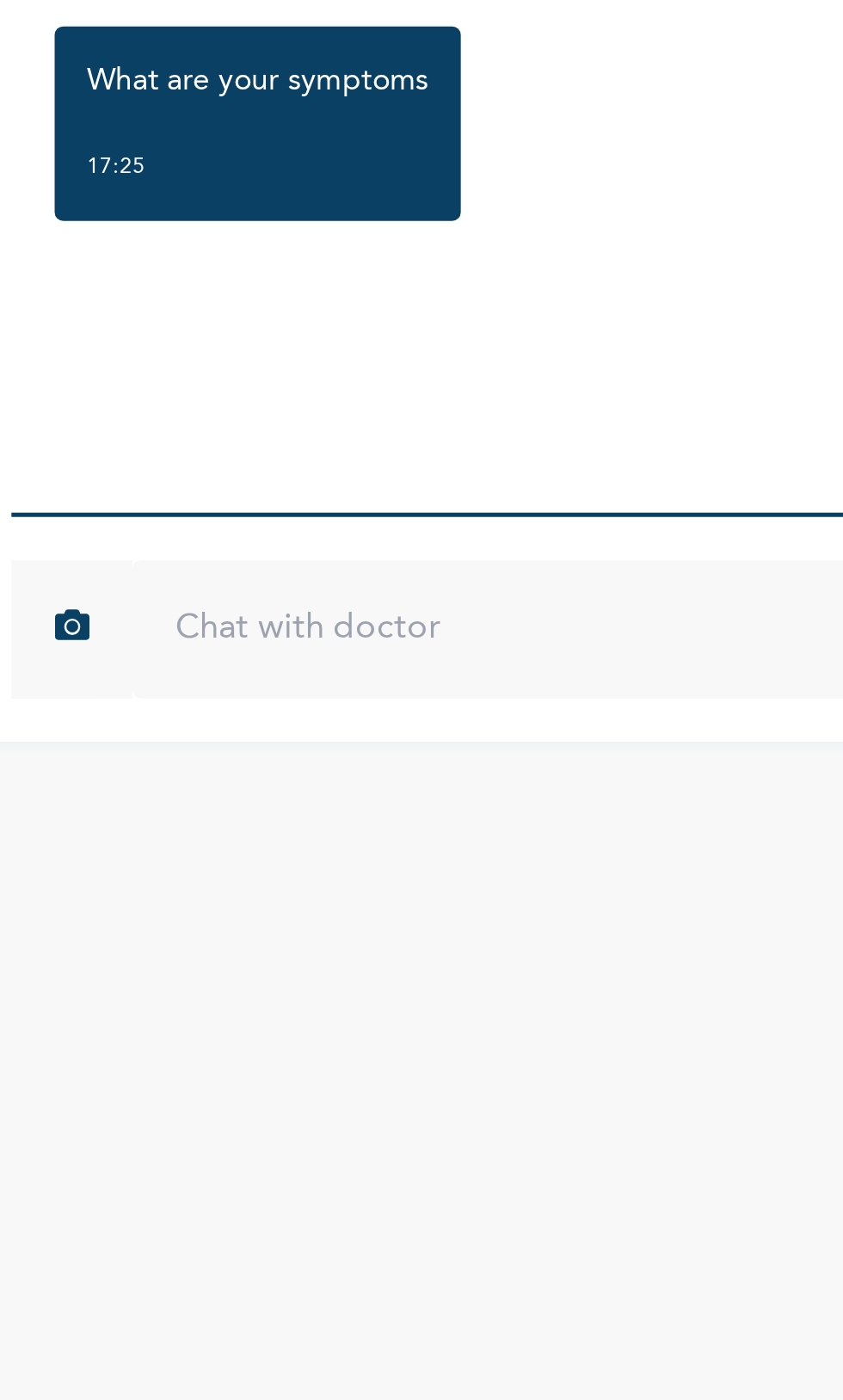
paste input "headache, High temperature(Fever) General body pain, loss of appetite and weakn…"
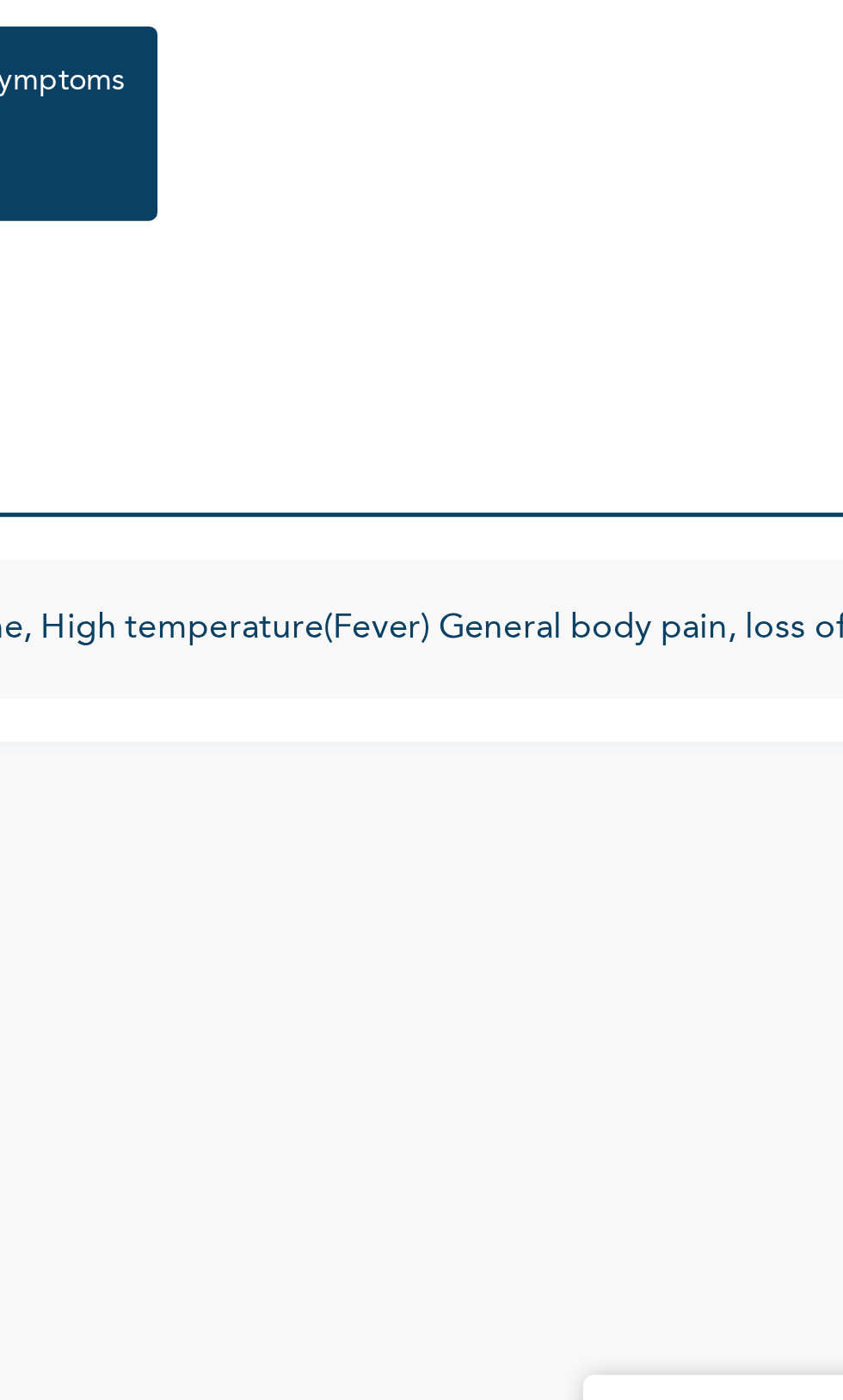
scroll to position [0, 220]
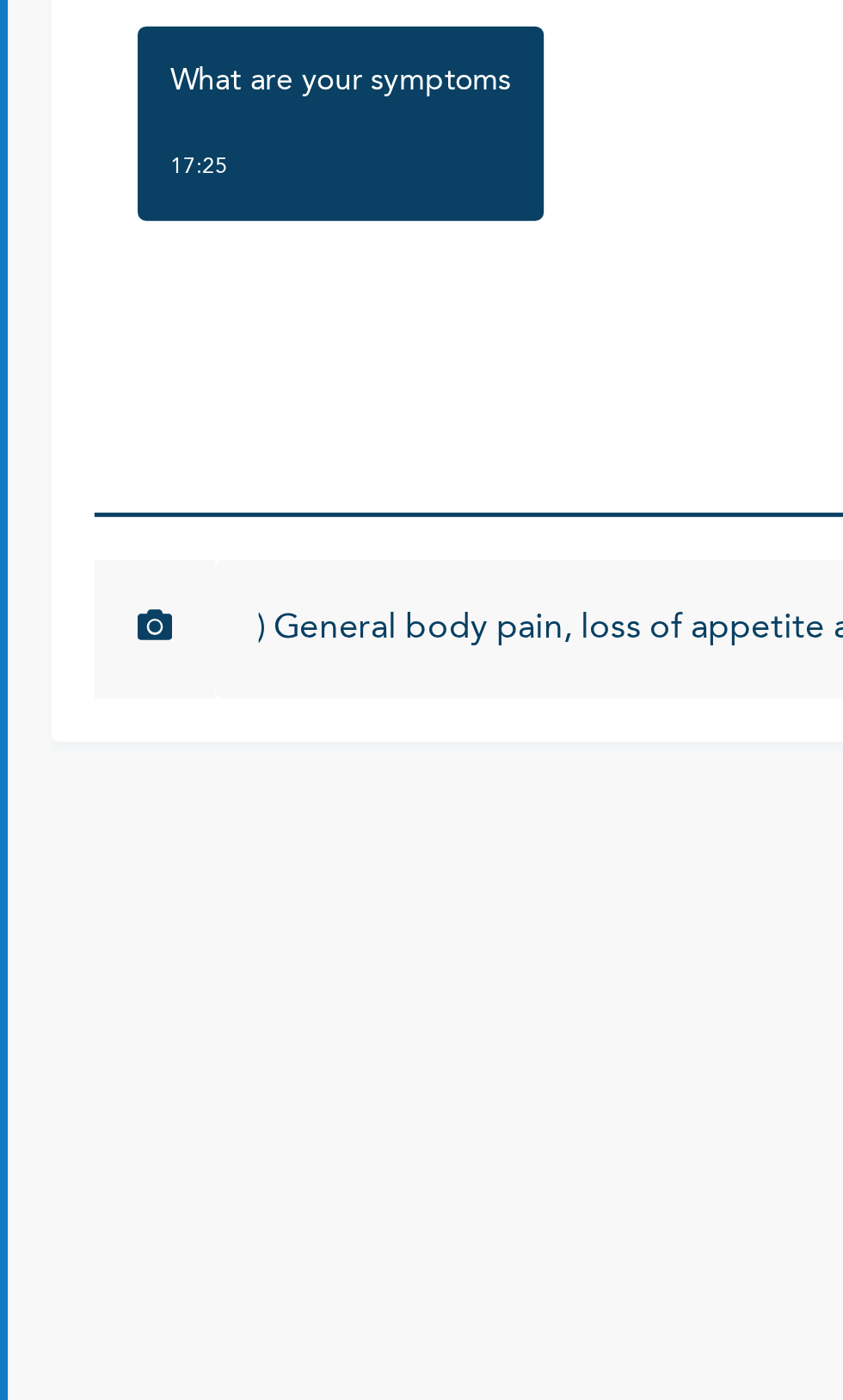
click at [375, 1071] on input "headache, High temperature(Fever) General body pain, loss of appetite and weakn…" at bounding box center [508, 1043] width 422 height 55
click at [380, 1071] on input "headache, High temperature(Fever) General body pain, loss of appetite and weakn…" at bounding box center [508, 1043] width 422 height 55
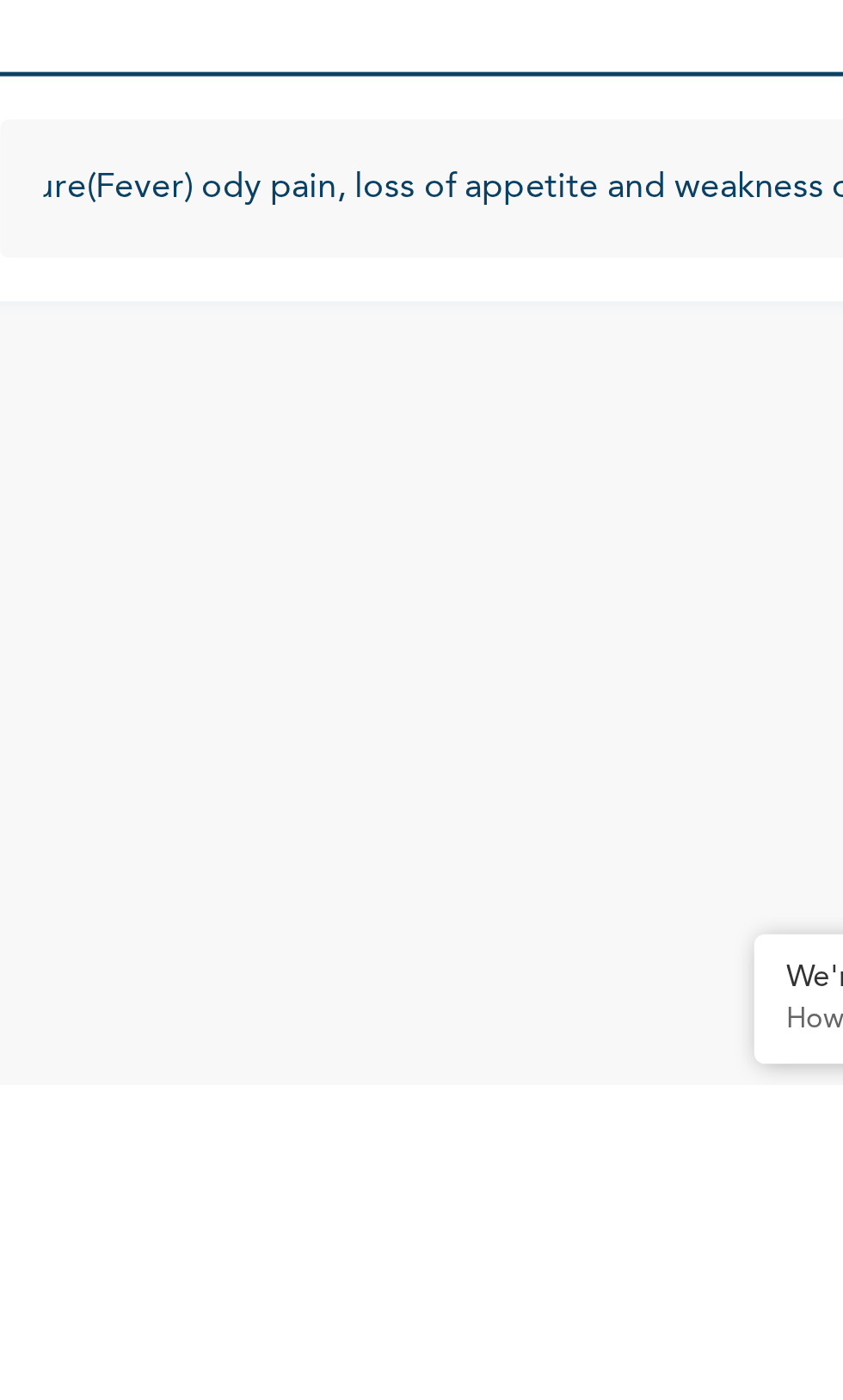
scroll to position [0, 159]
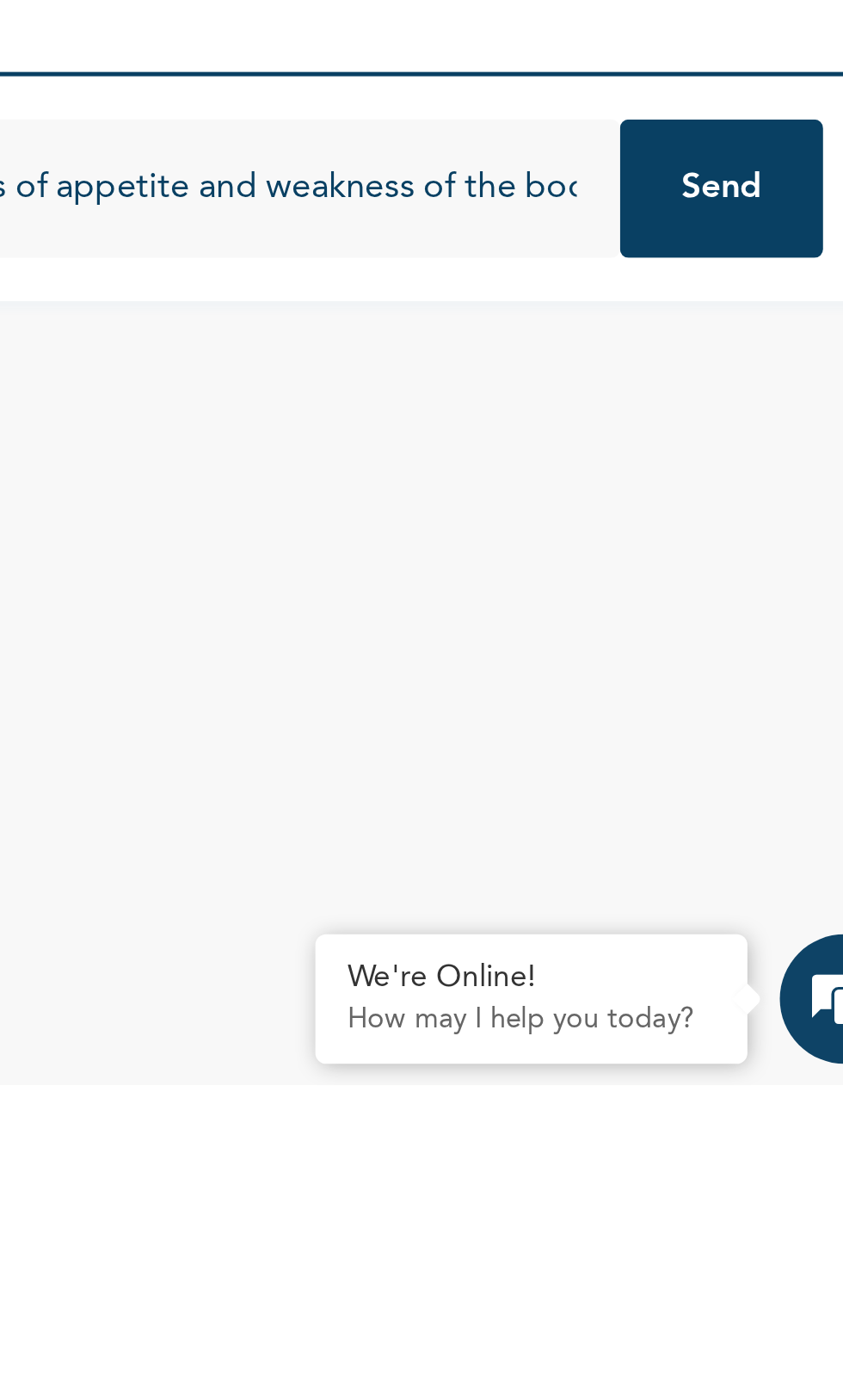
type input "headache, High temperature(Fever) Body pain, loss of appetite and weakness of t…"
click at [758, 1071] on button "Send" at bounding box center [759, 1043] width 81 height 55
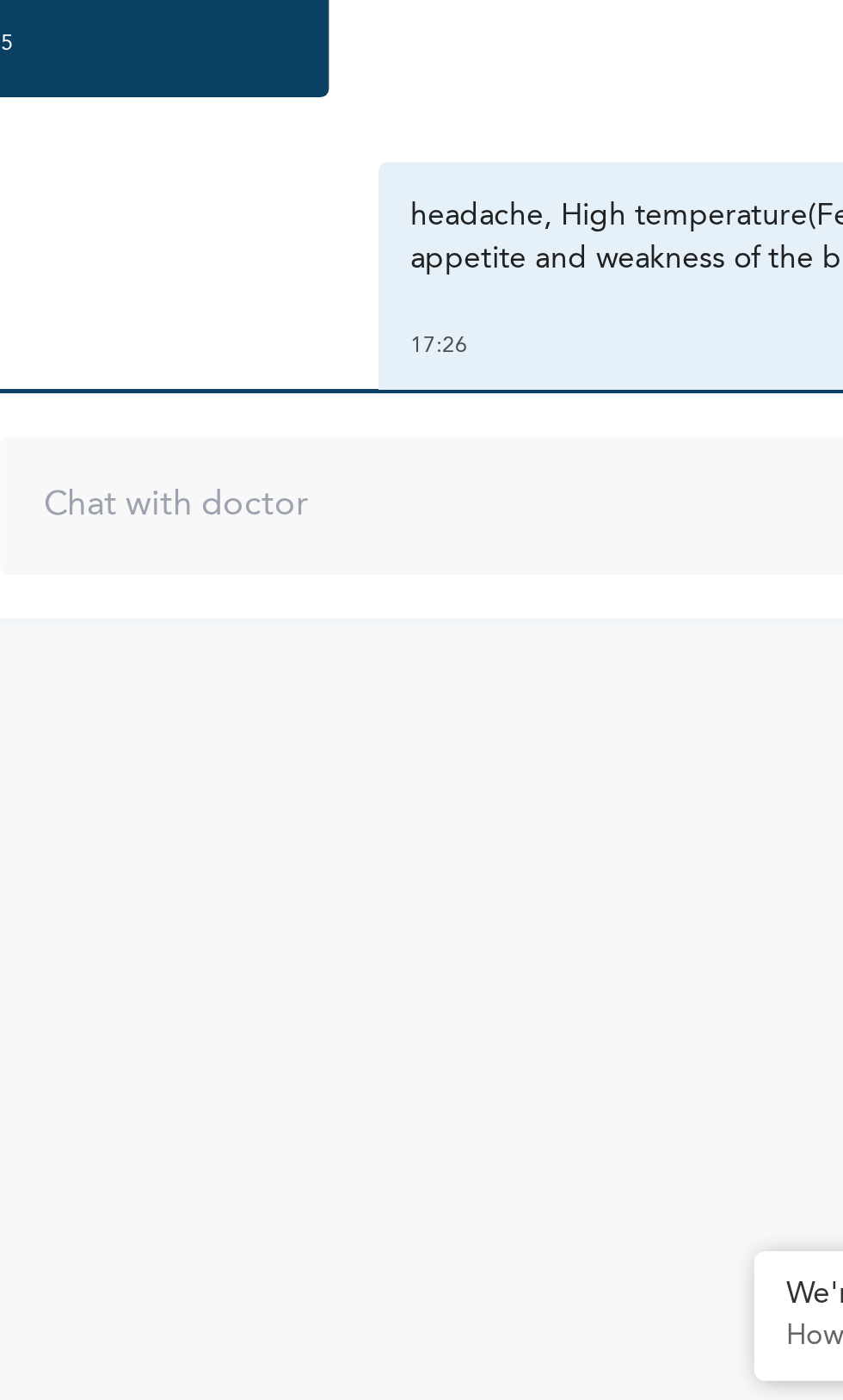
scroll to position [0, 0]
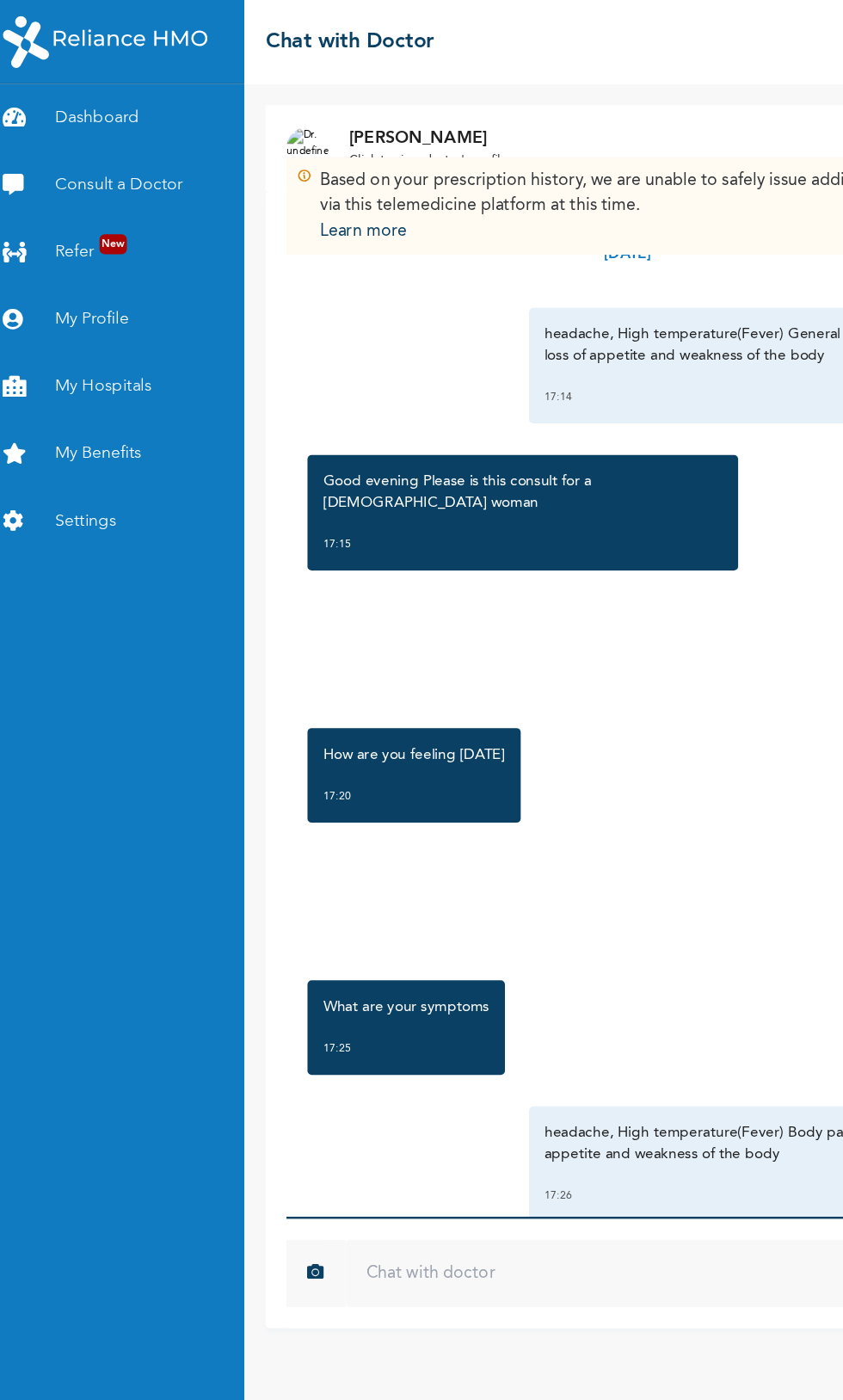
click at [124, 160] on link "Consult a Doctor" at bounding box center [107, 151] width 215 height 55
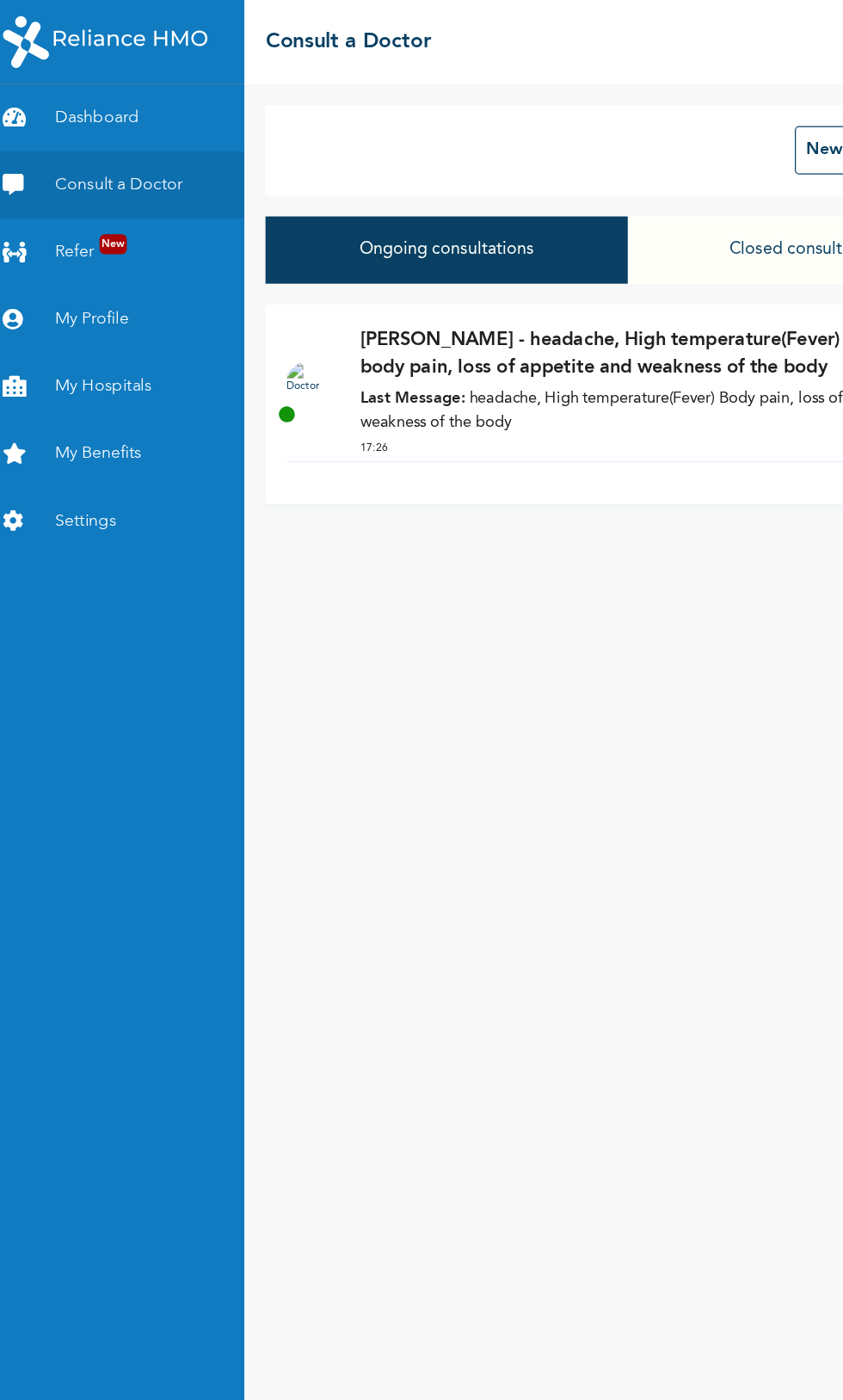
click at [328, 321] on strong "Last Message:" at bounding box center [352, 326] width 86 height 13
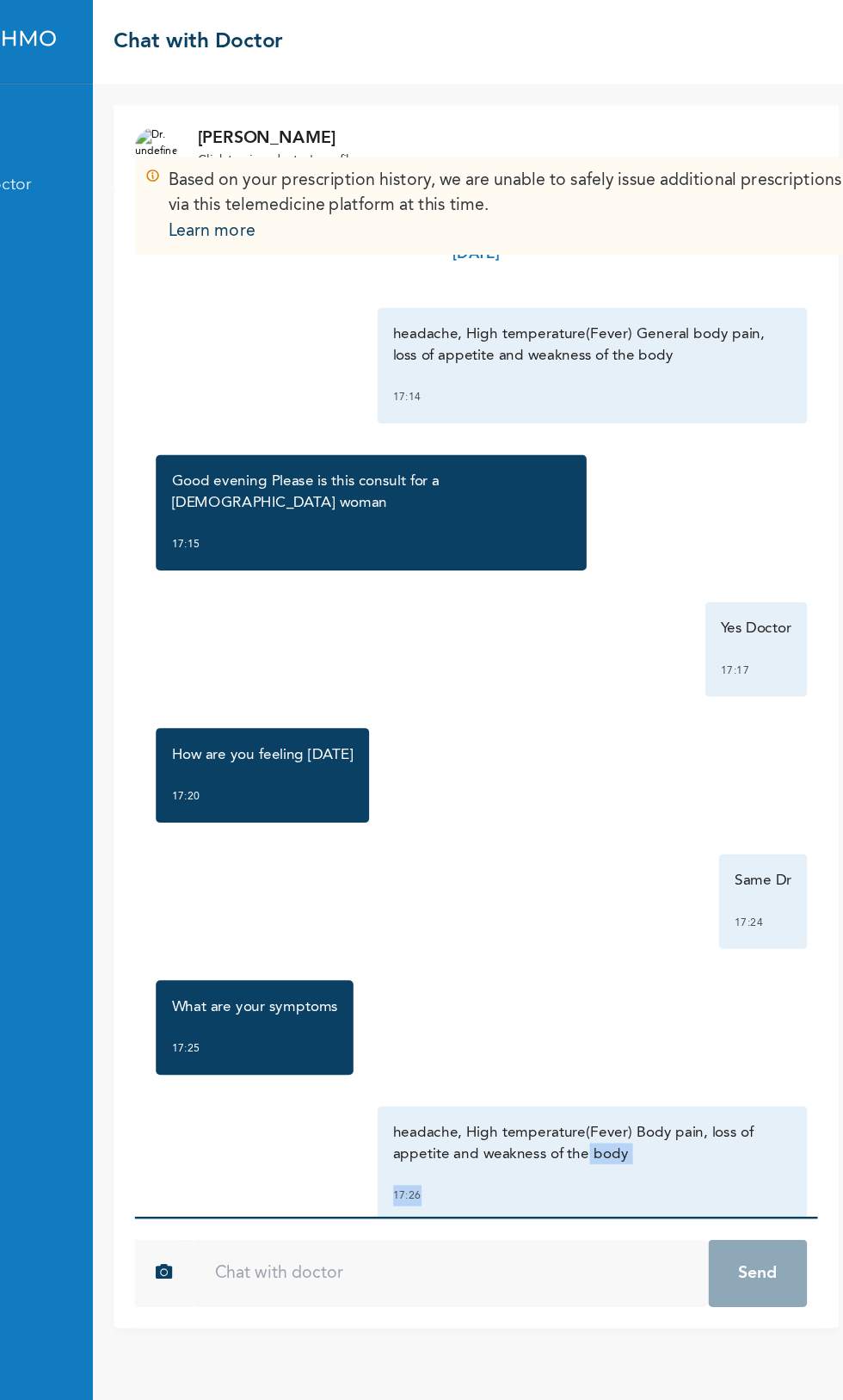
click at [608, 773] on div "Tuesday, September 16th 2025 headache, High temperature(Fever) General body pai…" at bounding box center [530, 576] width 560 height 839
click at [579, 700] on div "Same Dr 17:24" at bounding box center [529, 738] width 542 height 77
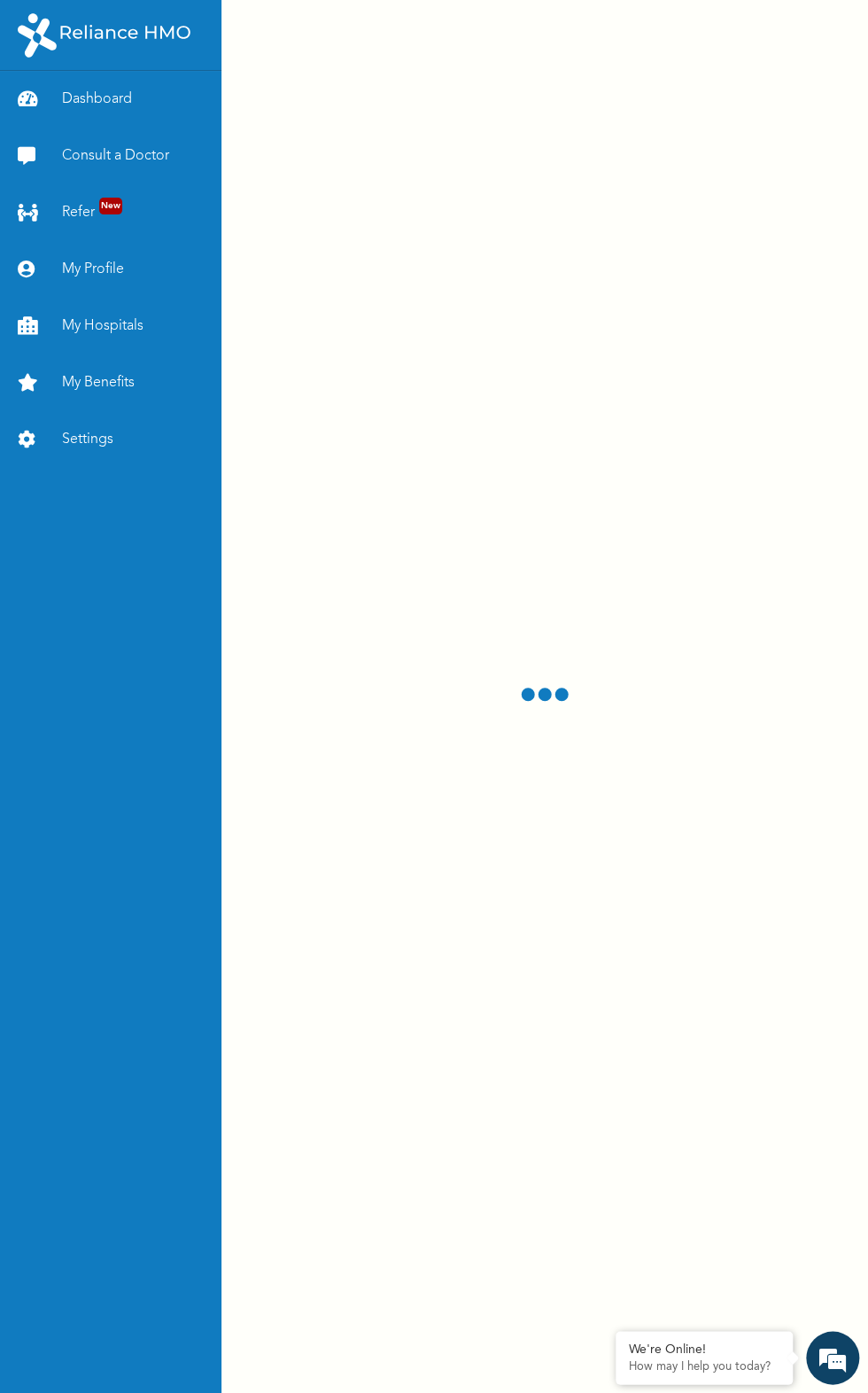
click at [766, 613] on div at bounding box center [544, 696] width 646 height 1393
click at [786, 740] on div at bounding box center [544, 696] width 646 height 1393
